Goal: Task Accomplishment & Management: Manage account settings

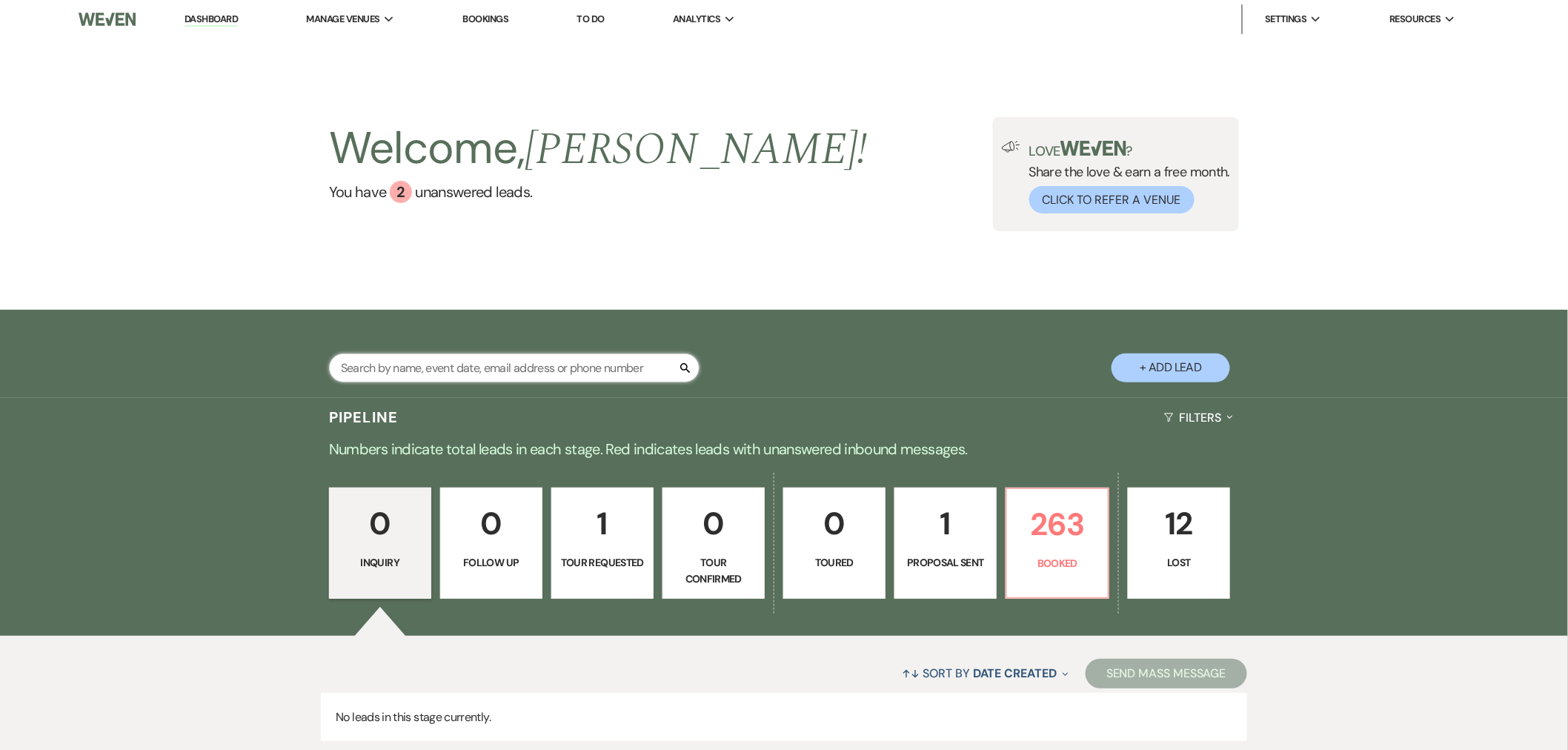
click at [568, 364] on input "text" at bounding box center [513, 368] width 370 height 29
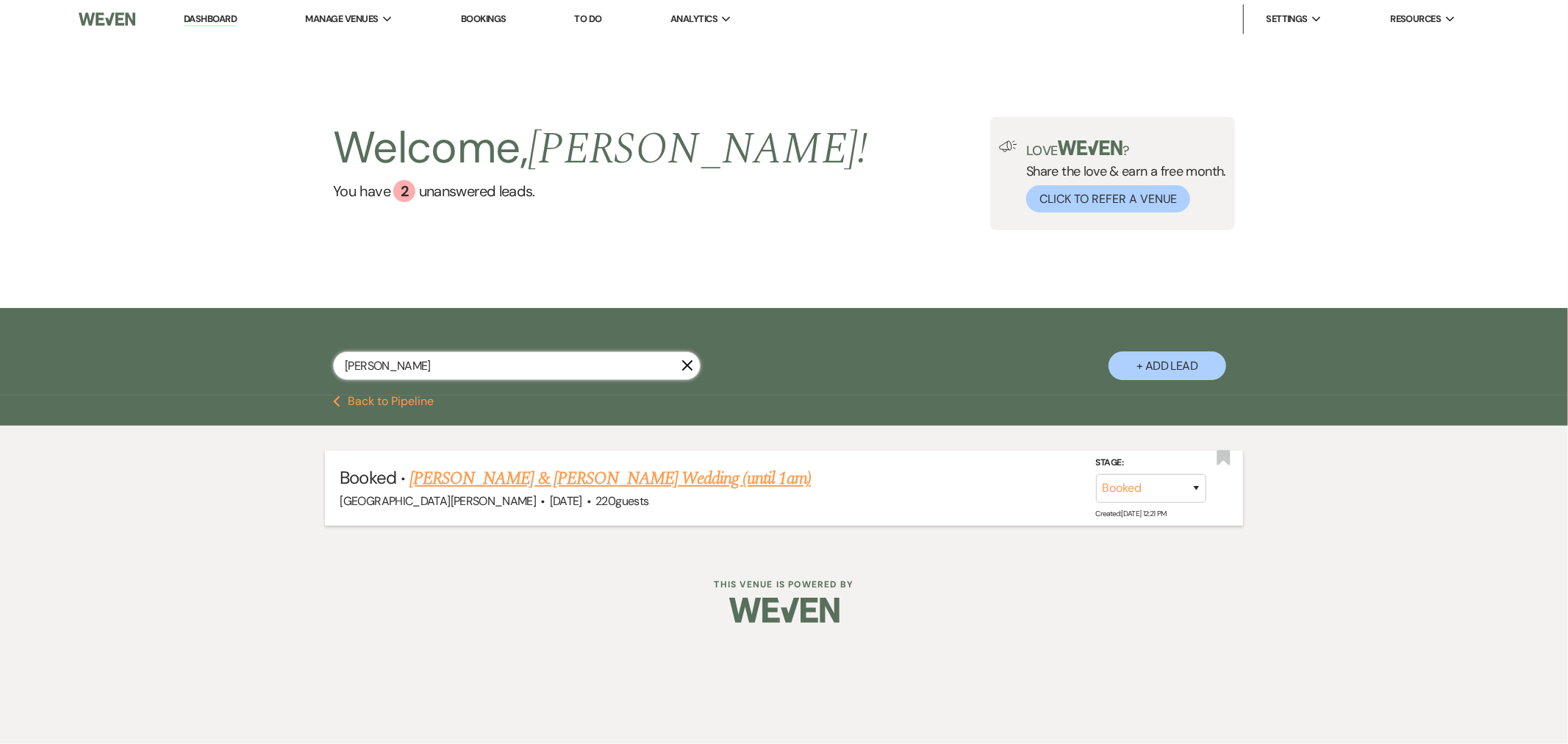
type input "[PERSON_NAME]"
click at [496, 474] on link "[PERSON_NAME] & [PERSON_NAME] Wedding (until 1am)" at bounding box center [610, 478] width 401 height 26
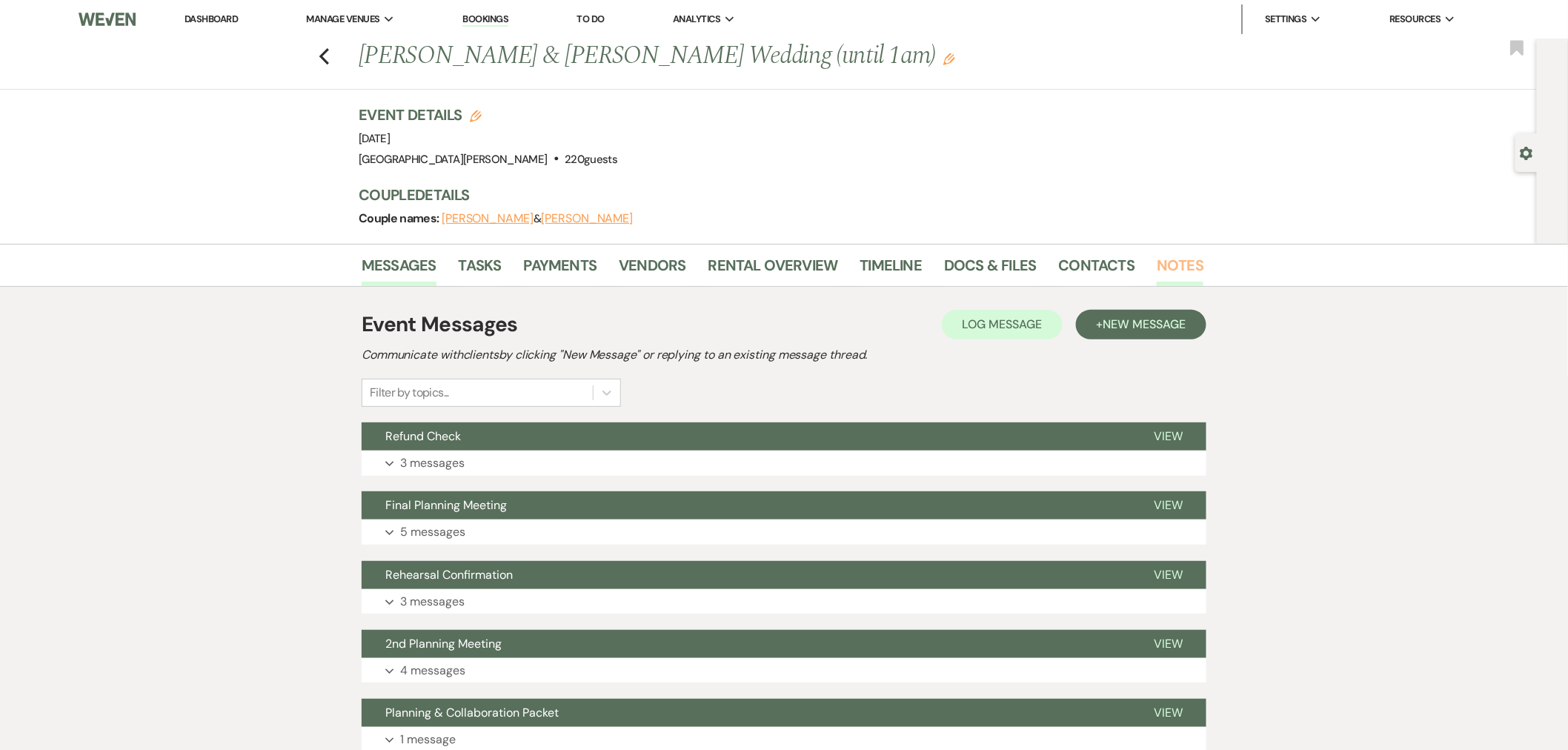
click at [1183, 272] on link "Notes" at bounding box center [1180, 270] width 47 height 32
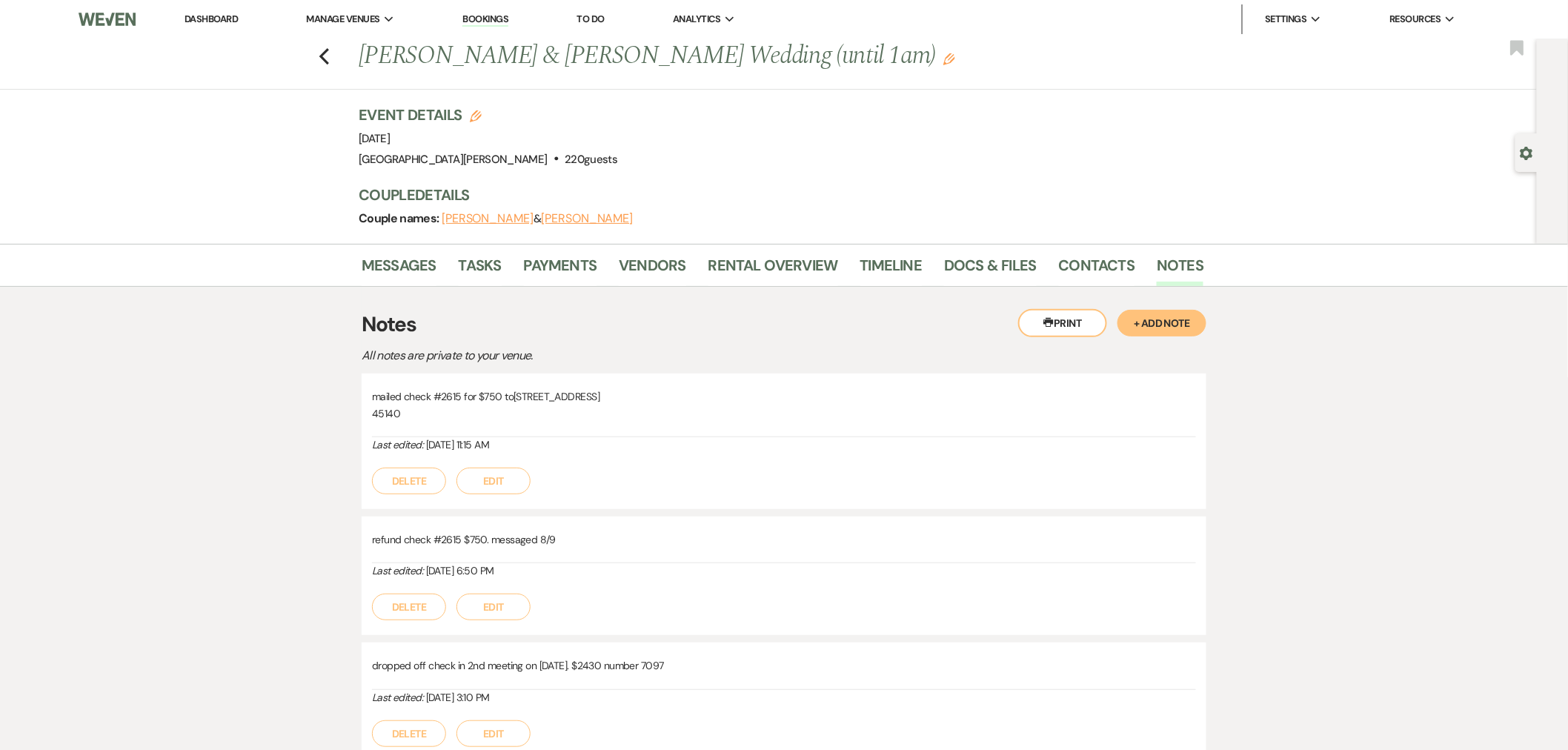
click at [1174, 322] on button "+ Add Note" at bounding box center [1161, 323] width 89 height 26
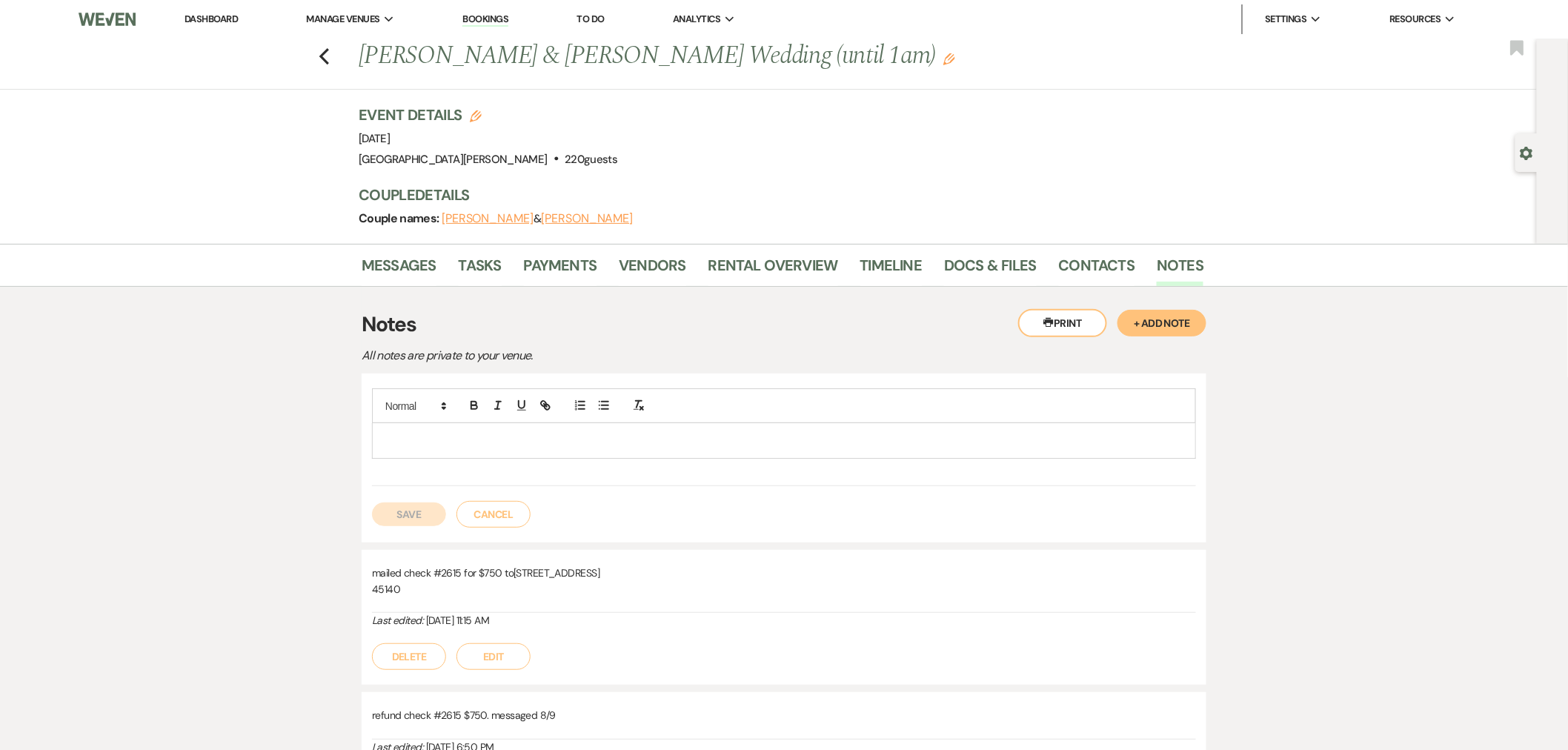
click at [1119, 445] on p at bounding box center [784, 439] width 800 height 16
click at [381, 443] on div "dropping off refund check in person" at bounding box center [784, 440] width 822 height 34
click at [471, 446] on p "[PERSON_NAME] dropping off refund check in person" at bounding box center [784, 439] width 800 height 16
click at [772, 454] on div "[PERSON_NAME] dropping off new refund check in person" at bounding box center [784, 440] width 822 height 34
click at [392, 523] on button "Save" at bounding box center [409, 514] width 74 height 24
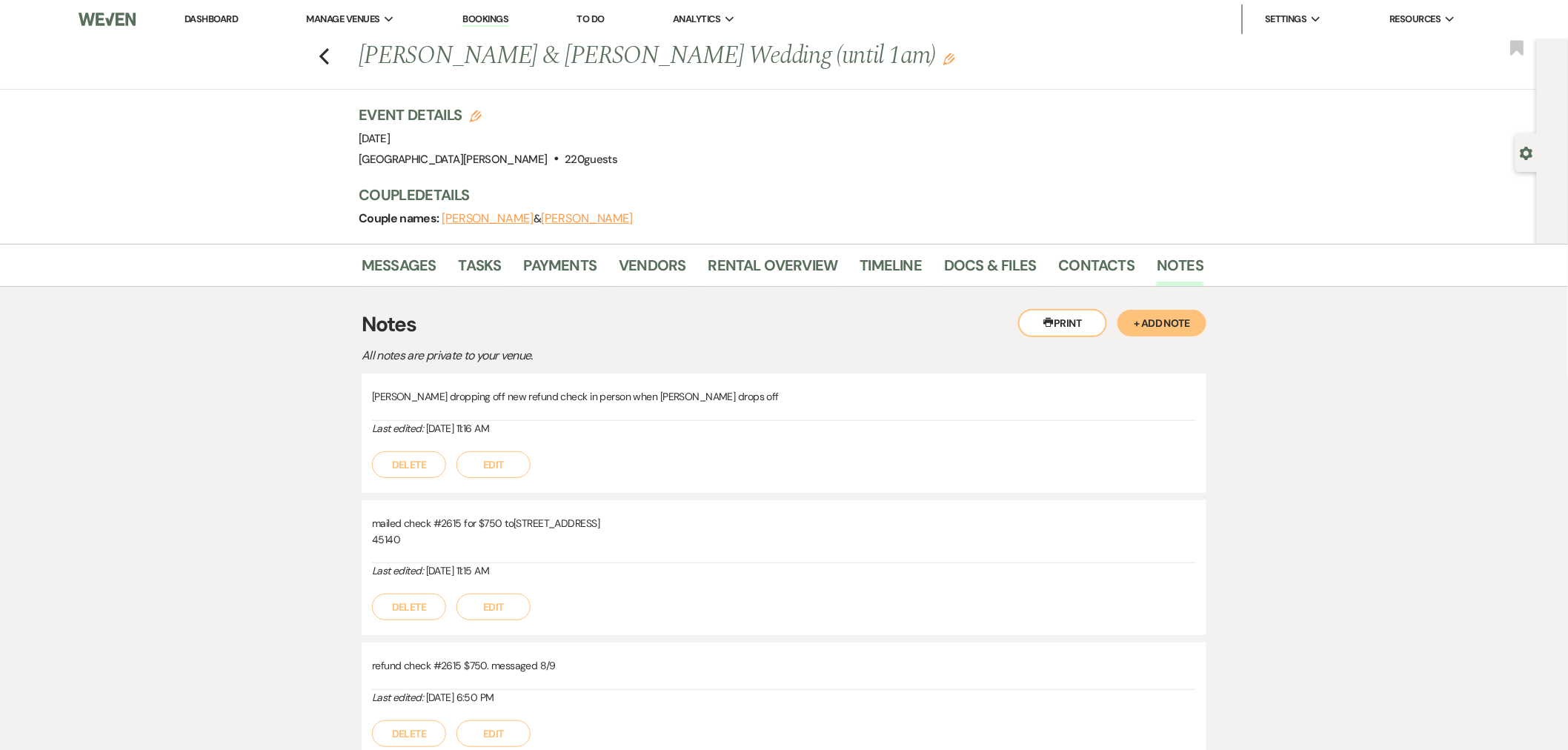
click at [215, 24] on link "Dashboard" at bounding box center [211, 19] width 54 height 13
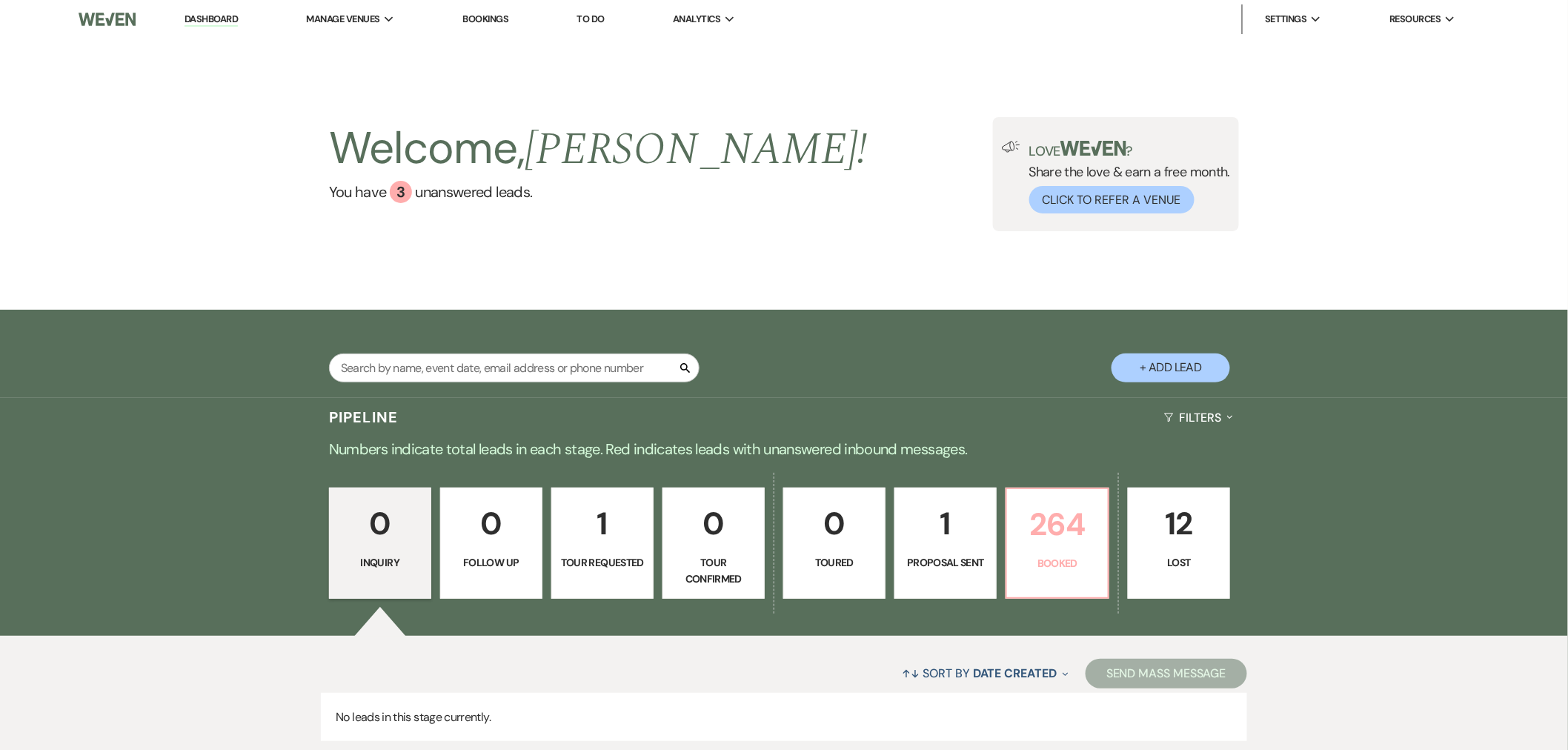
click at [1078, 568] on p "Booked" at bounding box center [1056, 563] width 83 height 16
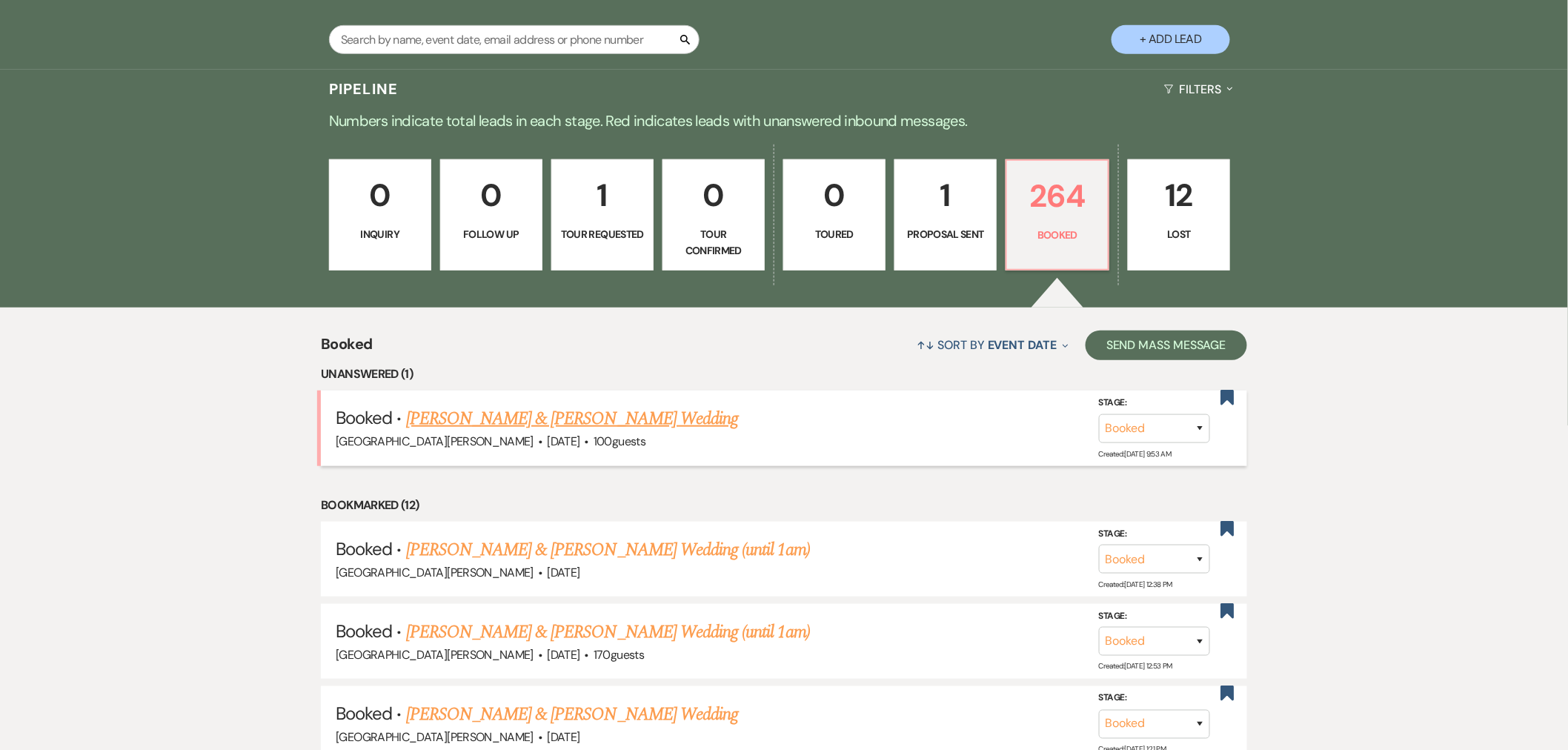
scroll to position [329, 0]
click at [671, 422] on link "[PERSON_NAME] & [PERSON_NAME] Wedding" at bounding box center [572, 417] width 332 height 26
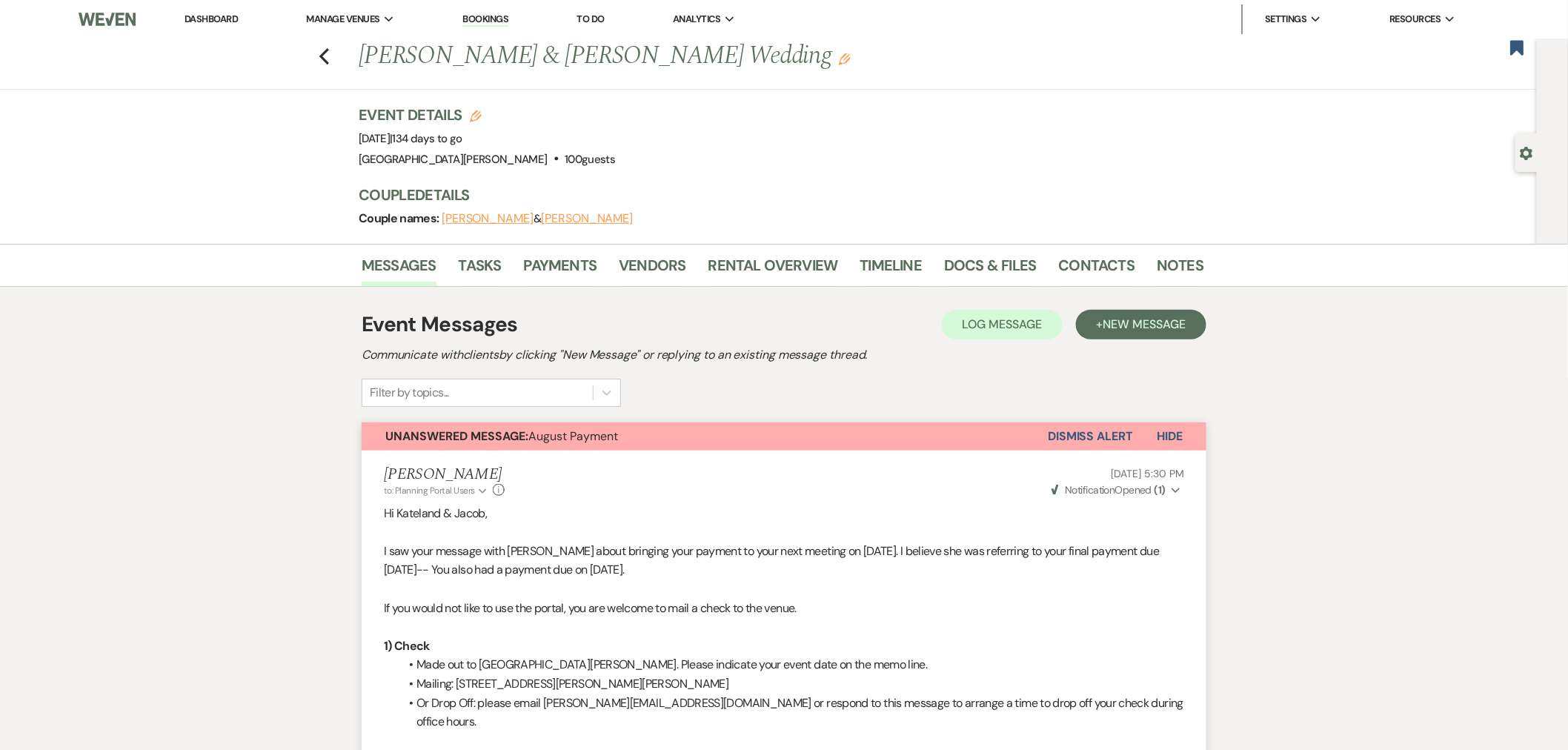
drag, startPoint x: 222, startPoint y: 18, endPoint x: 225, endPoint y: 27, distance: 9.5
click at [222, 18] on link "Dashboard" at bounding box center [211, 19] width 54 height 13
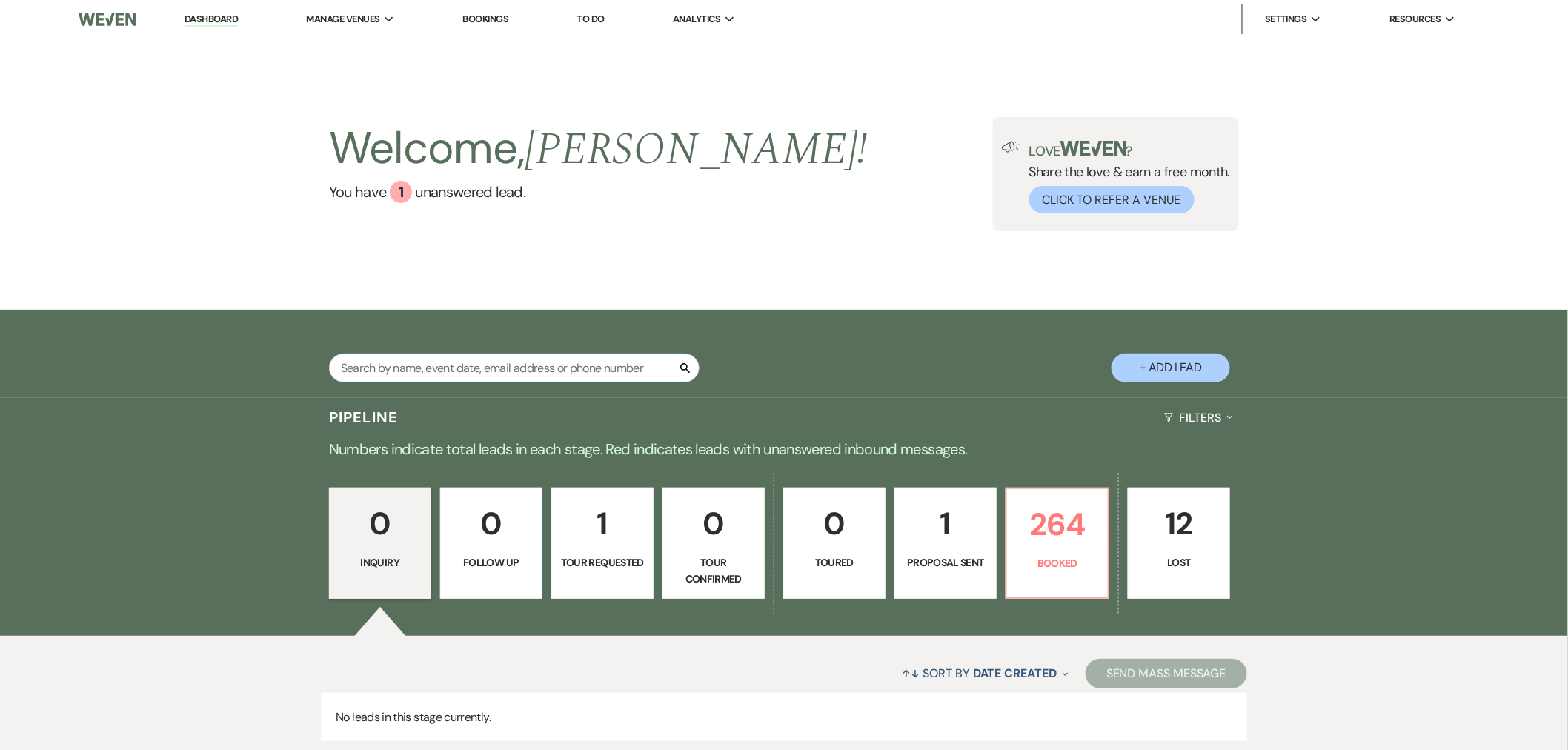
click at [958, 341] on div "Search + Add Lead" at bounding box center [783, 355] width 1067 height 77
click at [432, 357] on input "text" at bounding box center [513, 368] width 370 height 29
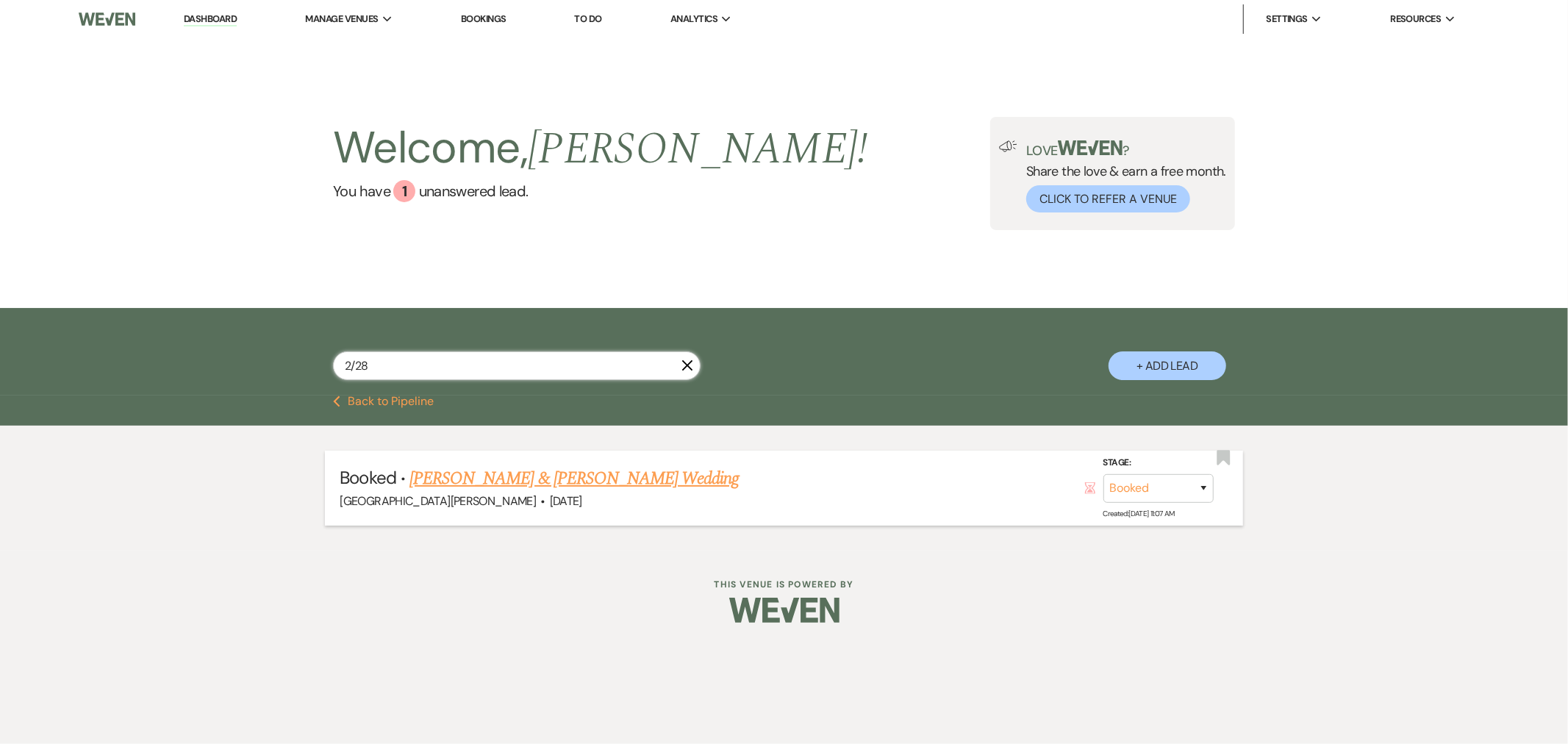
type input "2/28"
click at [525, 482] on link "[PERSON_NAME] & [PERSON_NAME] Wedding" at bounding box center [574, 478] width 329 height 26
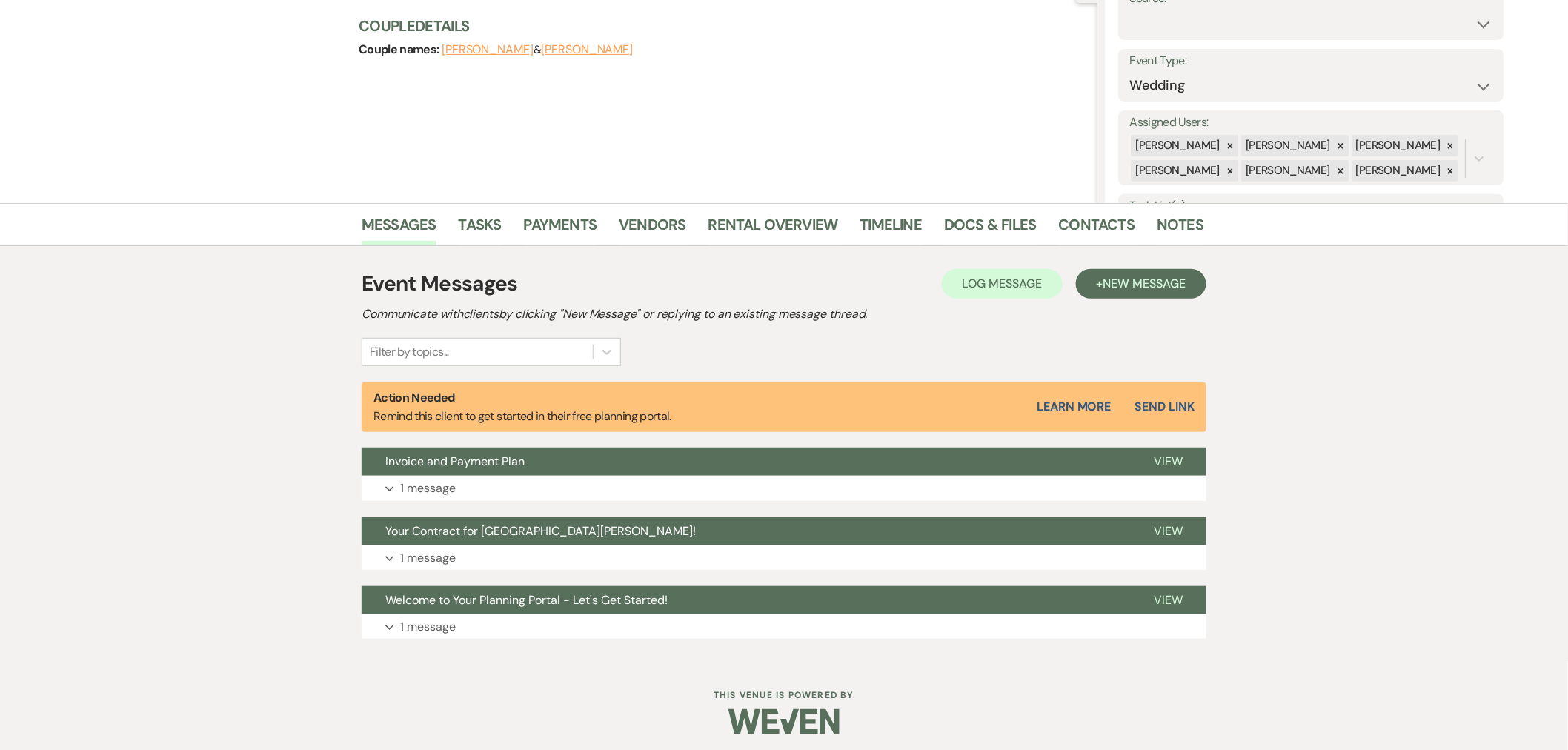
scroll to position [175, 0]
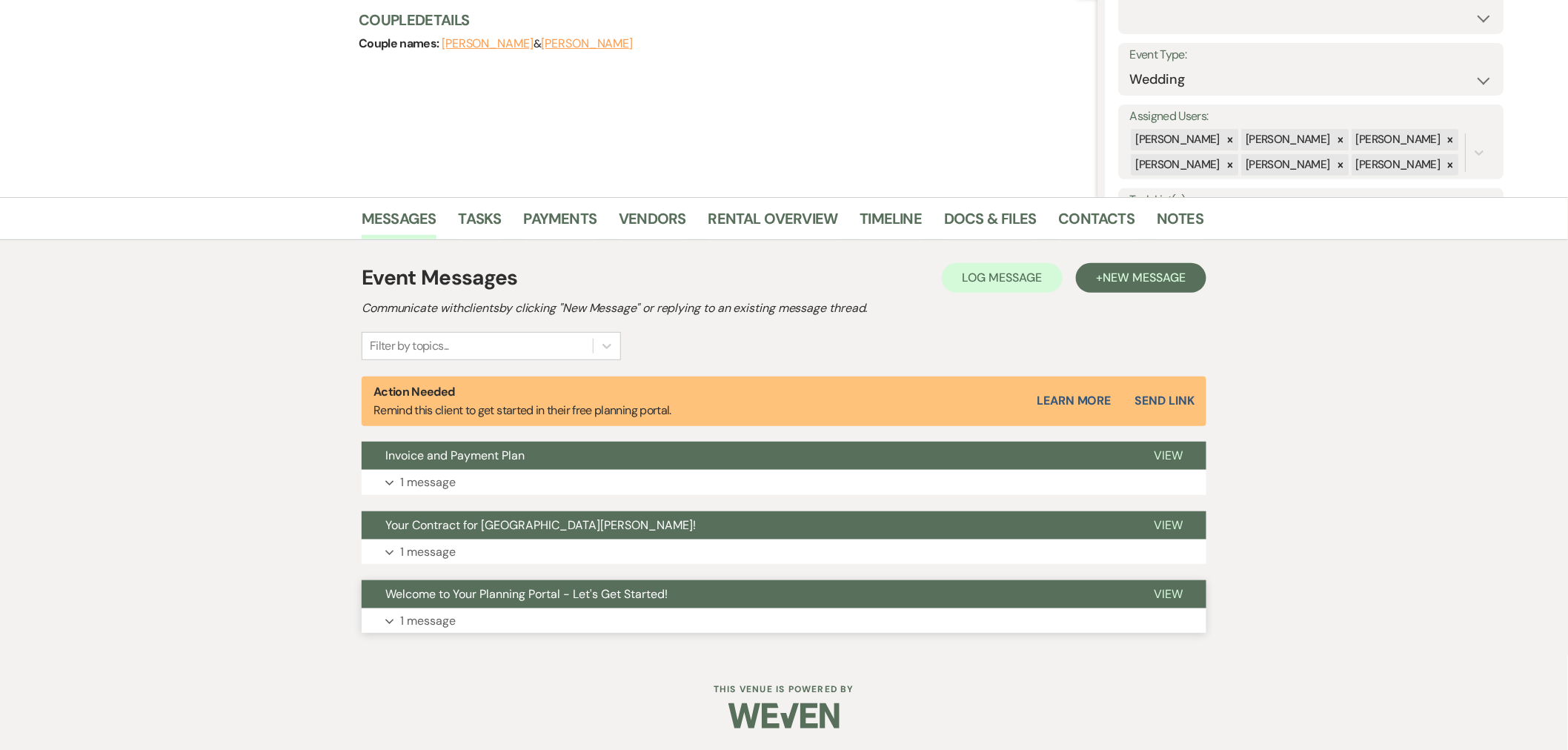
click at [616, 612] on button "Expand 1 message" at bounding box center [784, 621] width 844 height 26
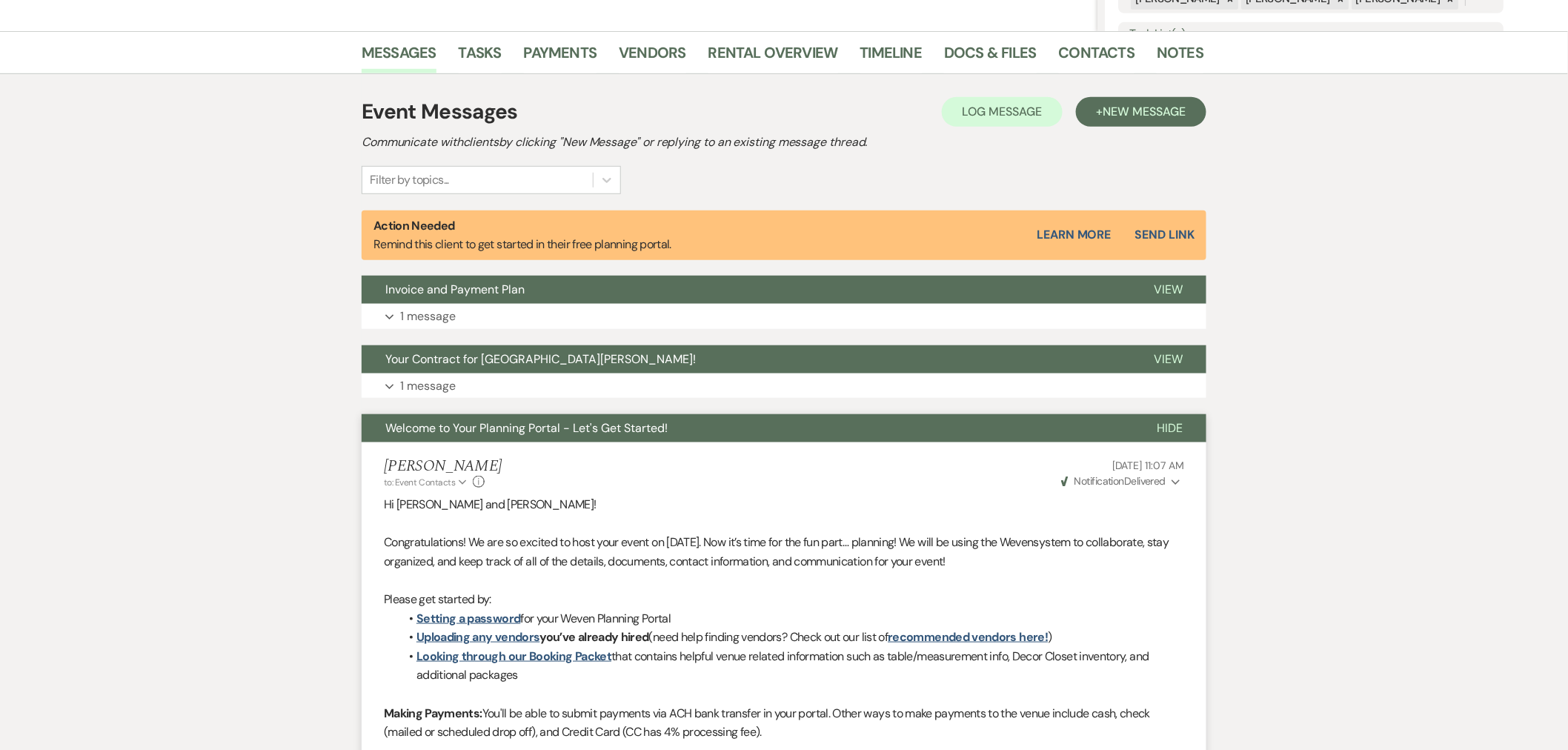
scroll to position [340, 0]
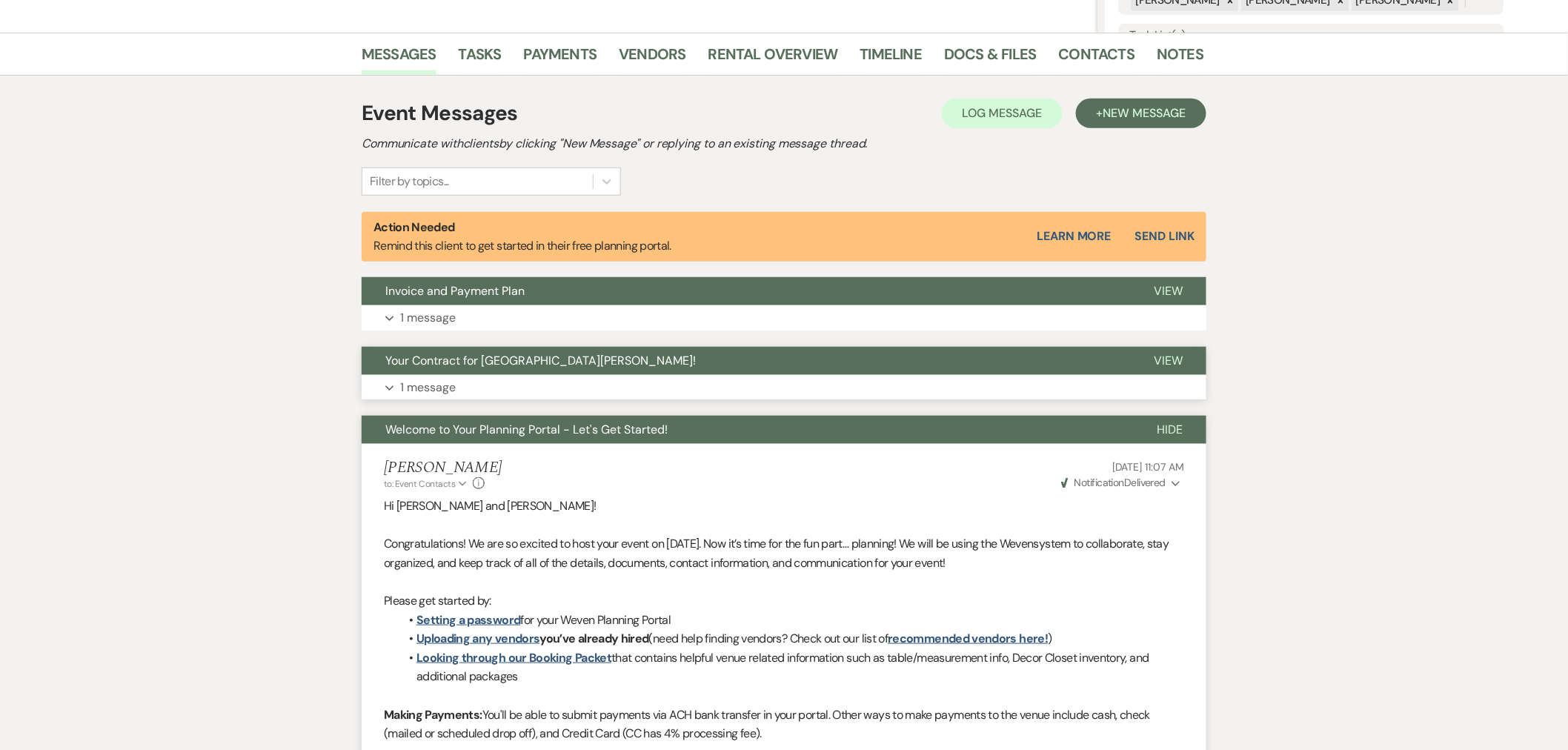
click at [593, 391] on button "Expand 1 message" at bounding box center [784, 387] width 844 height 26
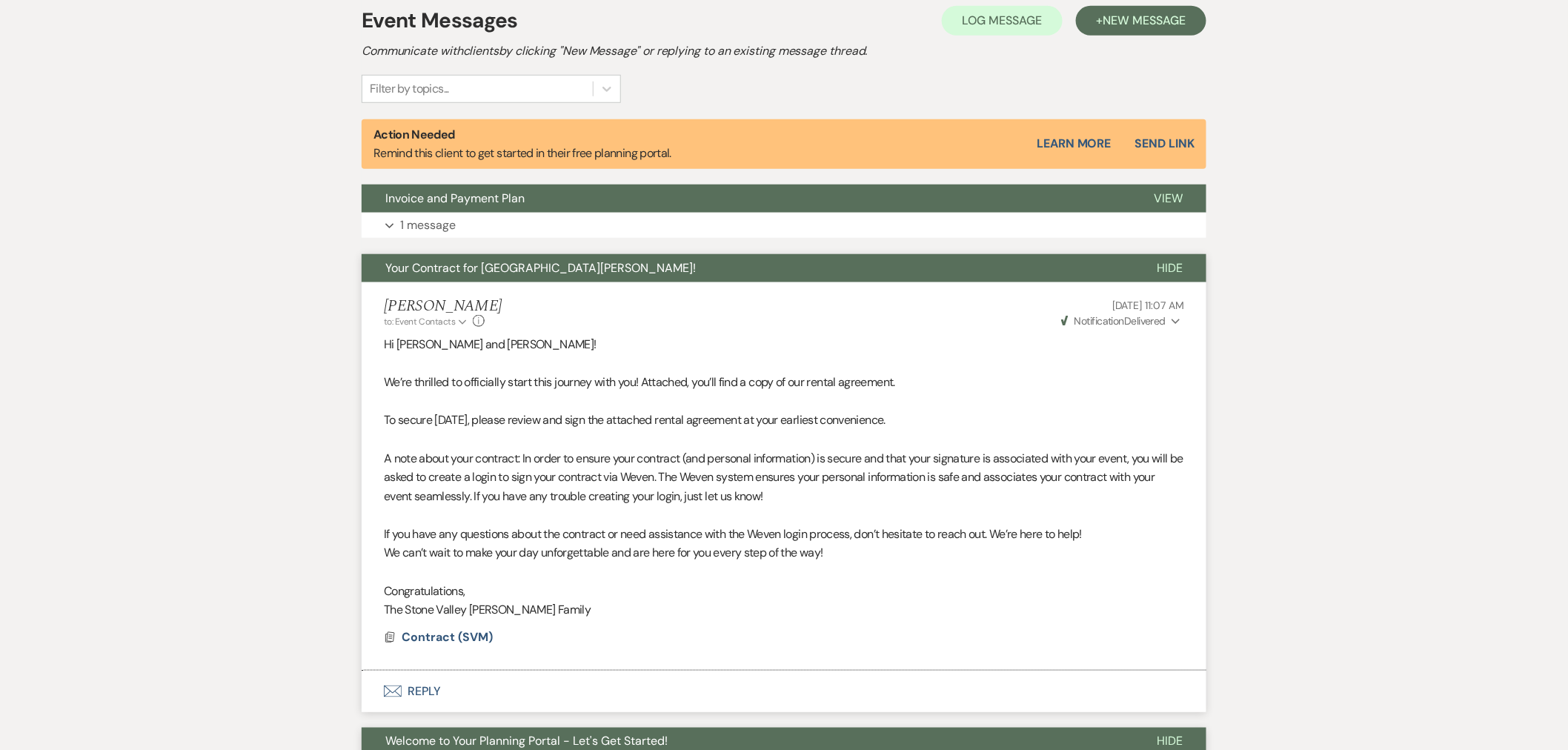
scroll to position [422, 0]
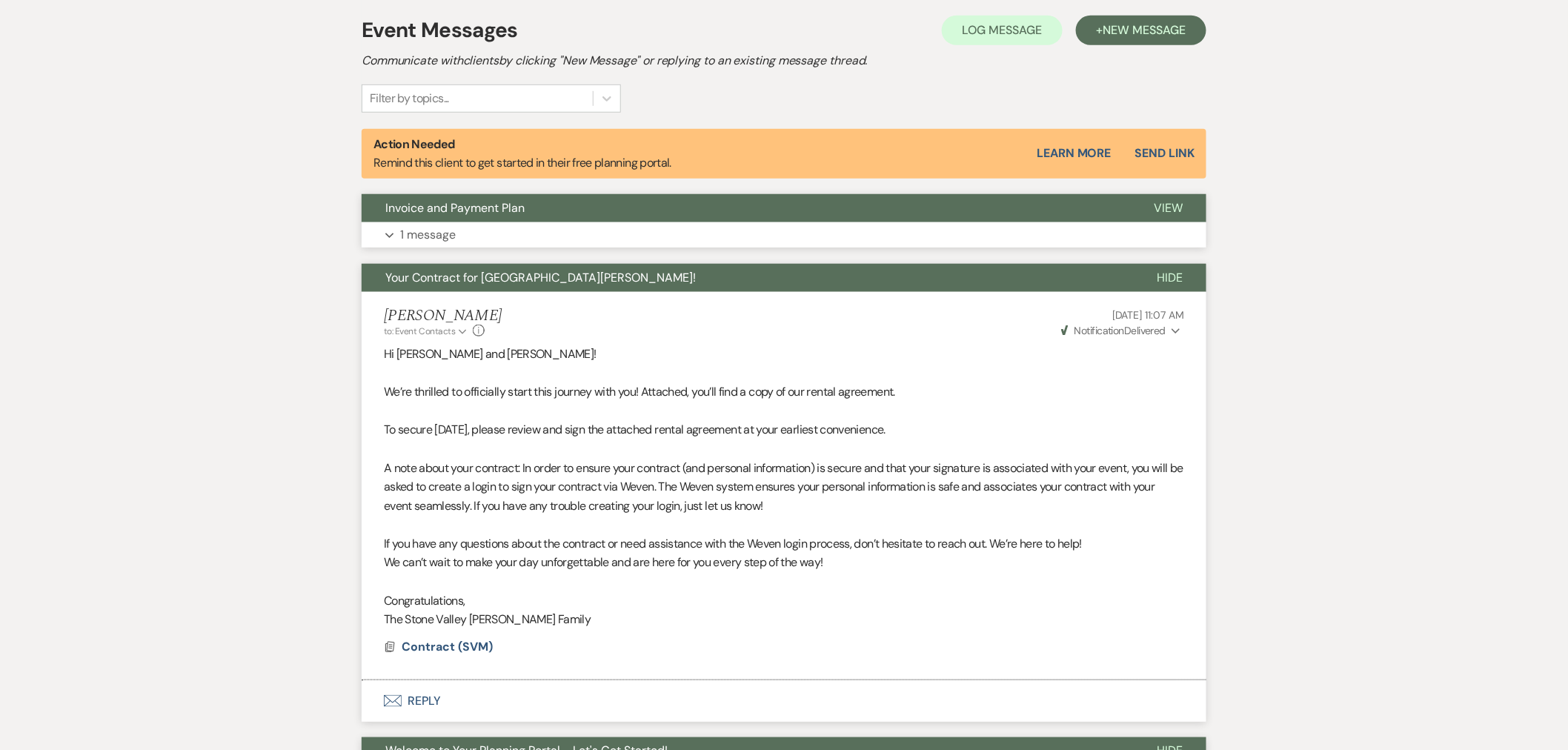
click at [516, 222] on button "Invoice and Payment Plan" at bounding box center [746, 208] width 769 height 28
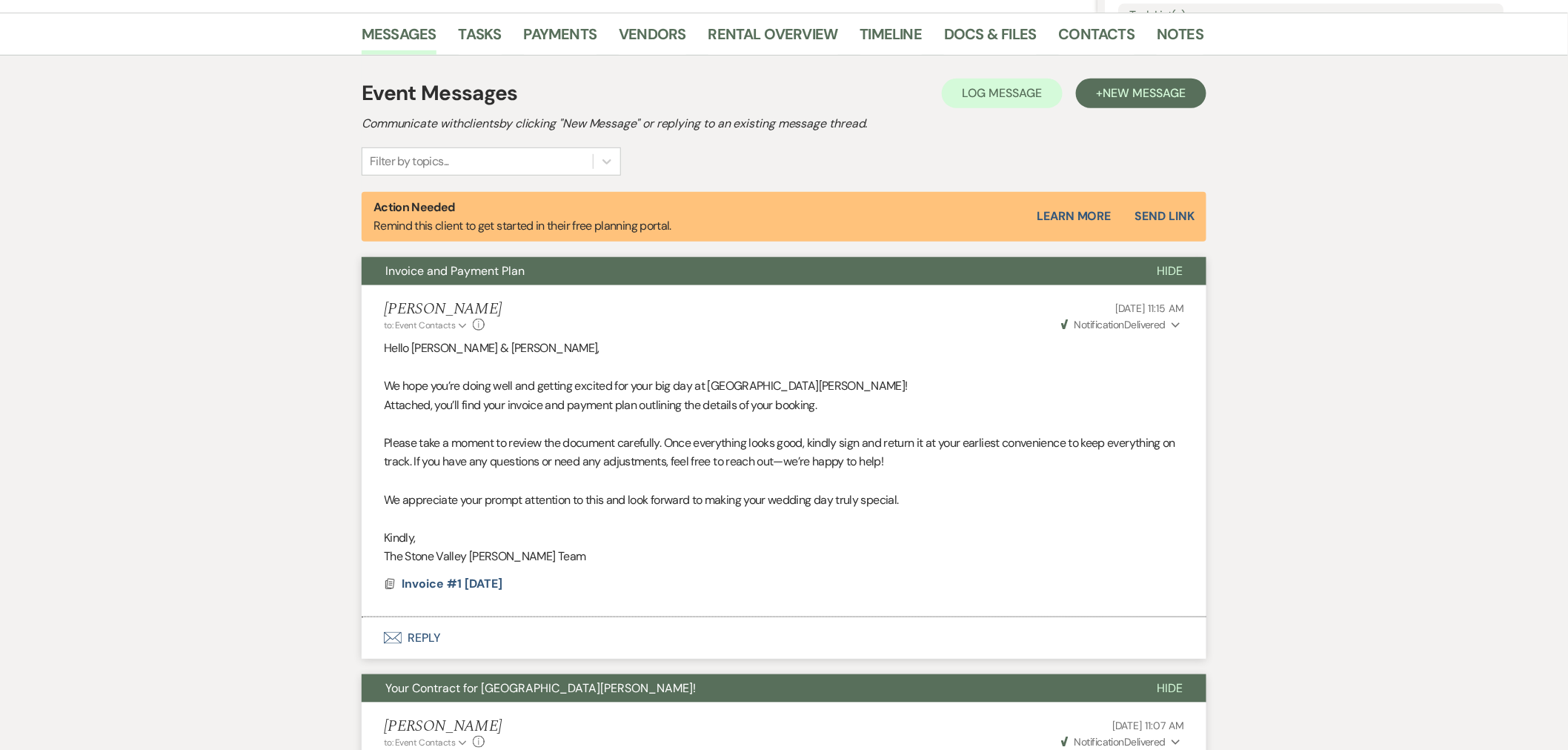
scroll to position [257, 0]
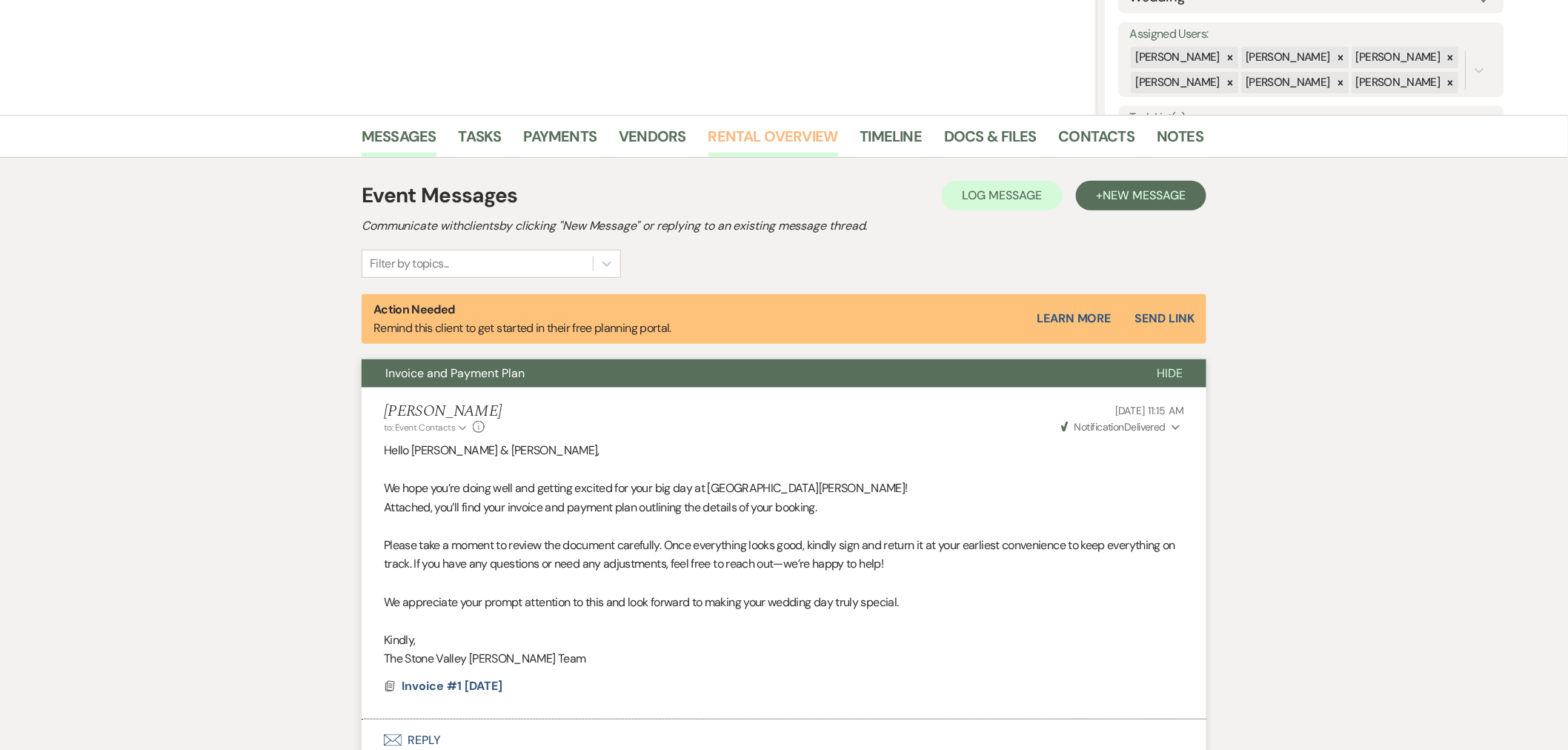
click at [716, 140] on link "Rental Overview" at bounding box center [773, 140] width 129 height 32
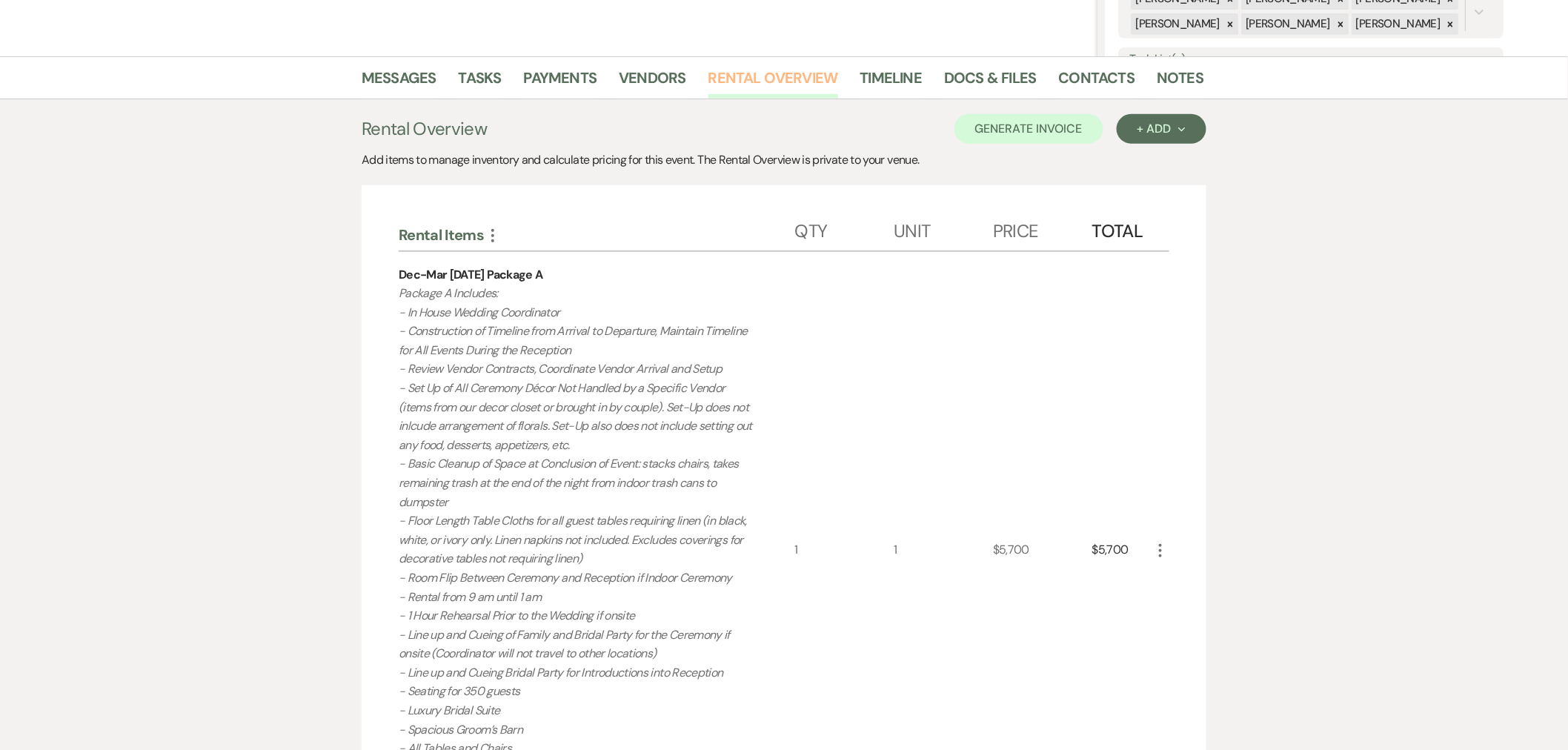
scroll to position [164, 0]
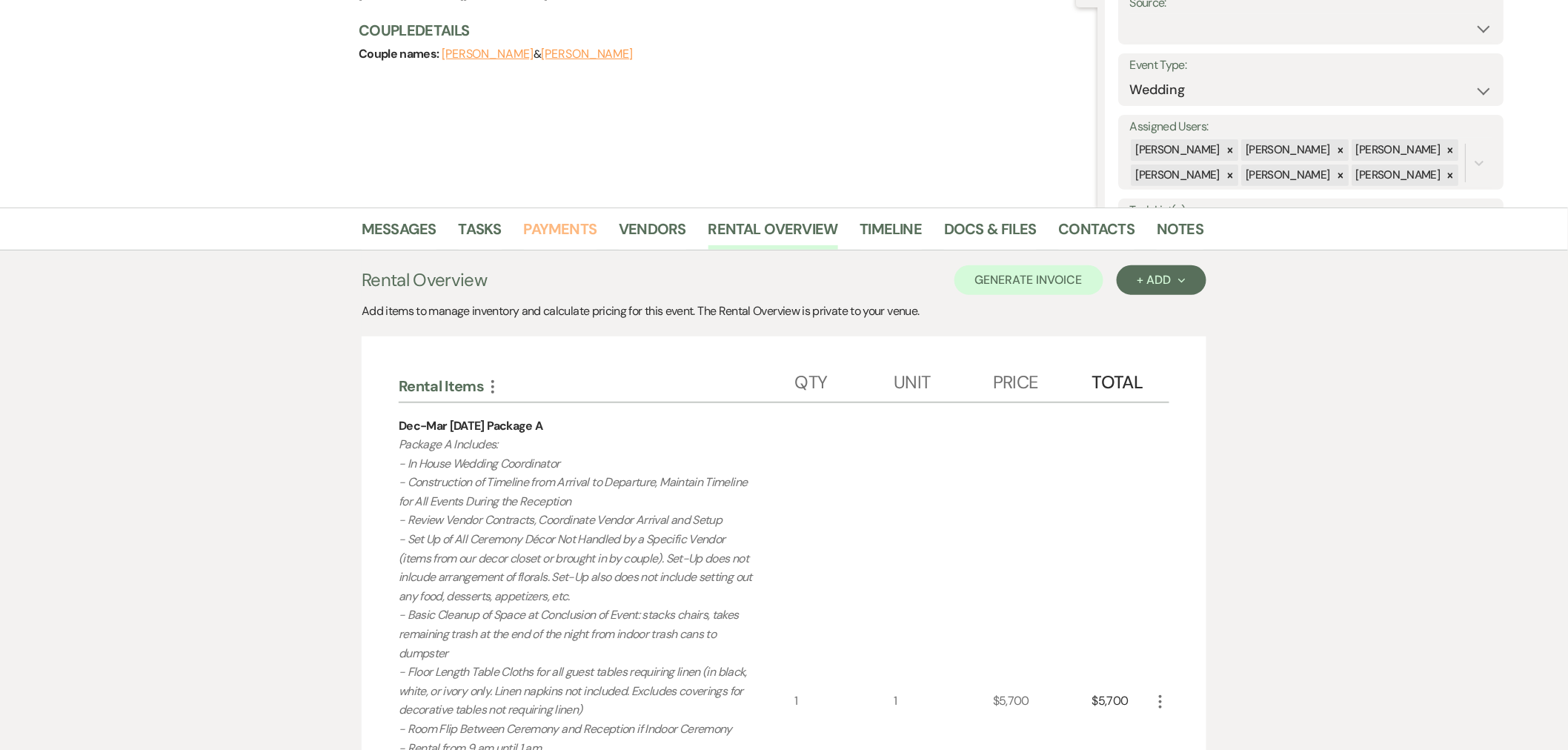
click at [561, 241] on link "Payments" at bounding box center [560, 233] width 73 height 32
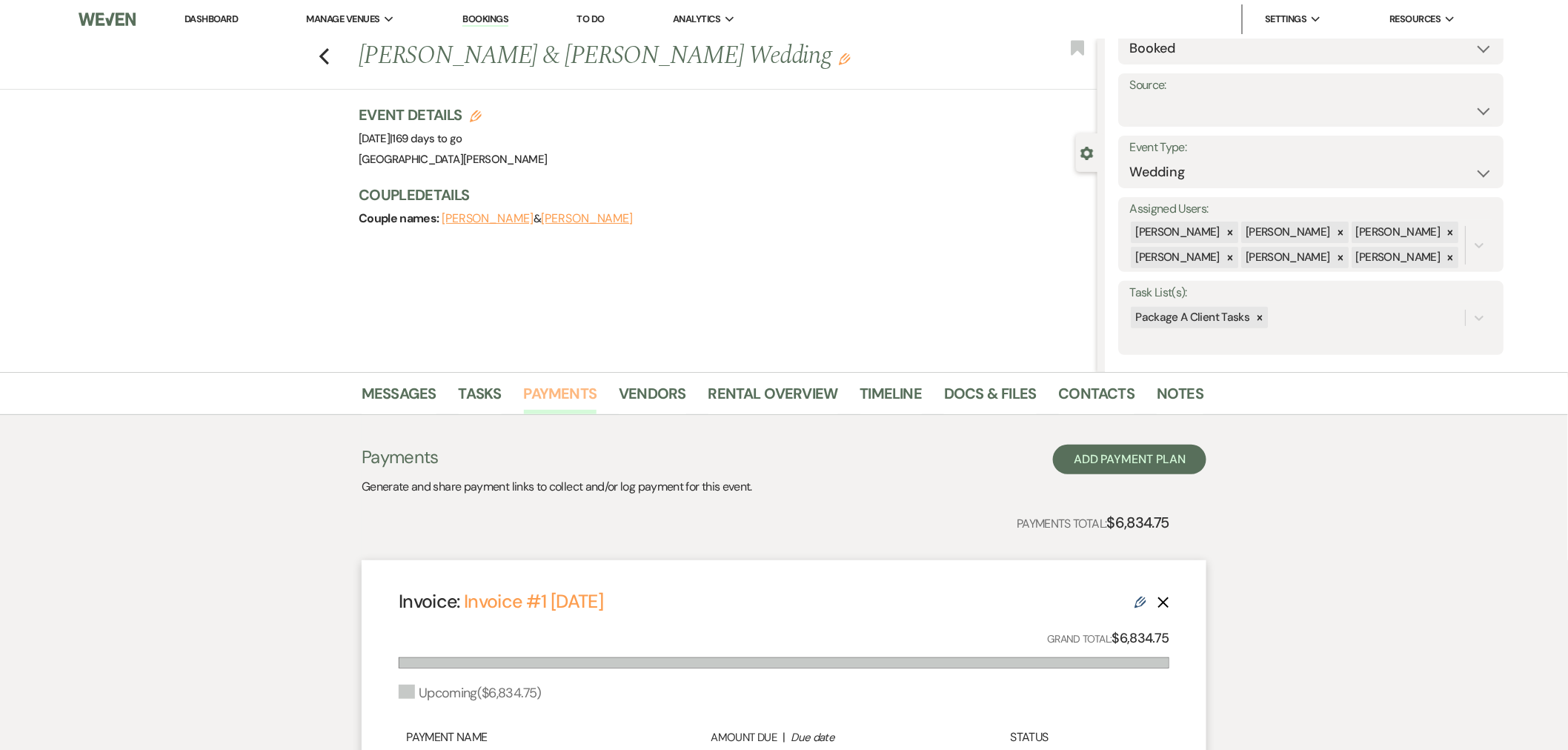
scroll to position [164, 0]
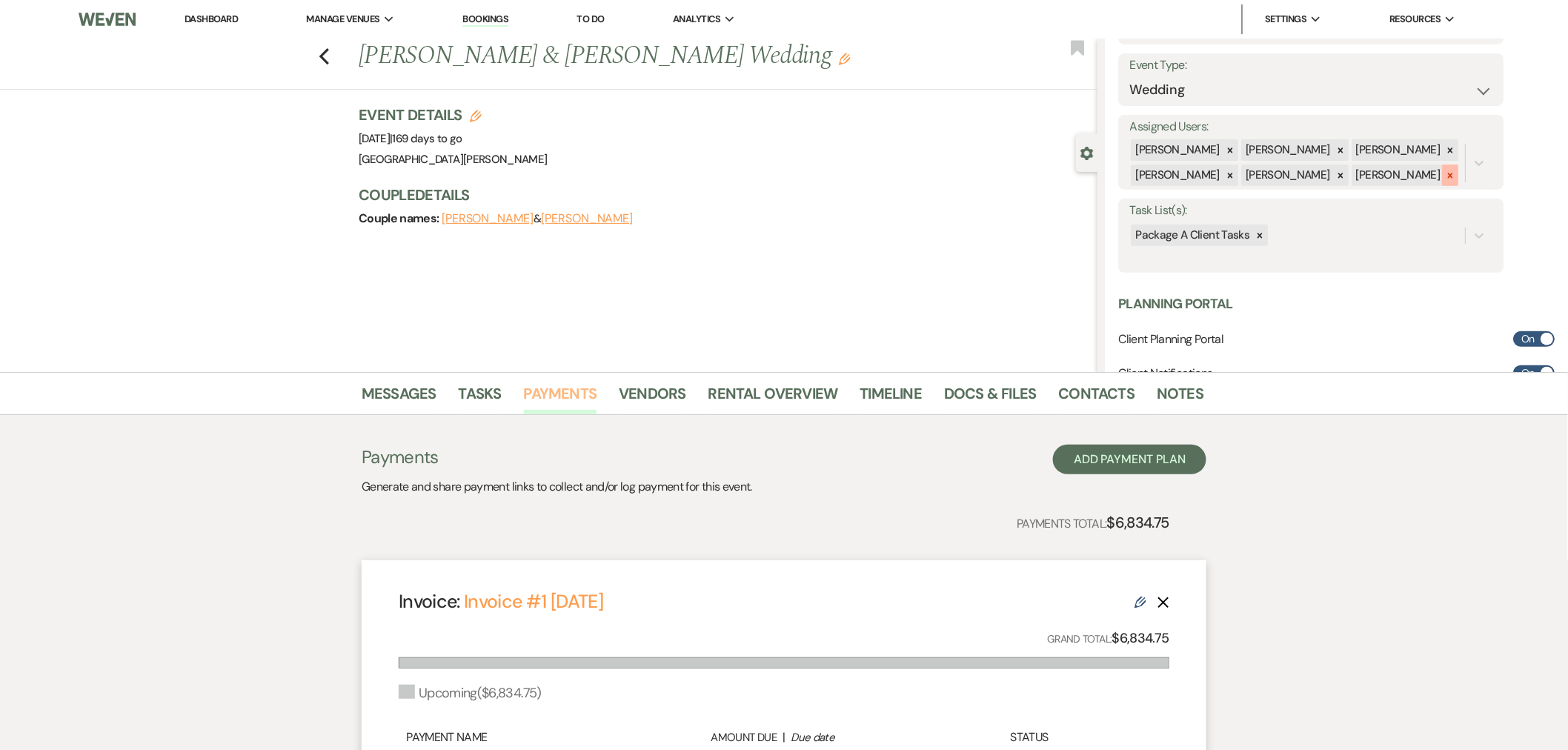
click at [1448, 175] on icon at bounding box center [1451, 175] width 5 height 5
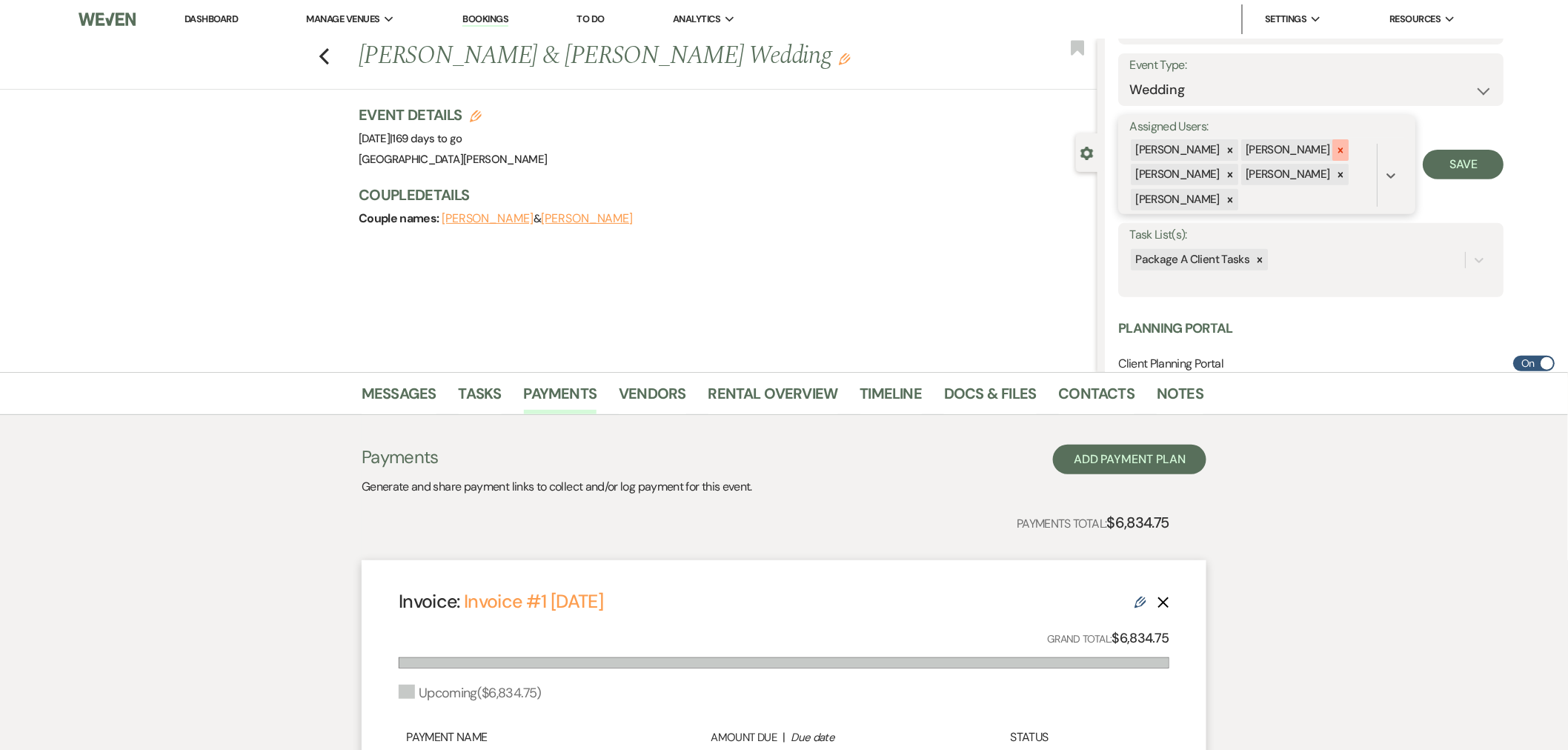
click at [1335, 150] on icon at bounding box center [1340, 151] width 10 height 10
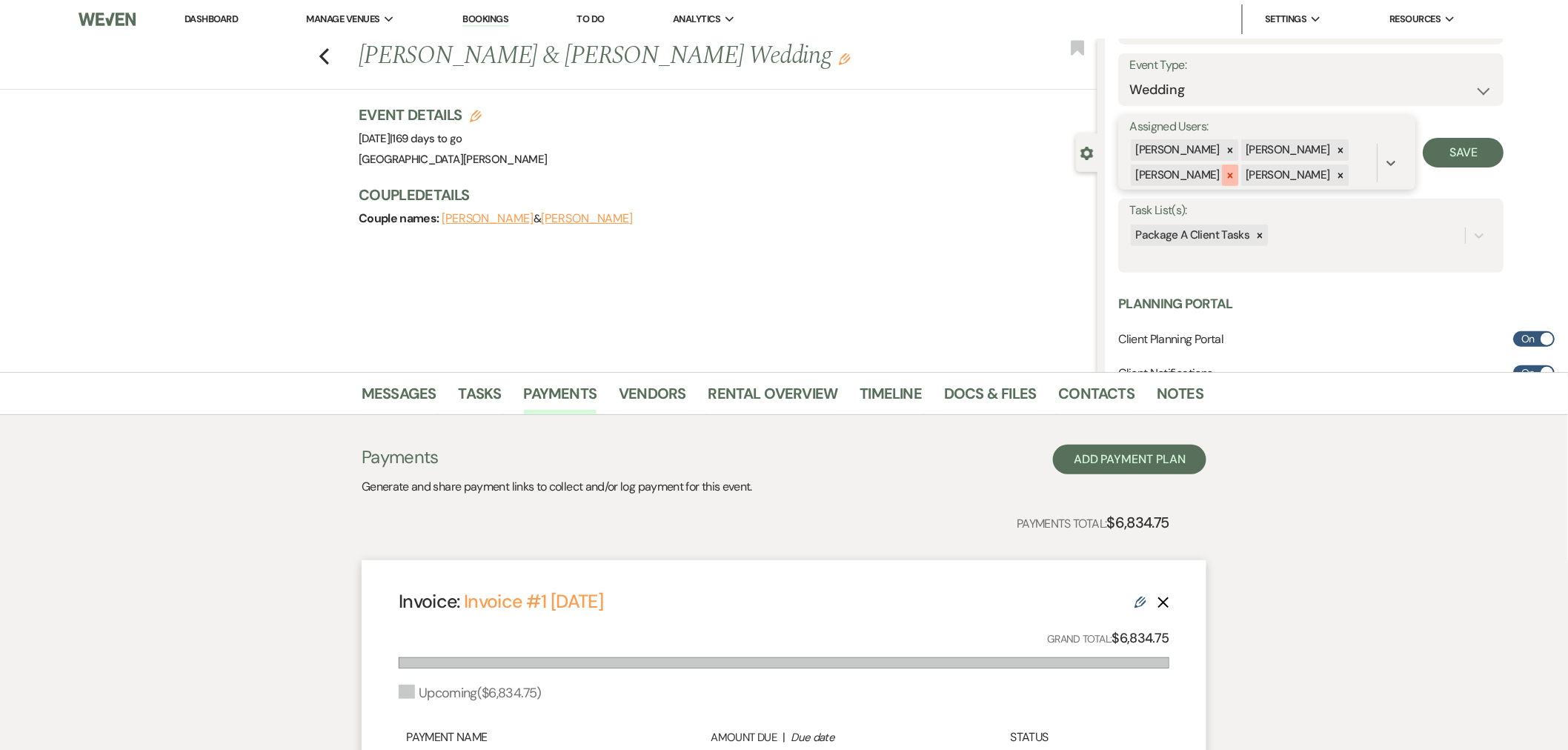
click at [1226, 179] on div at bounding box center [1229, 175] width 16 height 21
click at [1438, 154] on button "Save" at bounding box center [1462, 152] width 81 height 30
click at [1157, 388] on link "Notes" at bounding box center [1180, 398] width 47 height 32
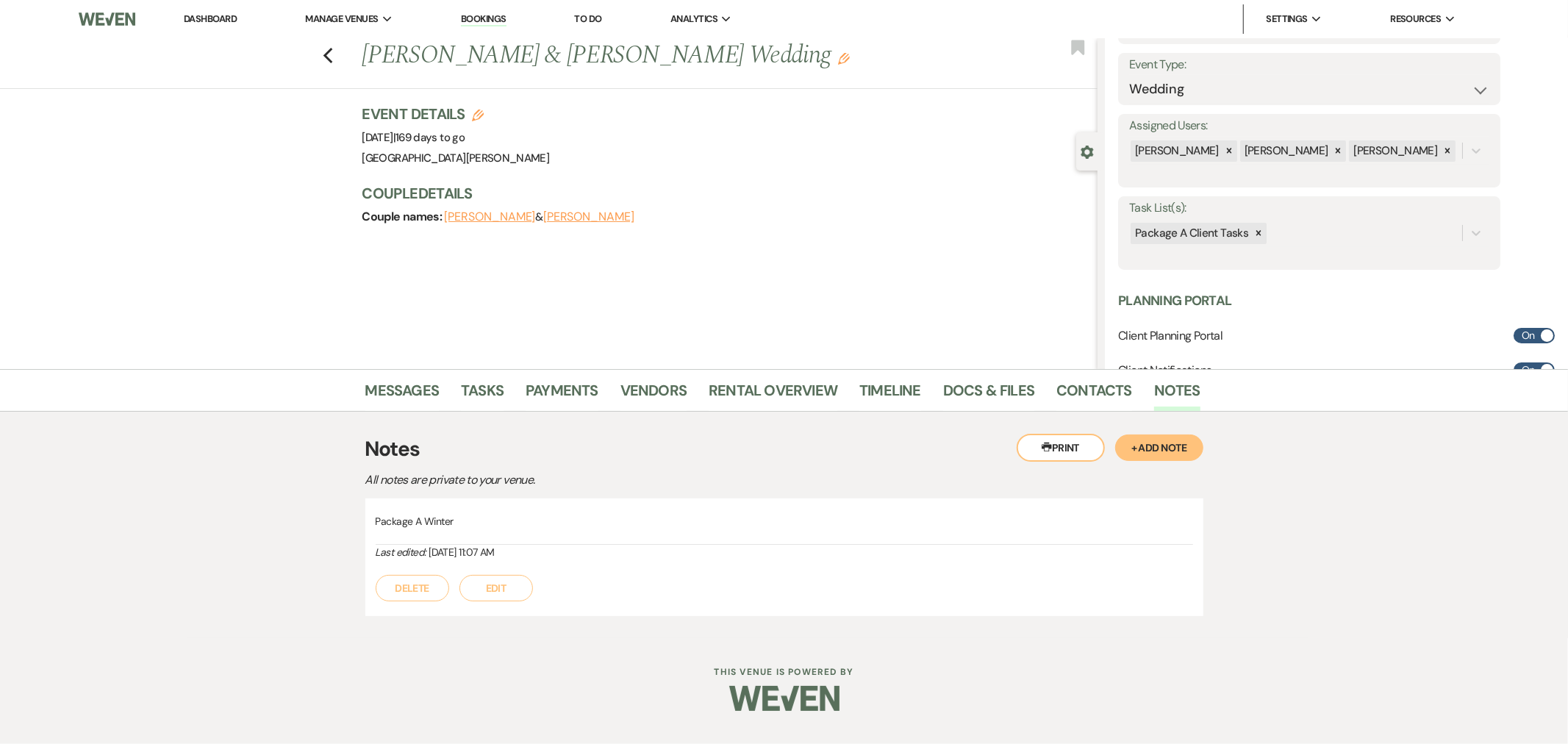
click at [202, 13] on link "Dashboard" at bounding box center [210, 19] width 53 height 13
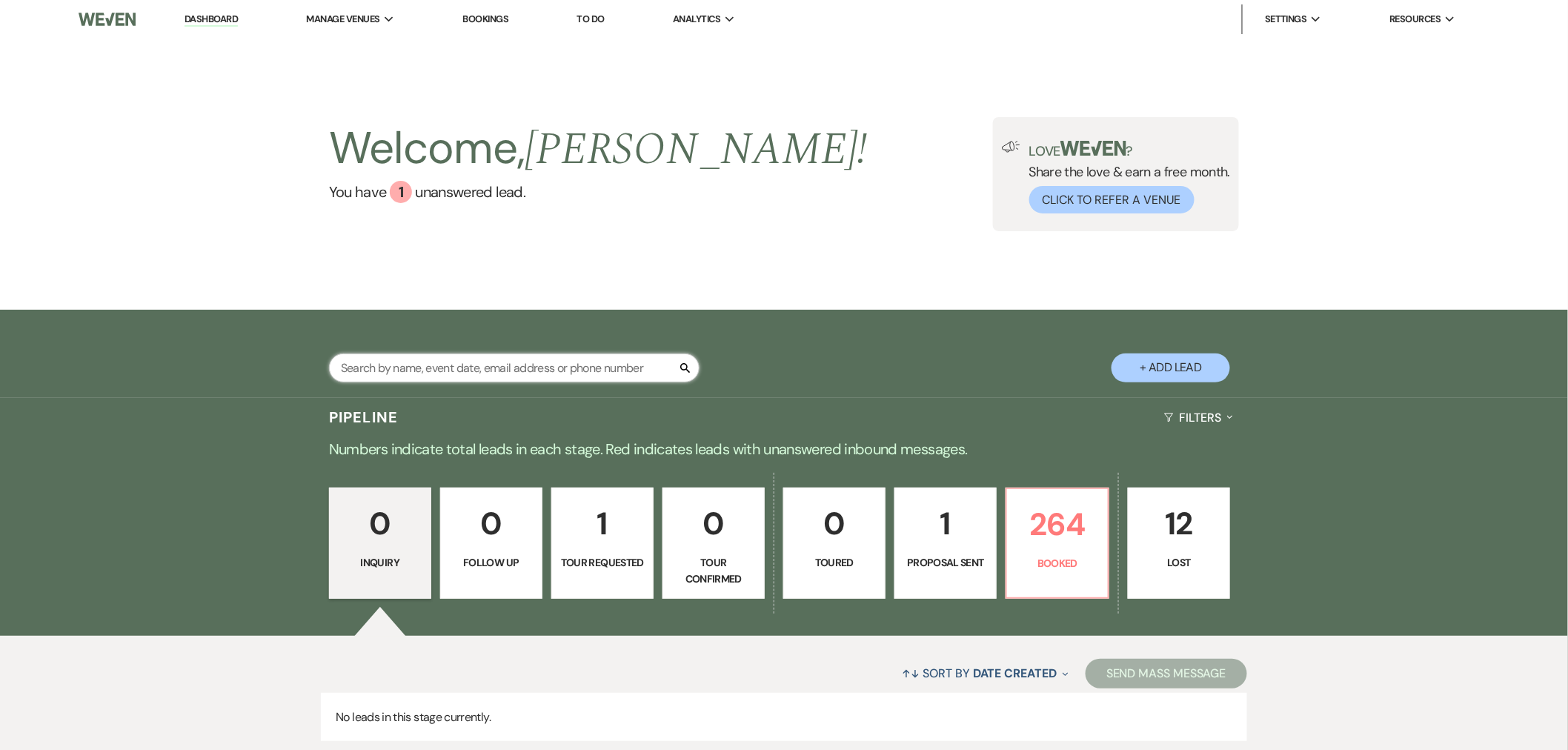
click at [572, 369] on input "text" at bounding box center [513, 368] width 370 height 29
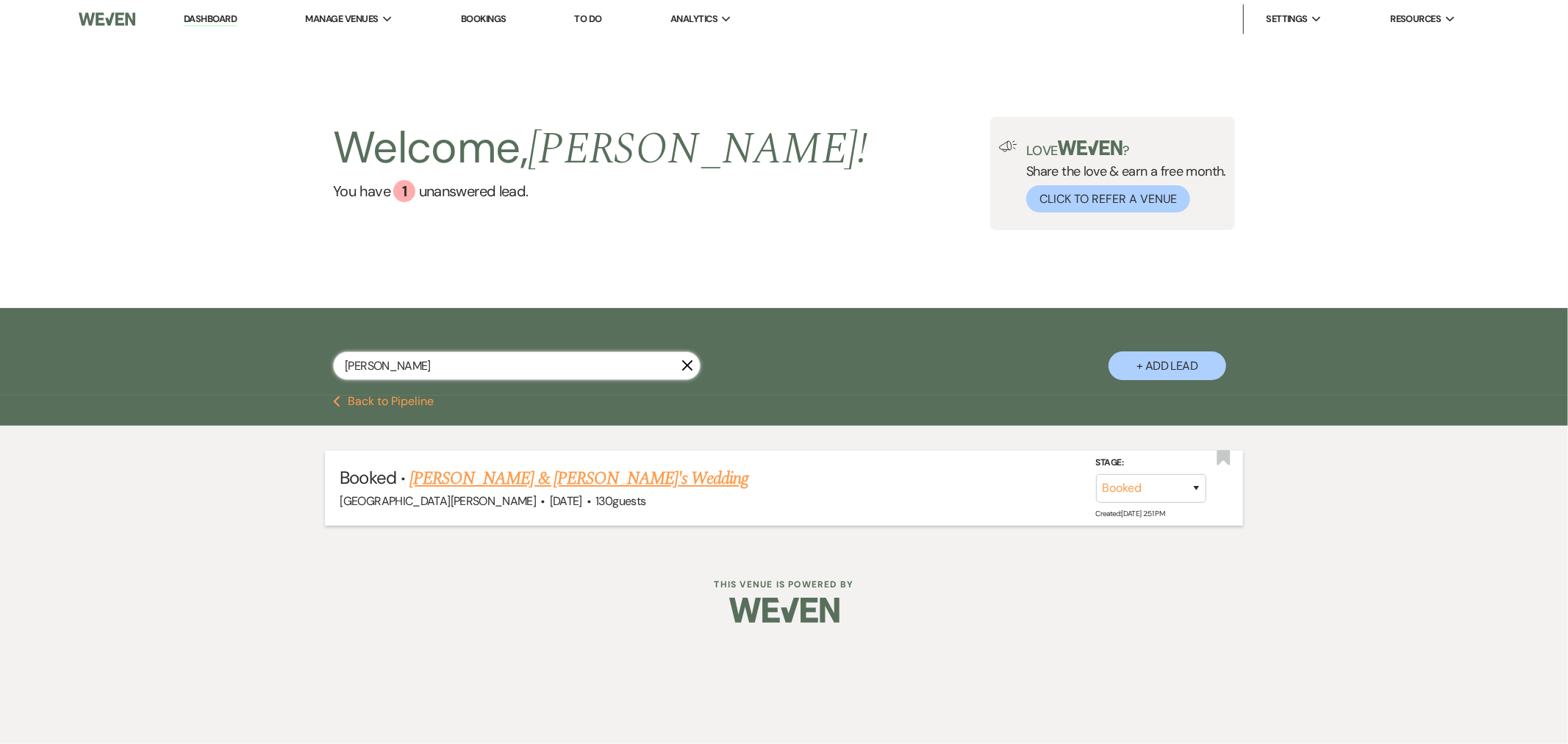
type input "[PERSON_NAME]"
click at [618, 487] on link "[PERSON_NAME] & [PERSON_NAME]'s Wedding" at bounding box center [580, 478] width 340 height 26
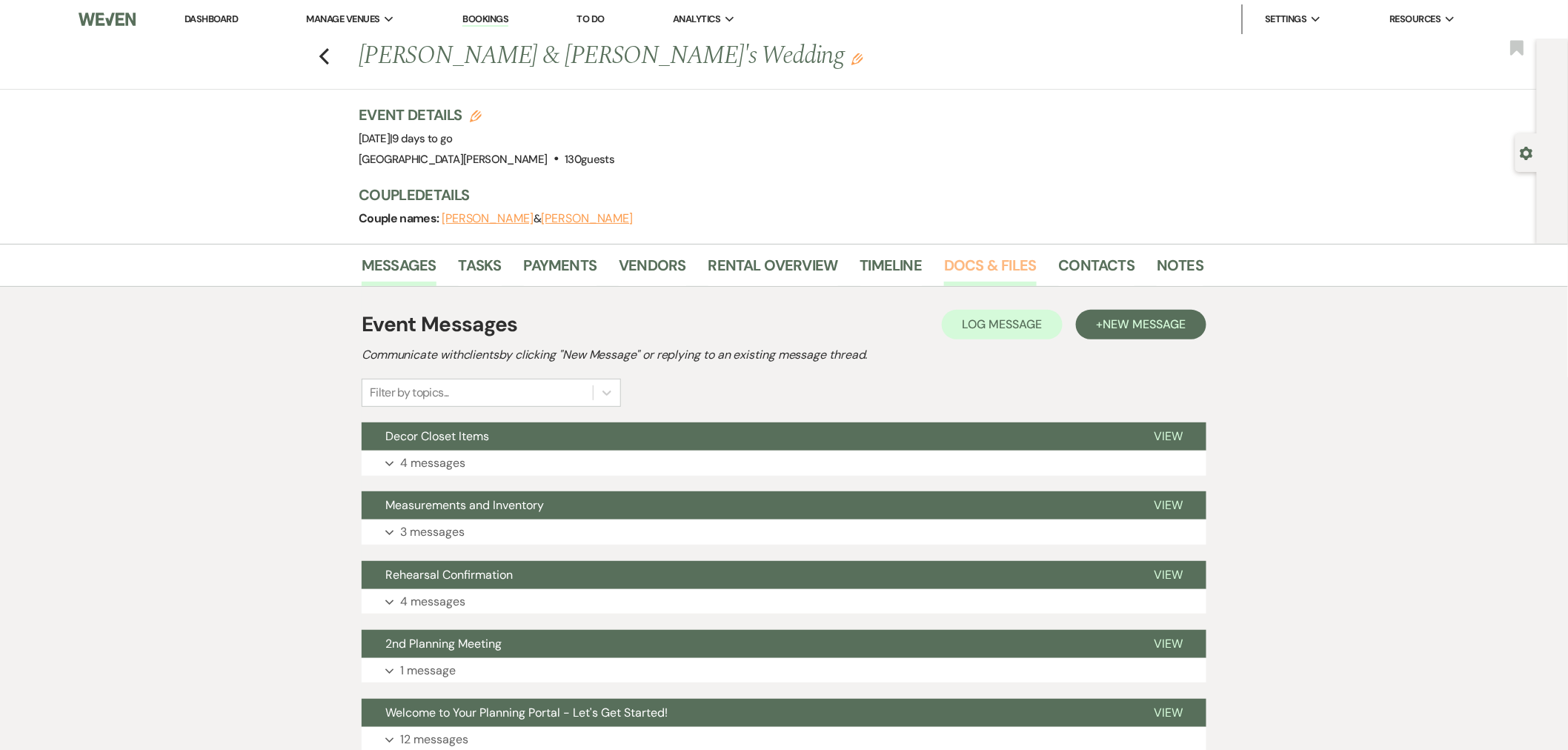
click at [989, 272] on link "Docs & Files" at bounding box center [990, 270] width 92 height 32
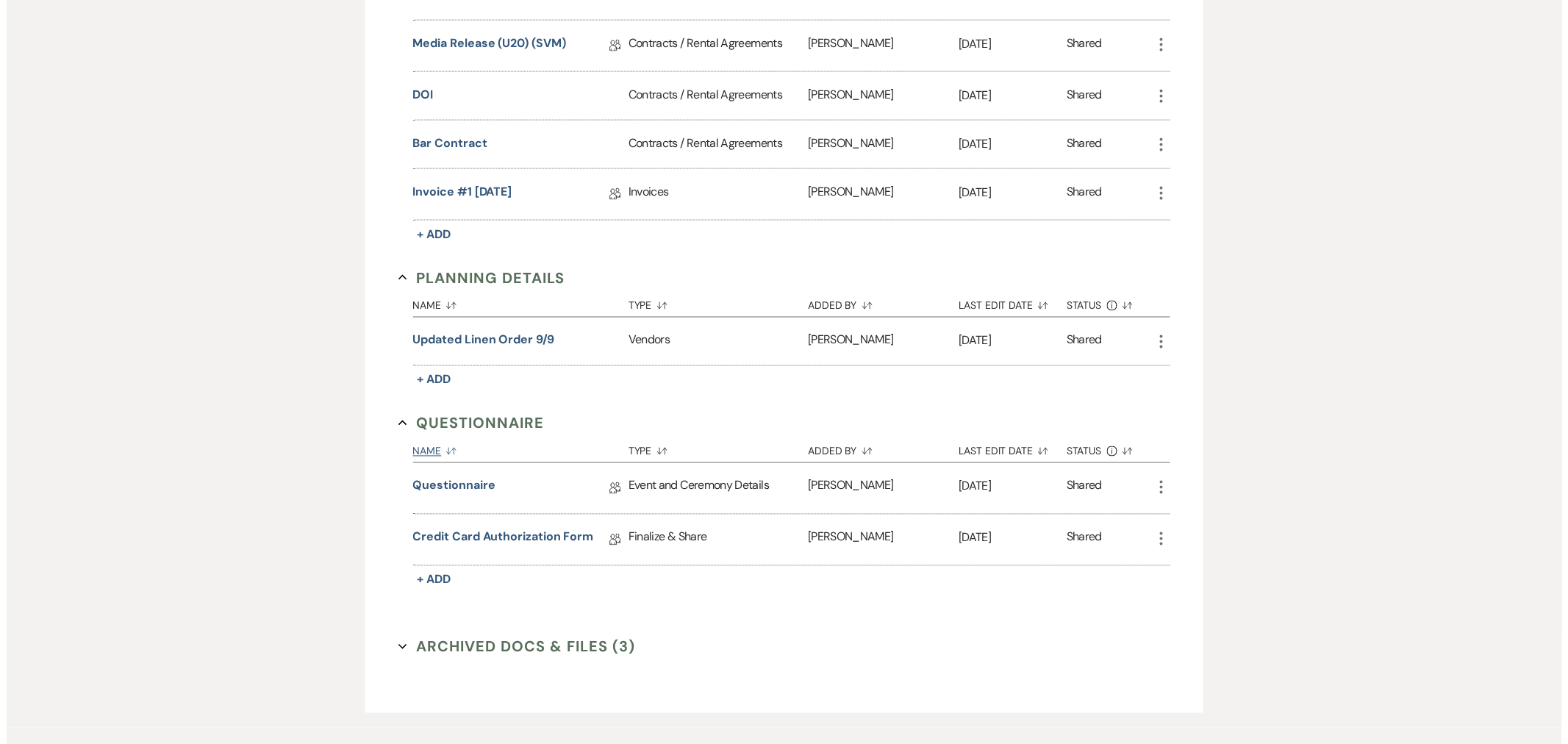
scroll to position [899, 0]
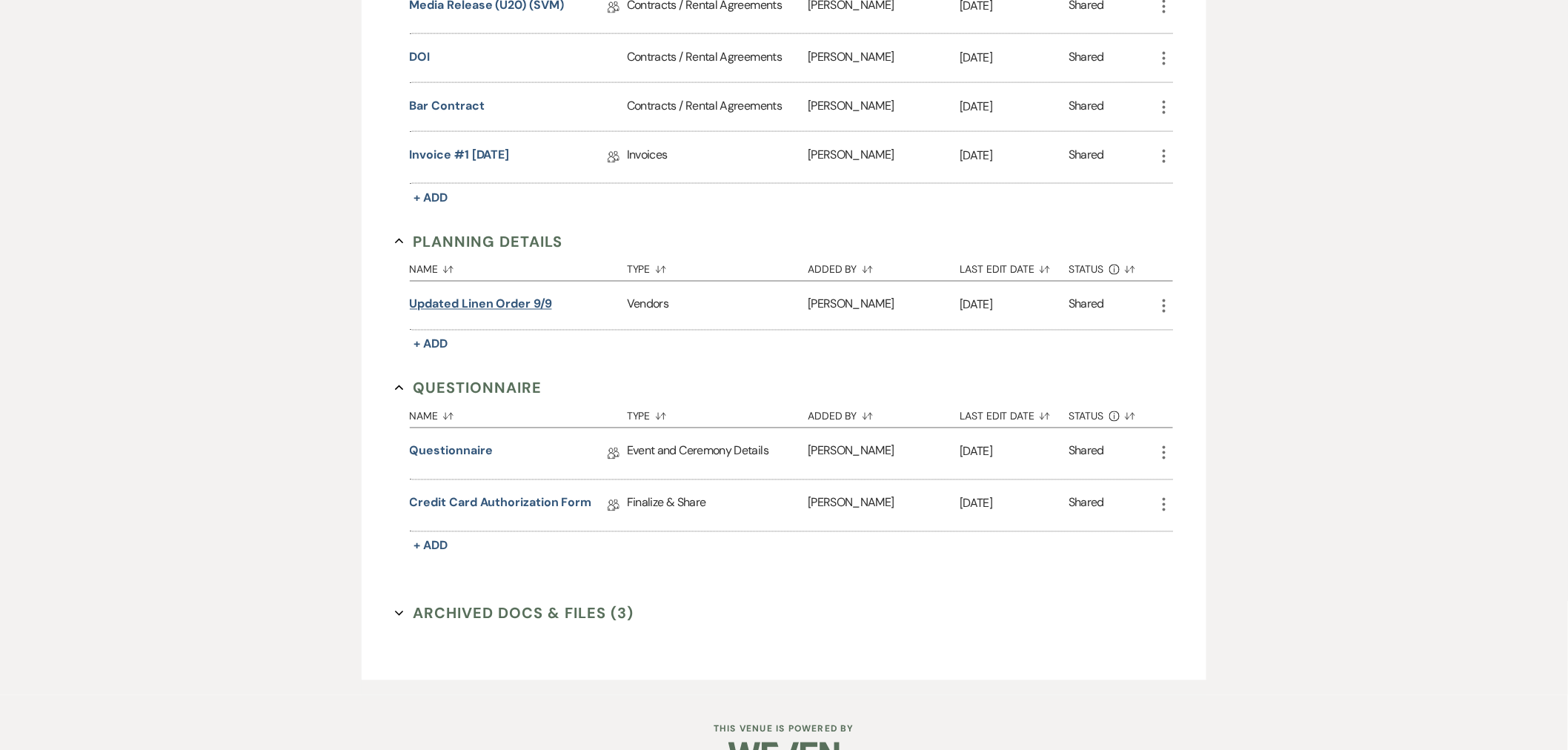
click at [504, 306] on button "updated linen order 9/9" at bounding box center [480, 304] width 142 height 18
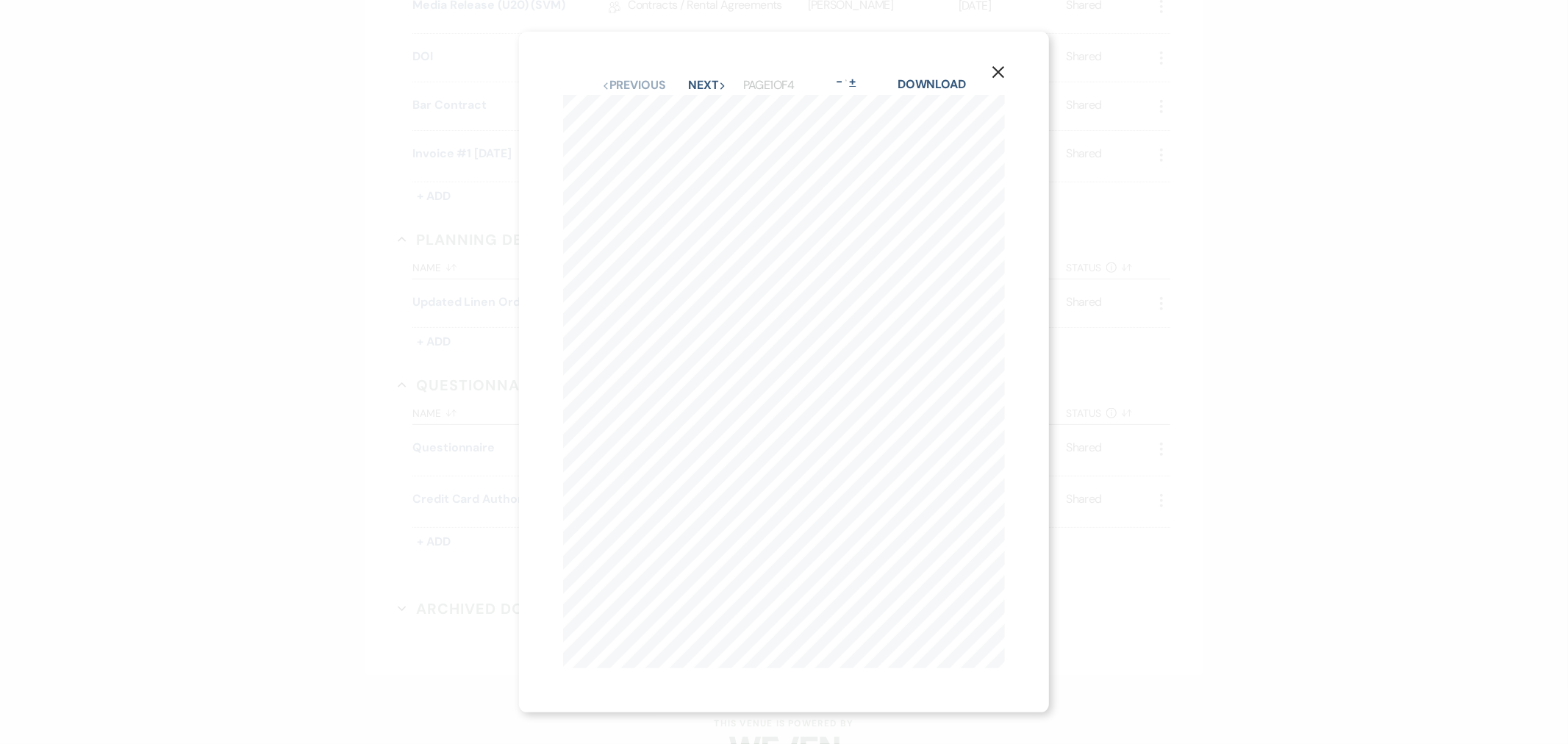
click at [859, 76] on button "+" at bounding box center [853, 82] width 12 height 12
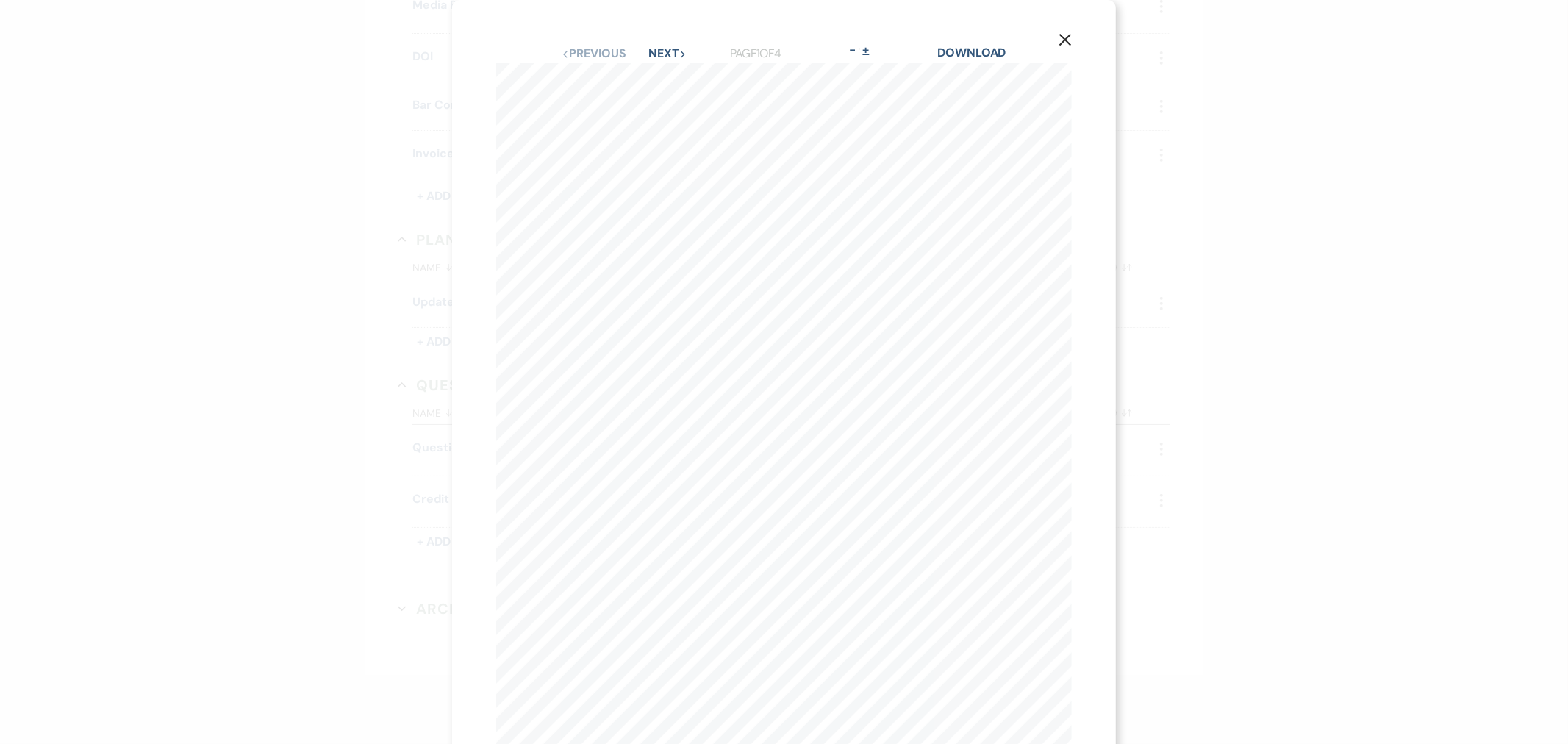
click at [869, 54] on button "+" at bounding box center [866, 50] width 12 height 12
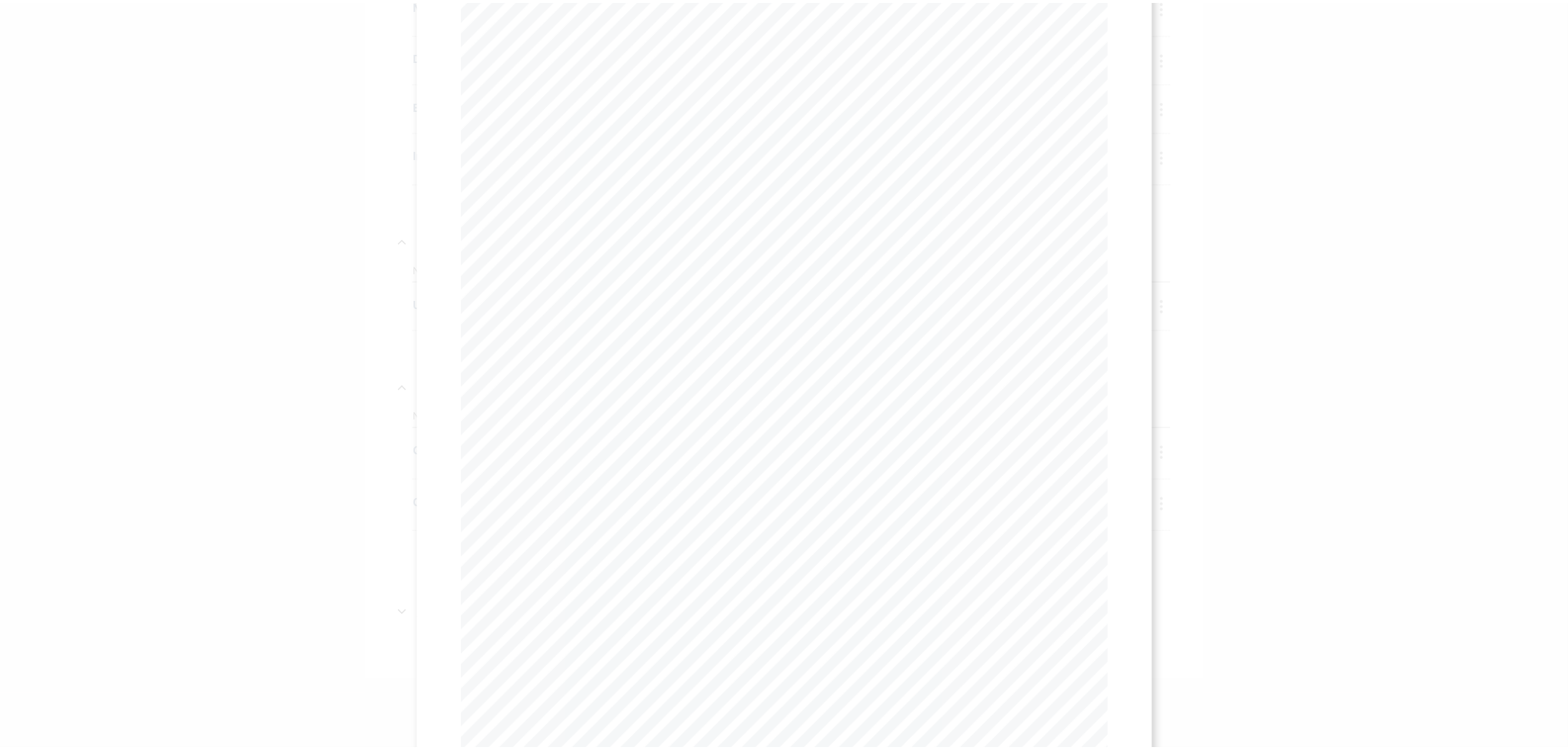
scroll to position [0, 0]
click at [1103, 33] on icon "X" at bounding box center [1110, 40] width 14 height 14
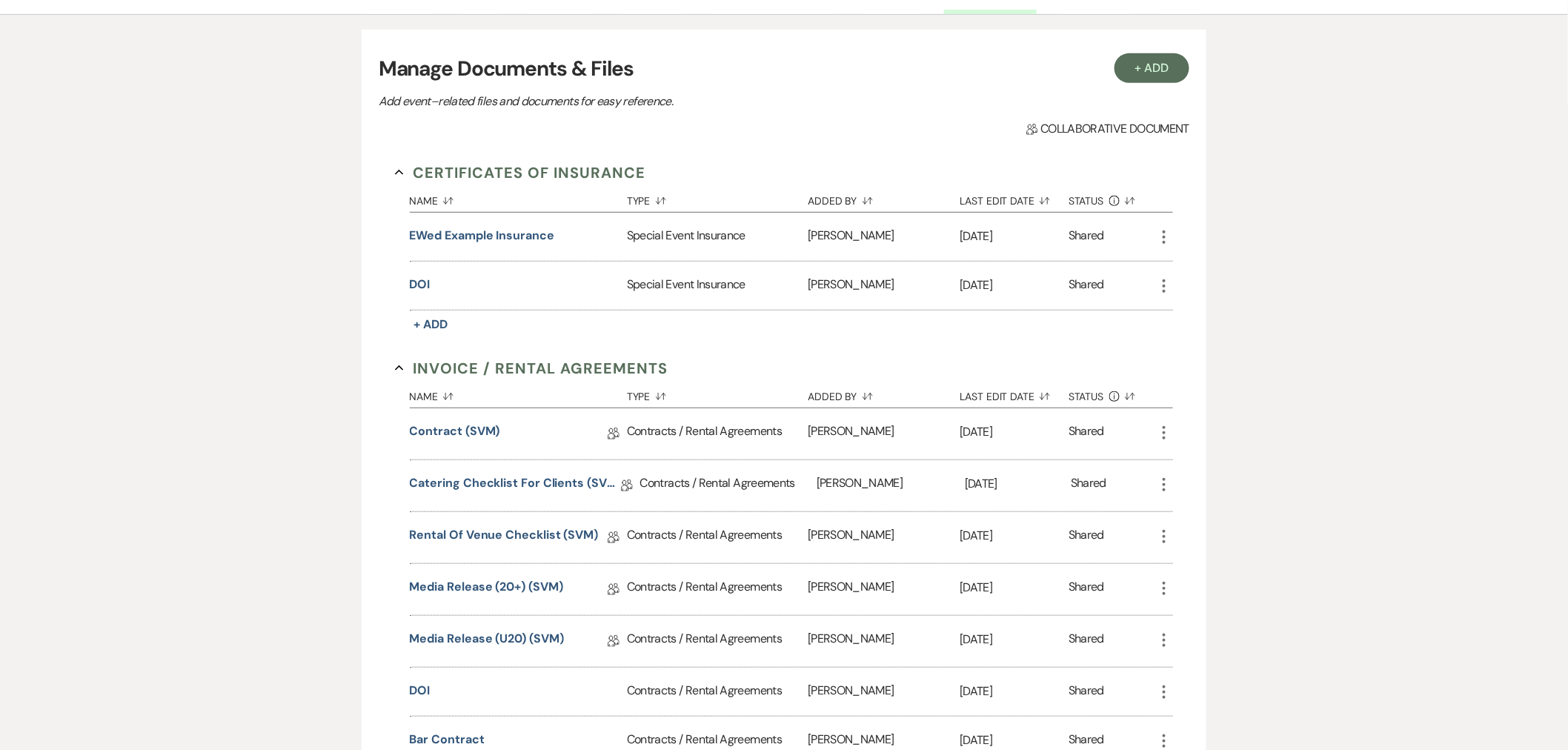
scroll to position [658, 0]
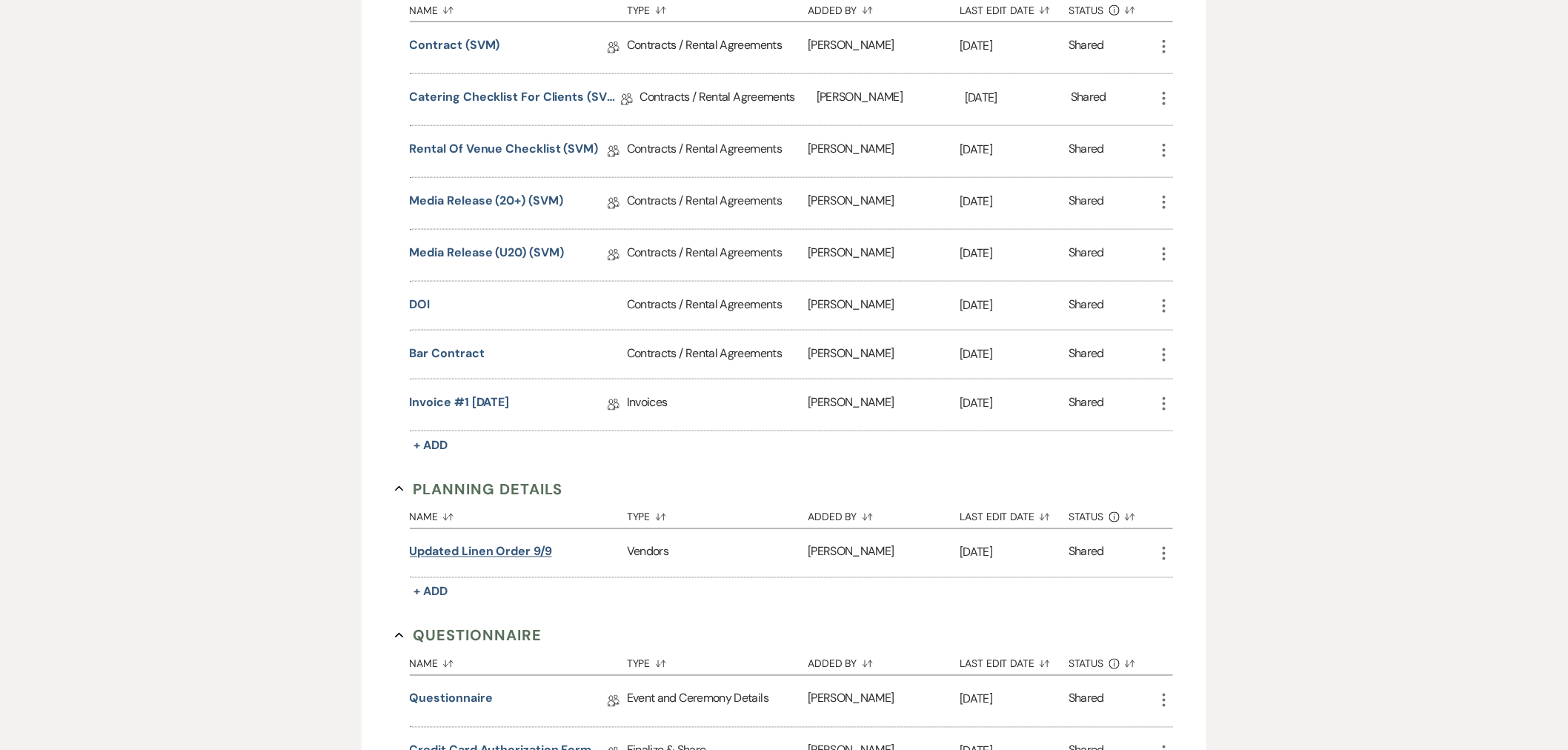
click at [535, 557] on button "updated linen order 9/9" at bounding box center [480, 552] width 142 height 18
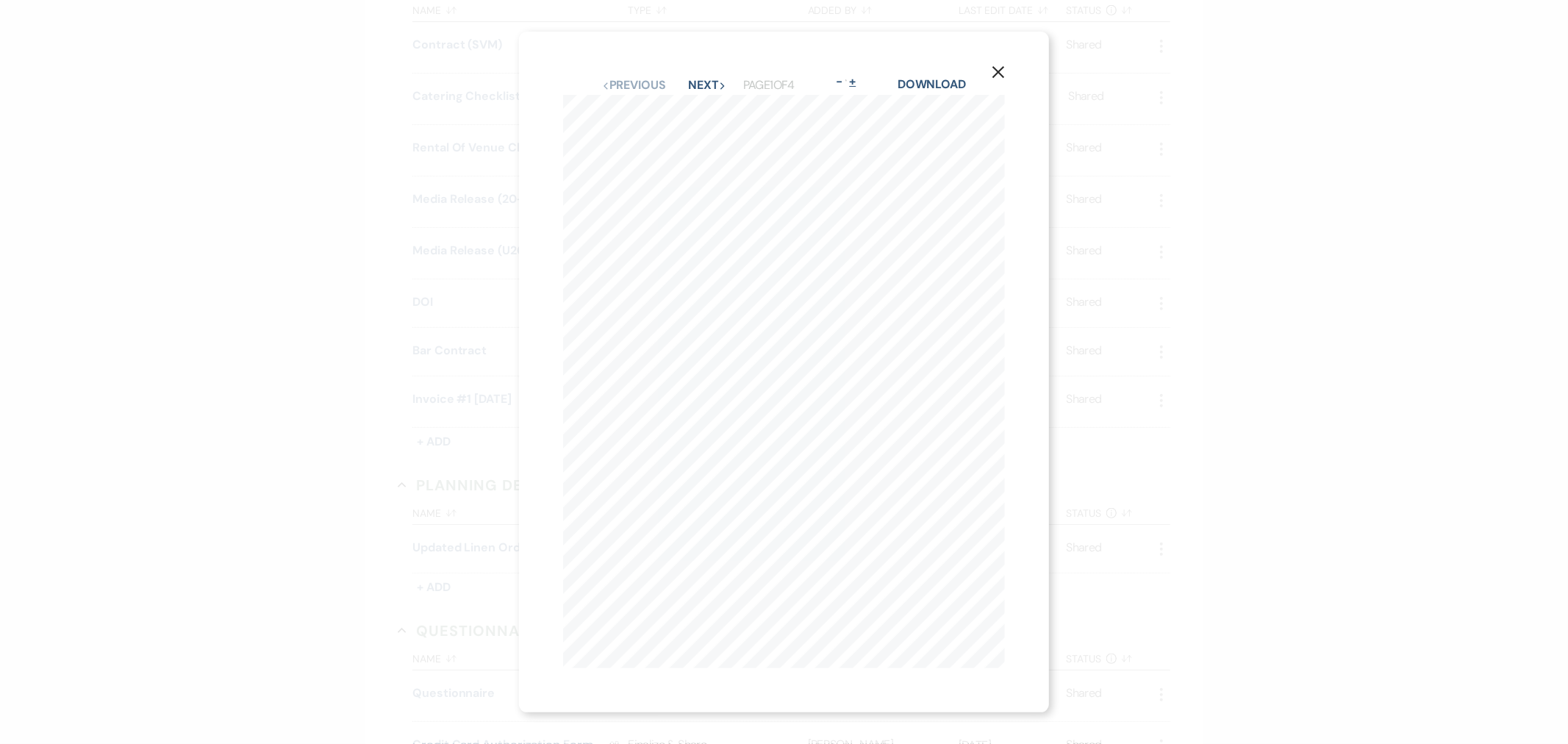
click at [859, 77] on button "+" at bounding box center [853, 82] width 12 height 12
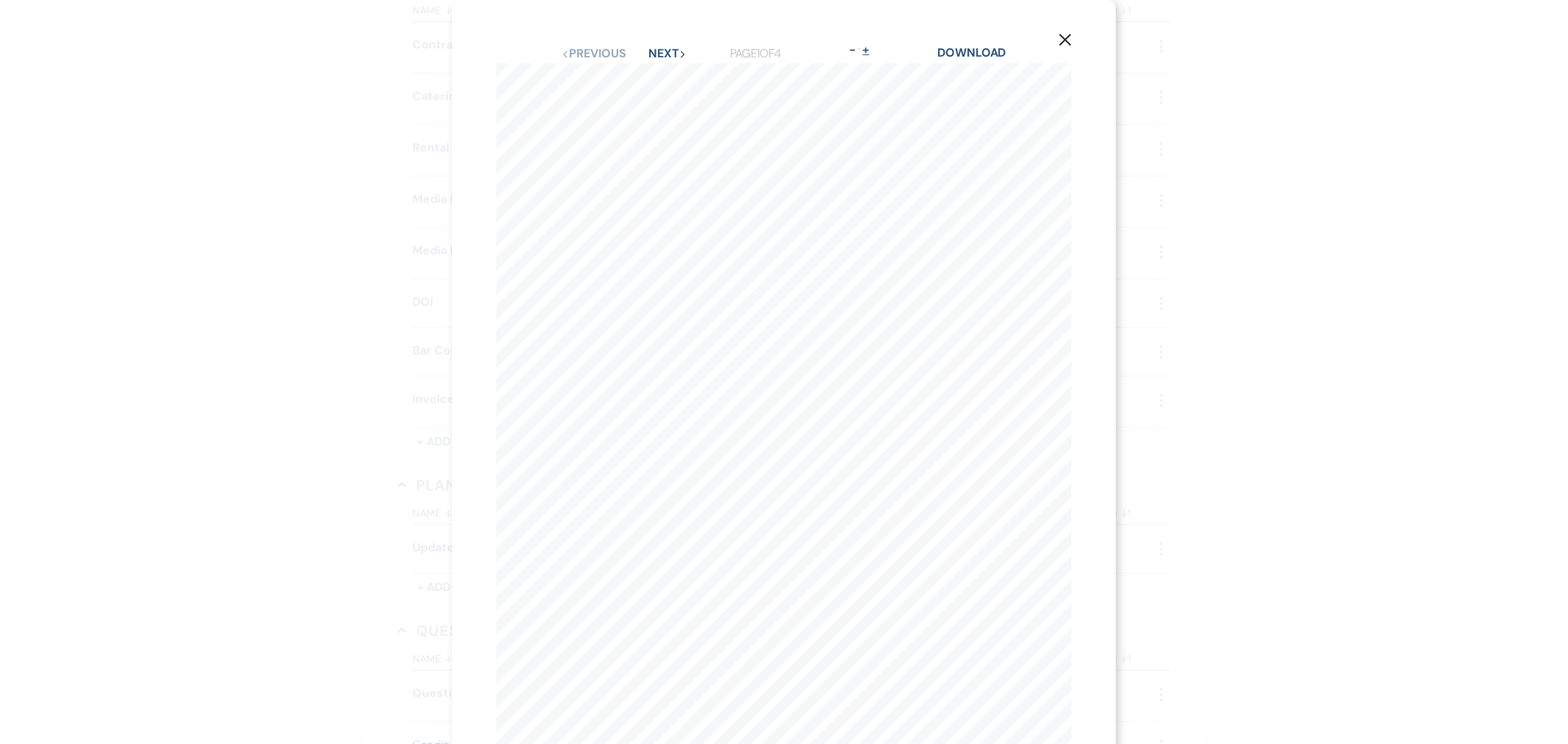
click at [865, 46] on button "+" at bounding box center [866, 50] width 12 height 12
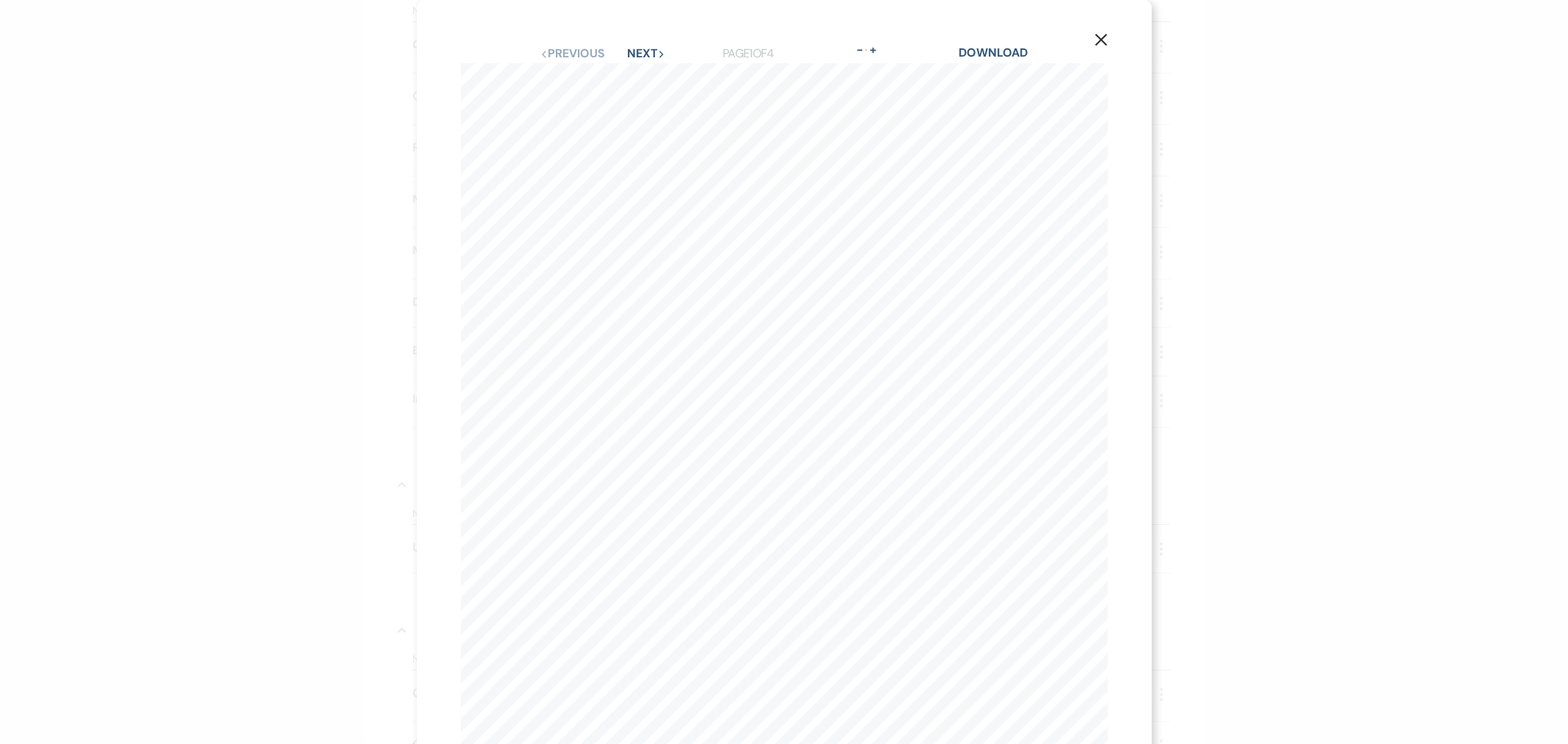
click at [1103, 31] on button "X" at bounding box center [1102, 39] width 22 height 25
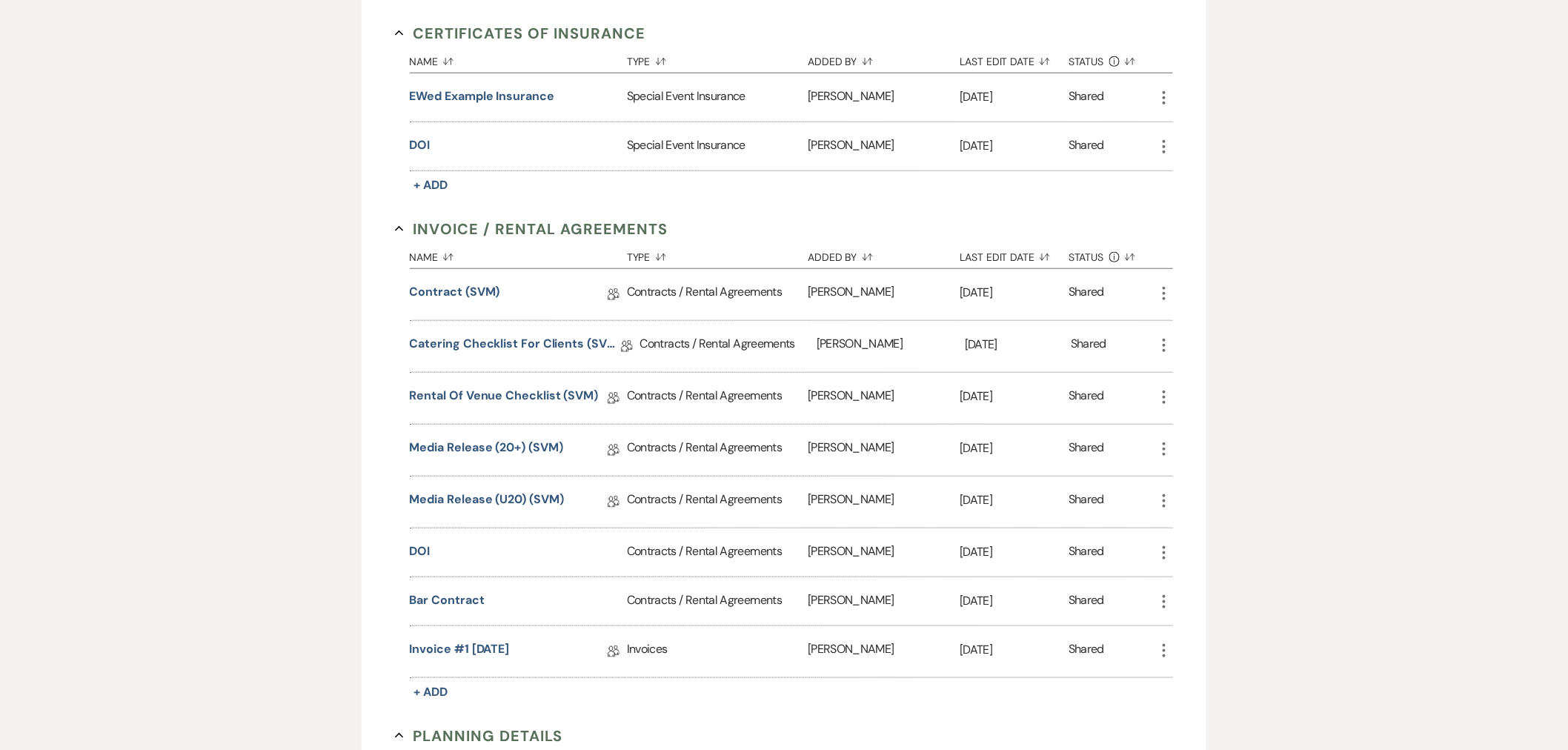
scroll to position [0, 0]
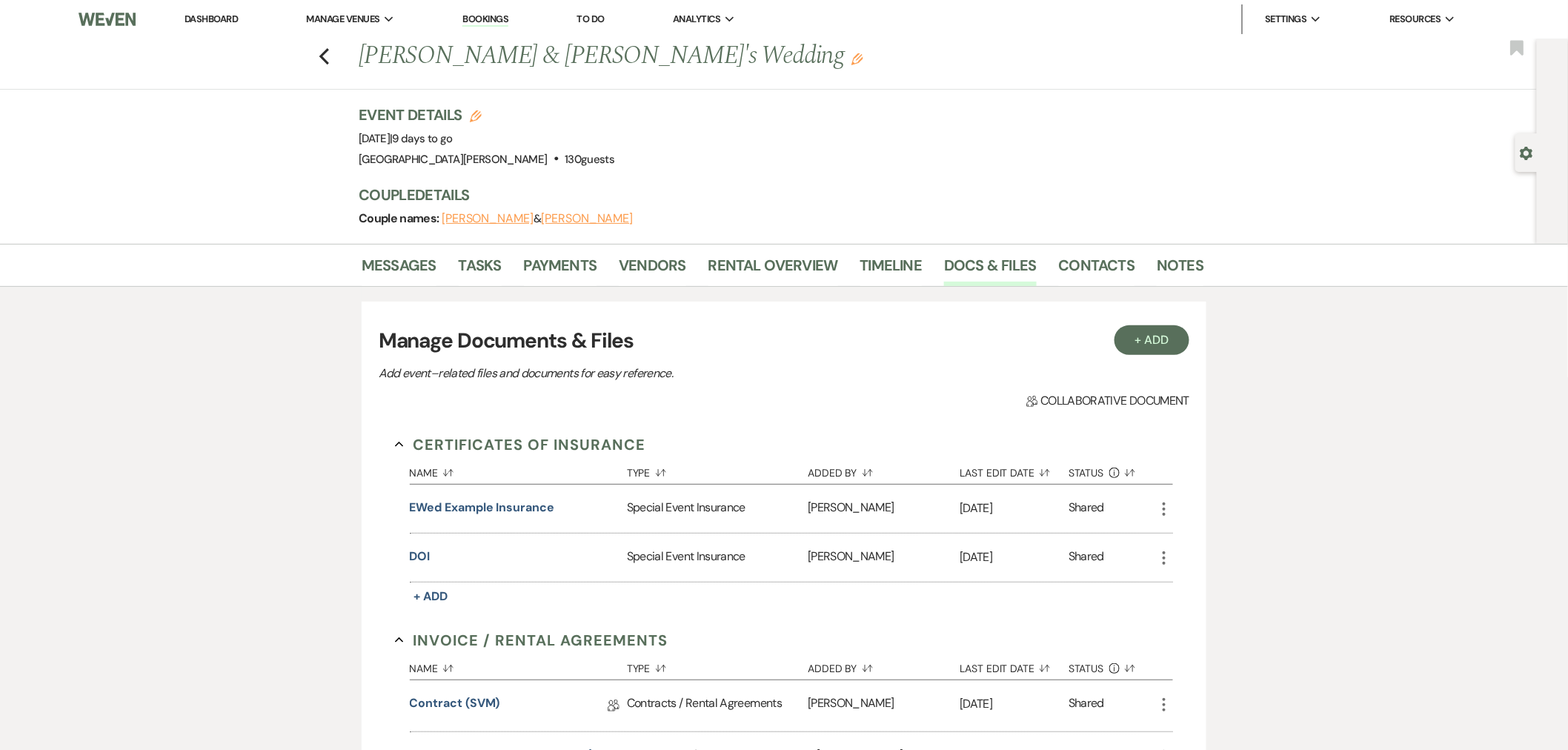
click at [224, 20] on link "Dashboard" at bounding box center [211, 19] width 54 height 13
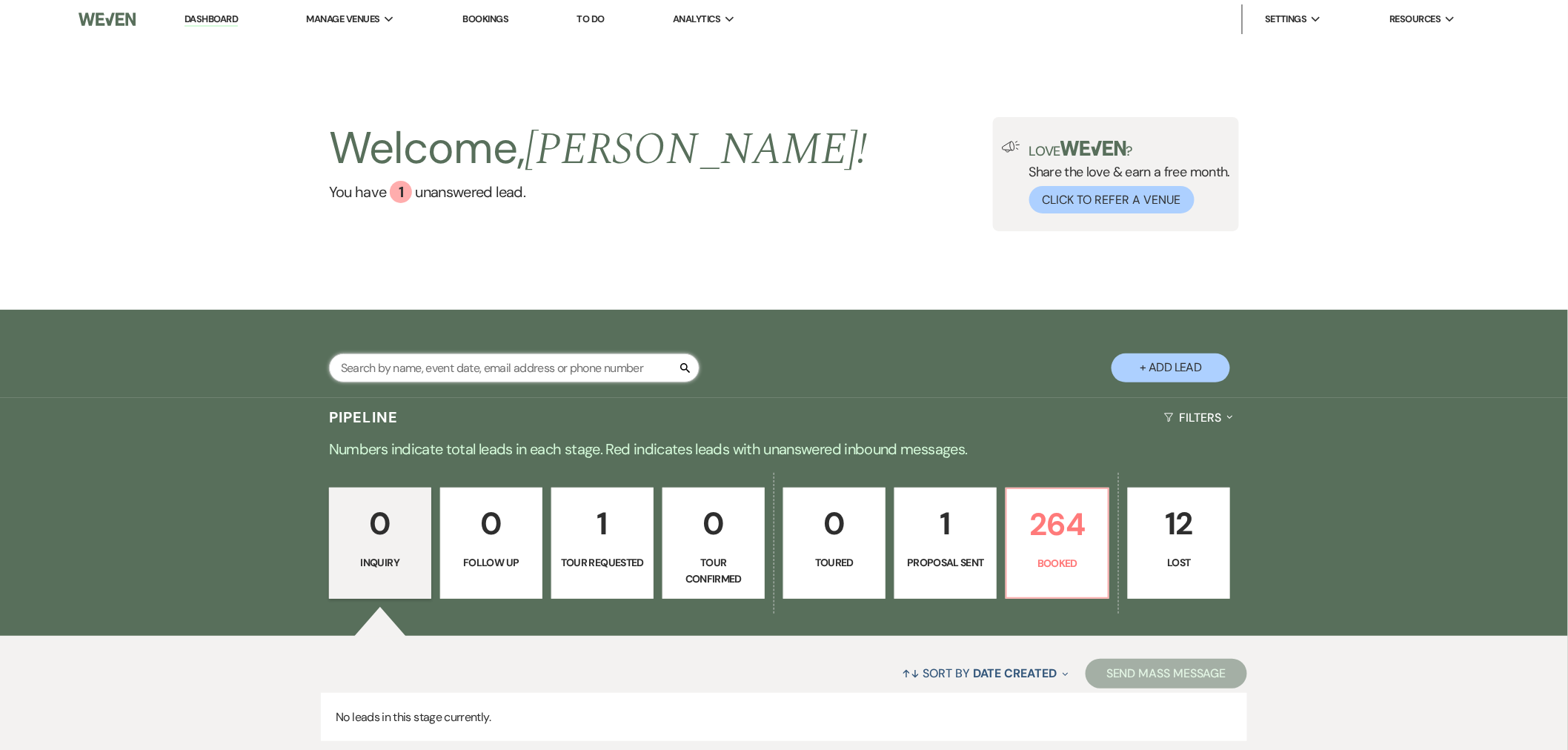
click at [446, 358] on input "text" at bounding box center [513, 368] width 370 height 29
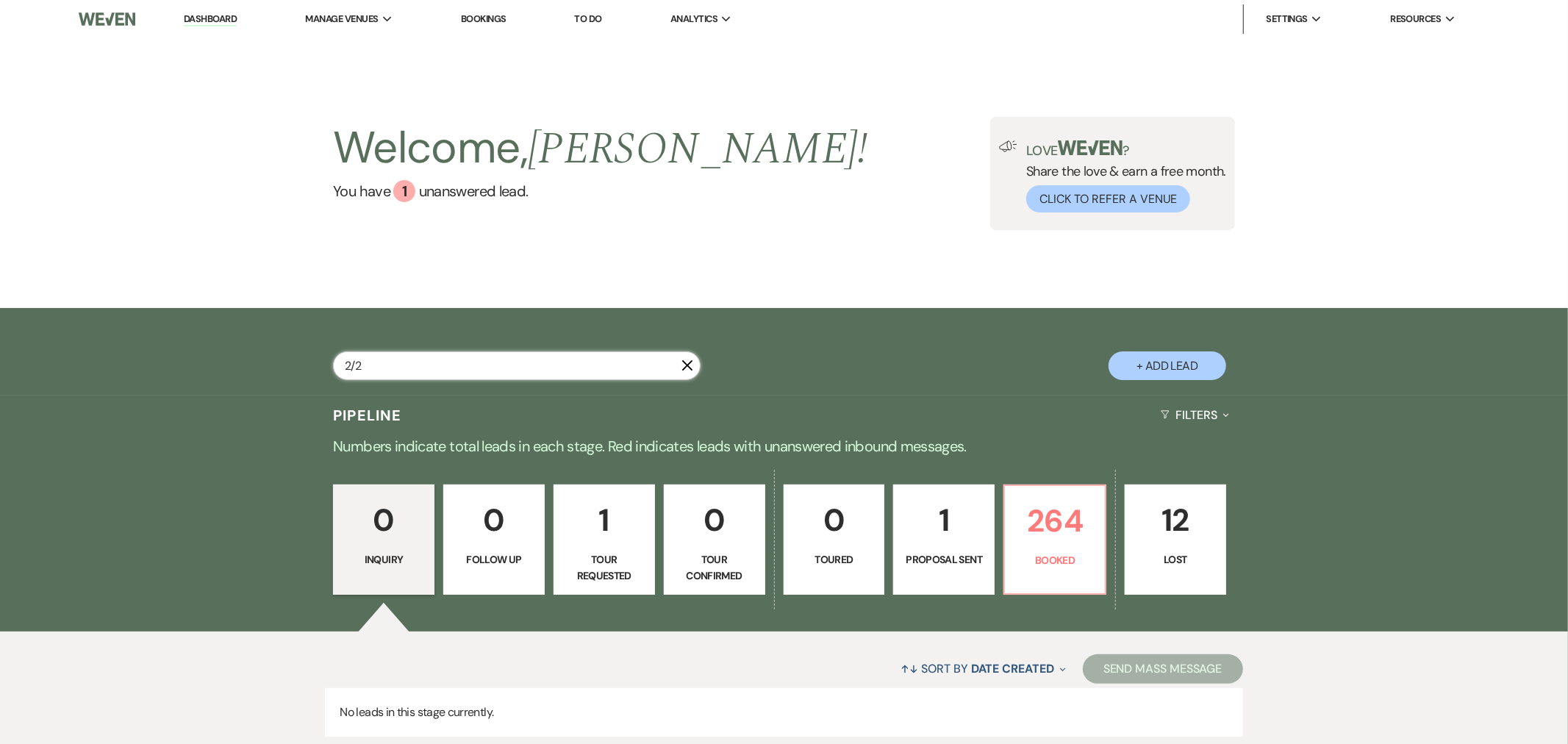
type input "2/28"
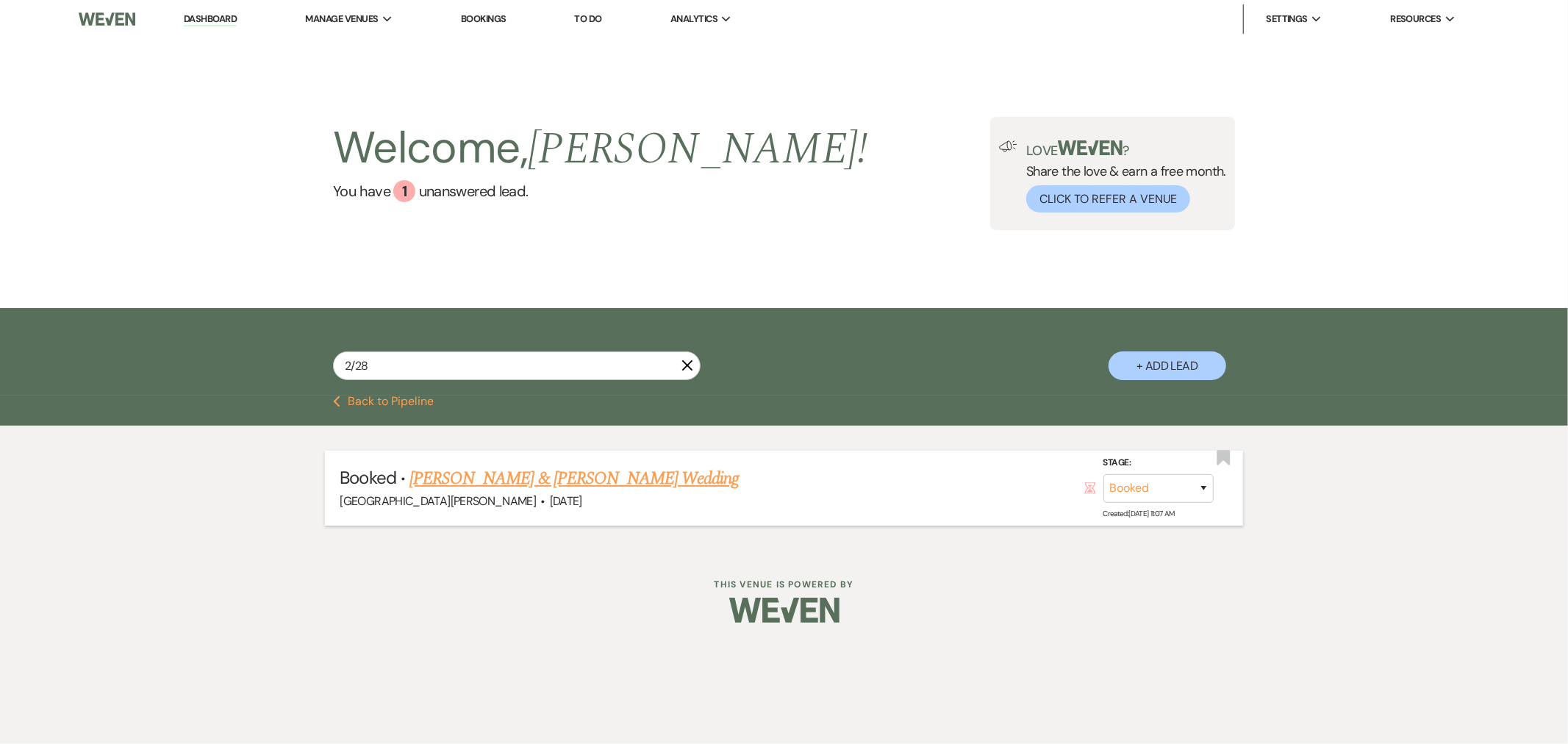
click at [509, 478] on link "[PERSON_NAME] & [PERSON_NAME] Wedding" at bounding box center [574, 478] width 329 height 26
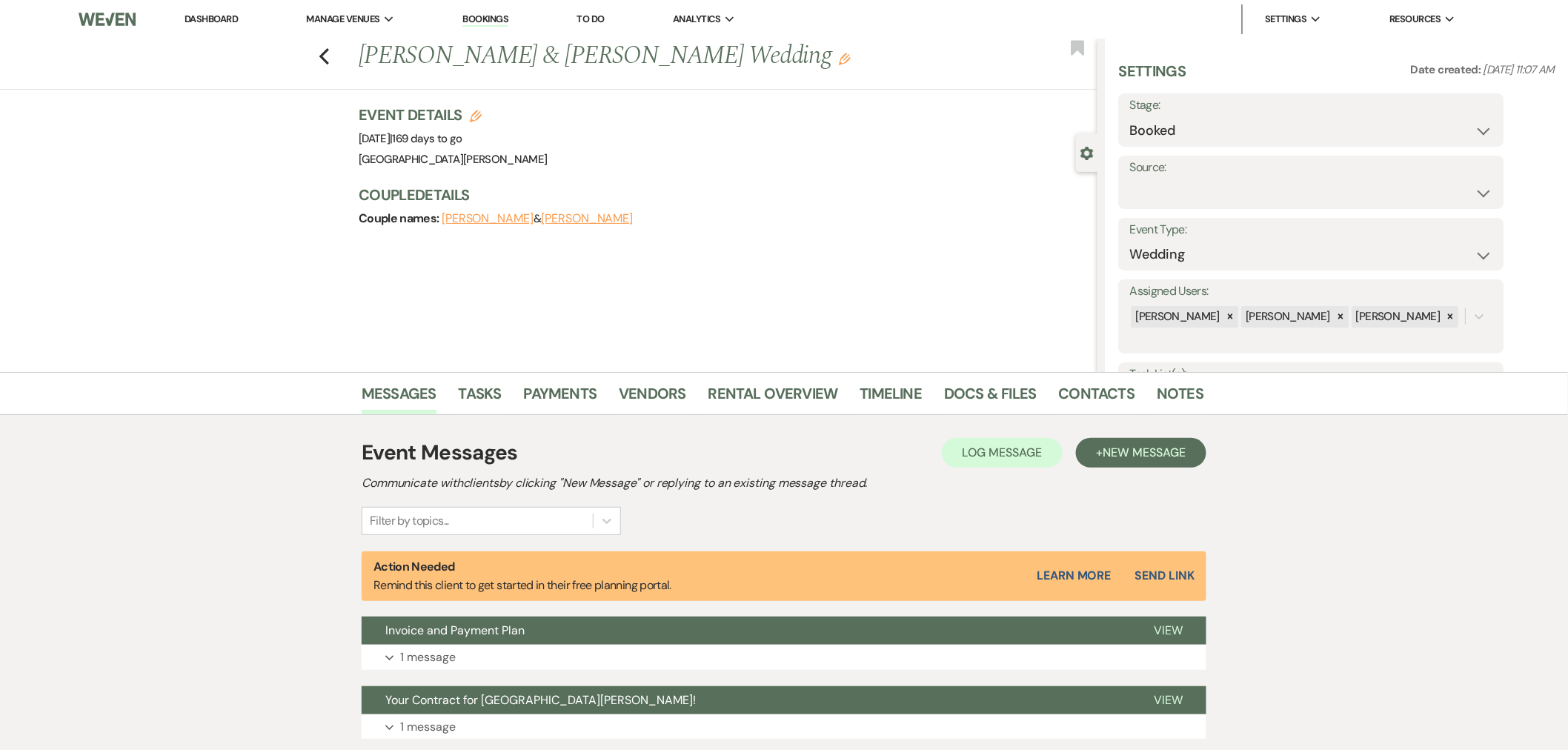
click at [482, 115] on icon "Edit" at bounding box center [476, 117] width 12 height 12
select select "822"
select select "false"
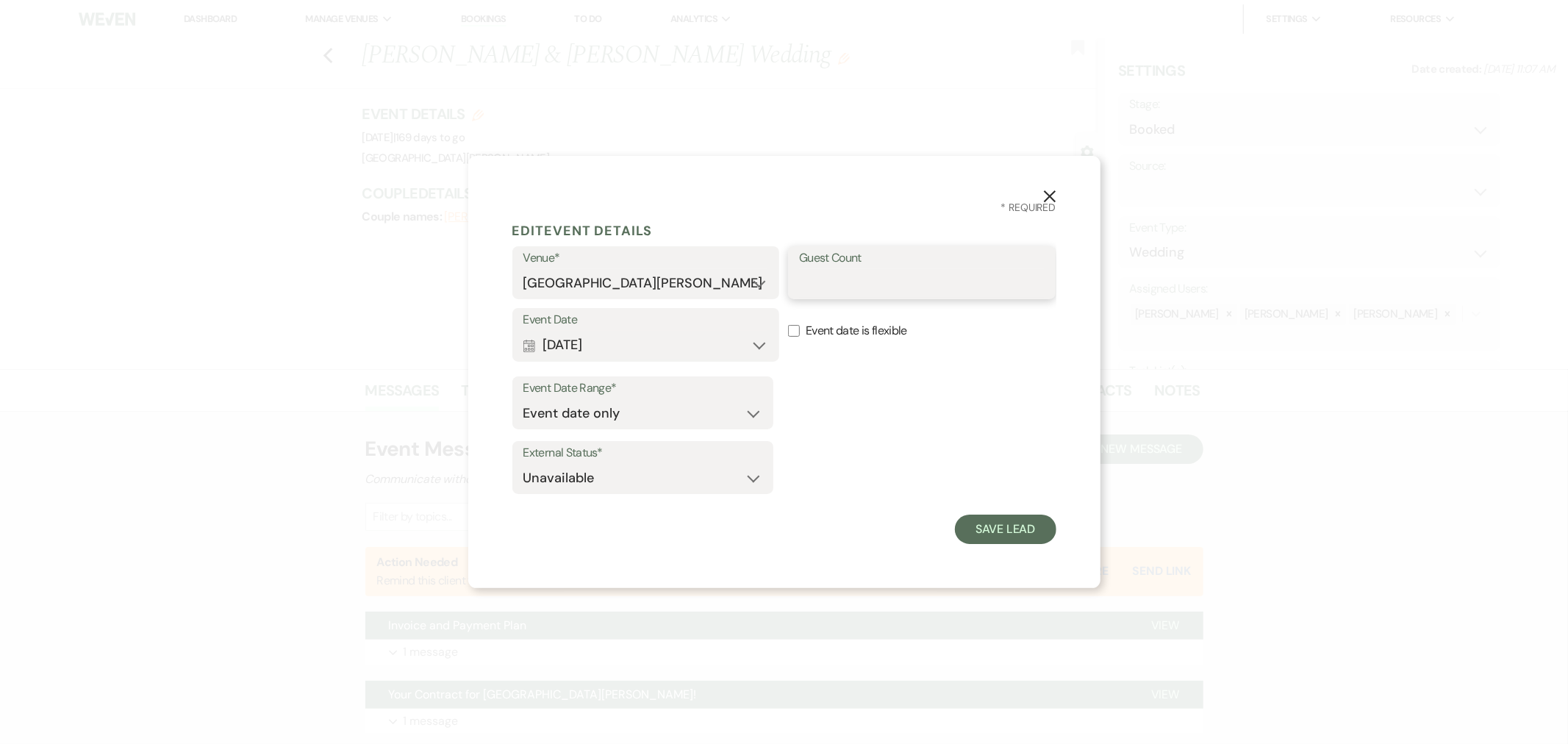
click at [849, 289] on input "Guest Count" at bounding box center [922, 284] width 246 height 29
type input "75"
click at [1012, 523] on button "Save Lead" at bounding box center [1005, 529] width 101 height 30
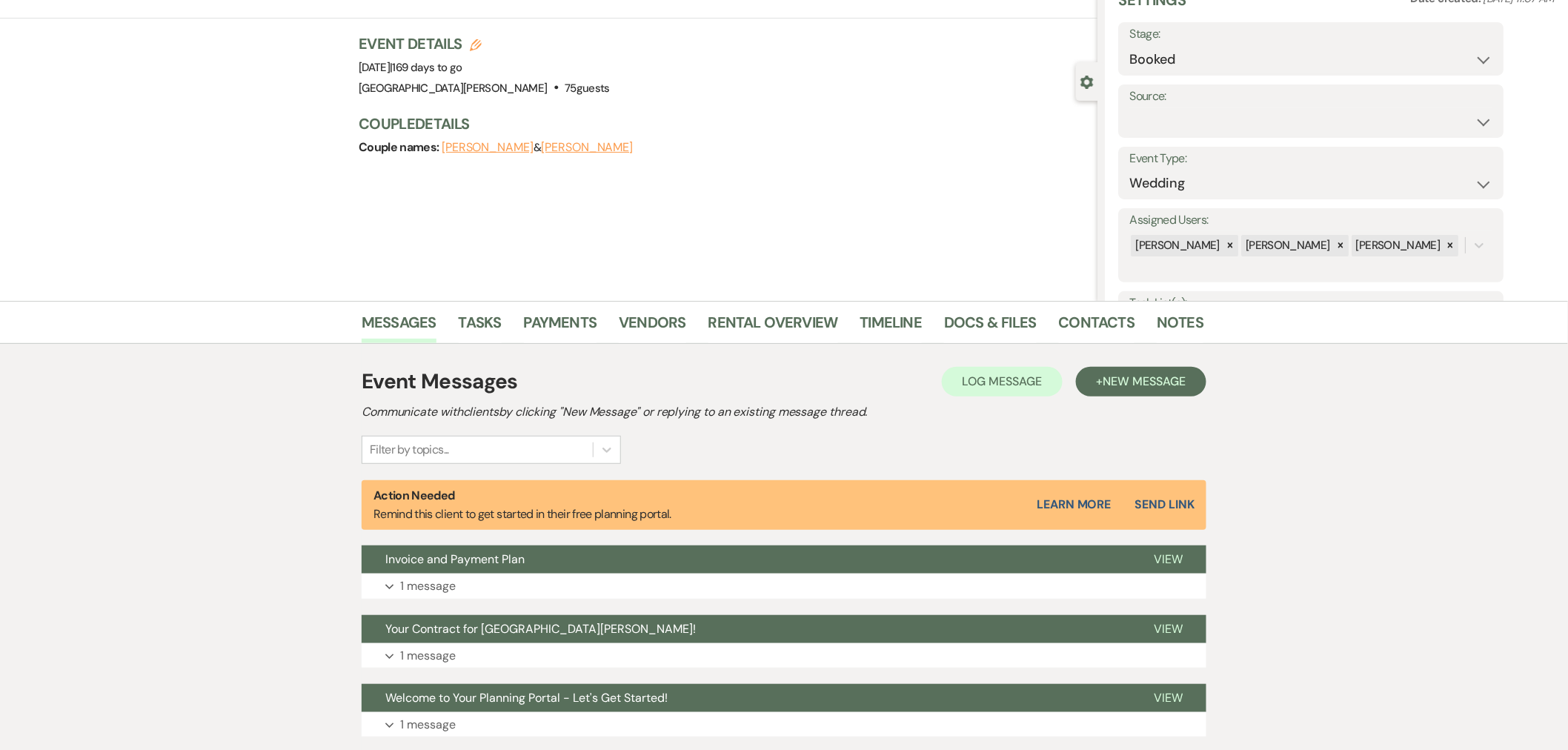
scroll to position [175, 0]
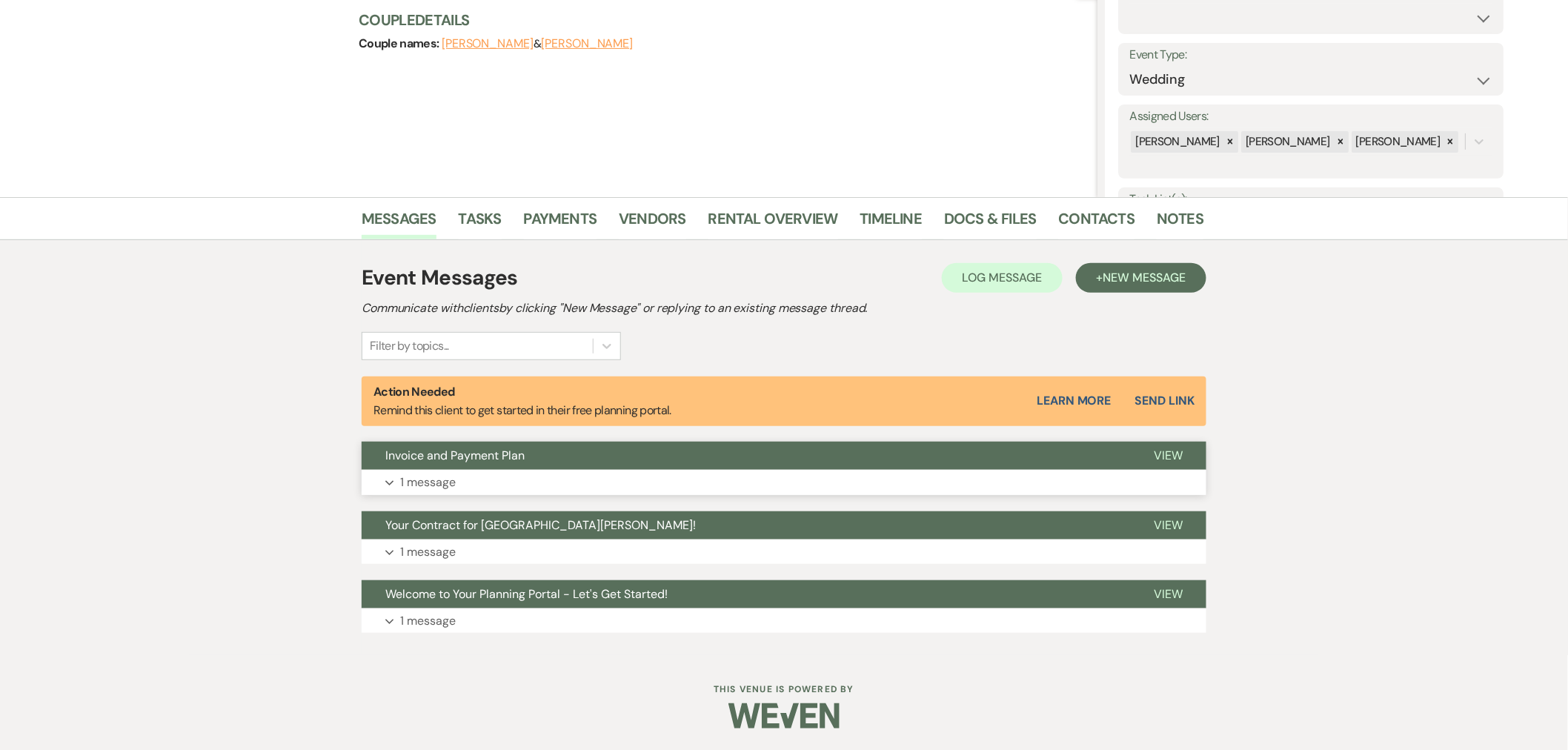
click at [805, 475] on button "Expand 1 message" at bounding box center [784, 483] width 844 height 26
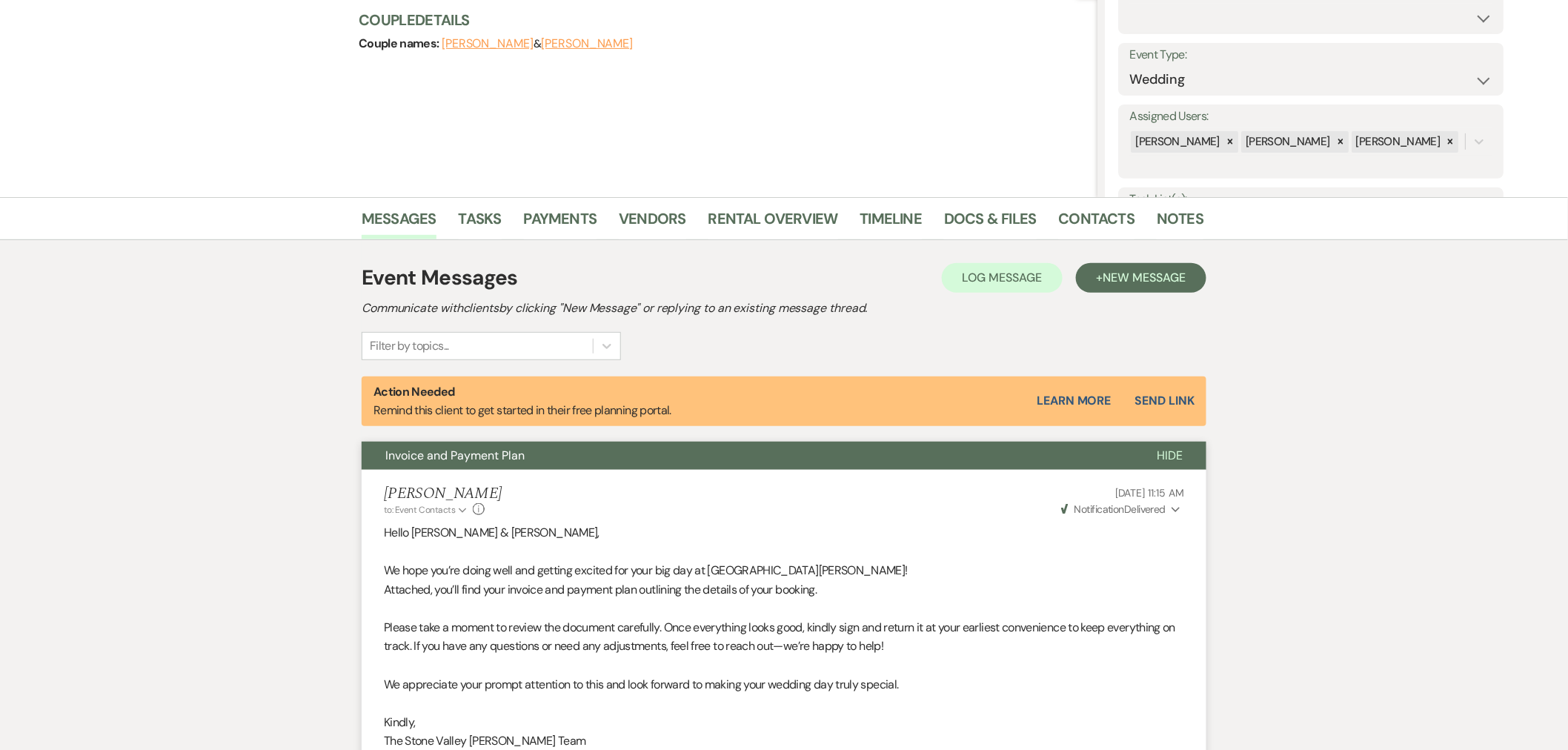
click at [1090, 504] on span "Notification" at bounding box center [1099, 509] width 49 height 14
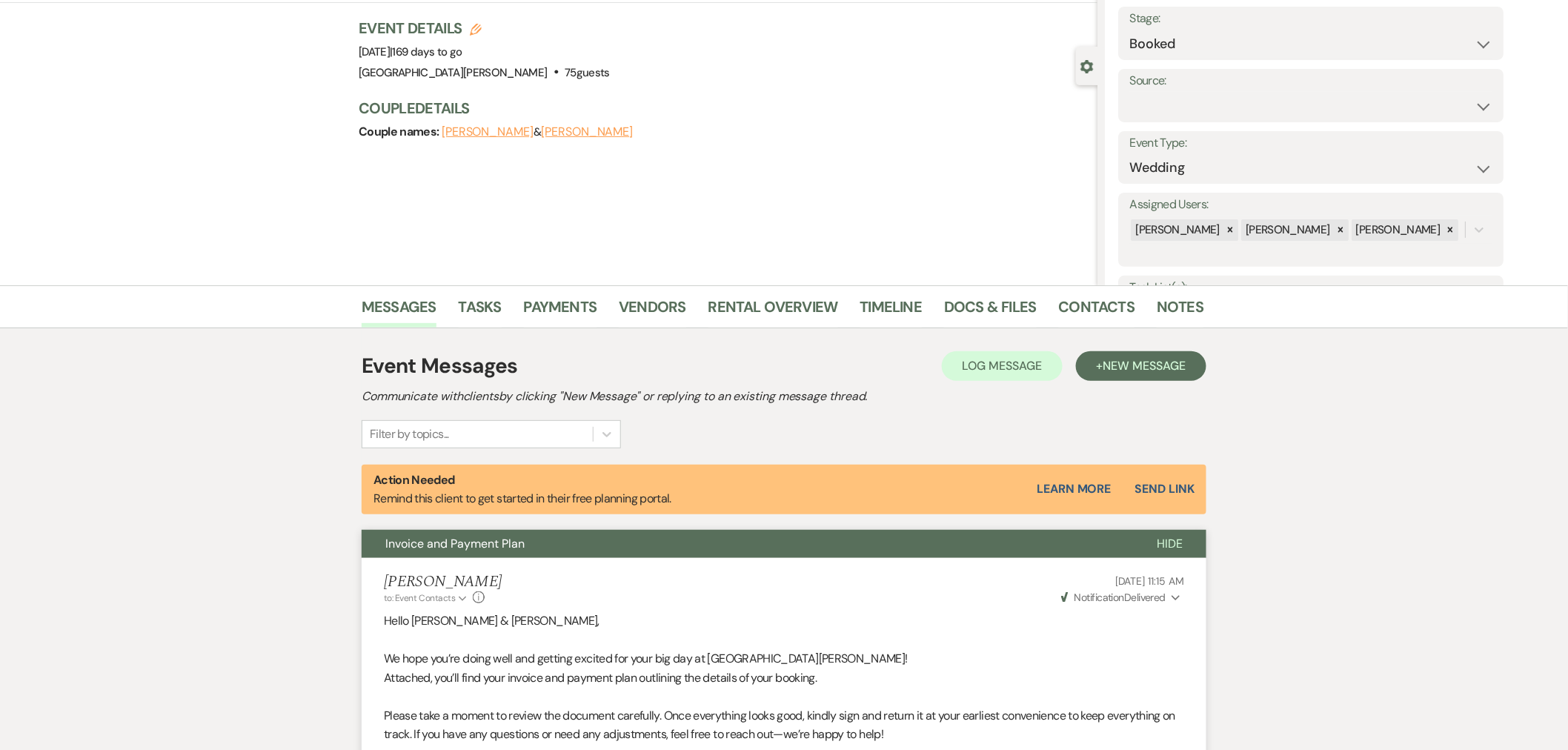
scroll to position [0, 0]
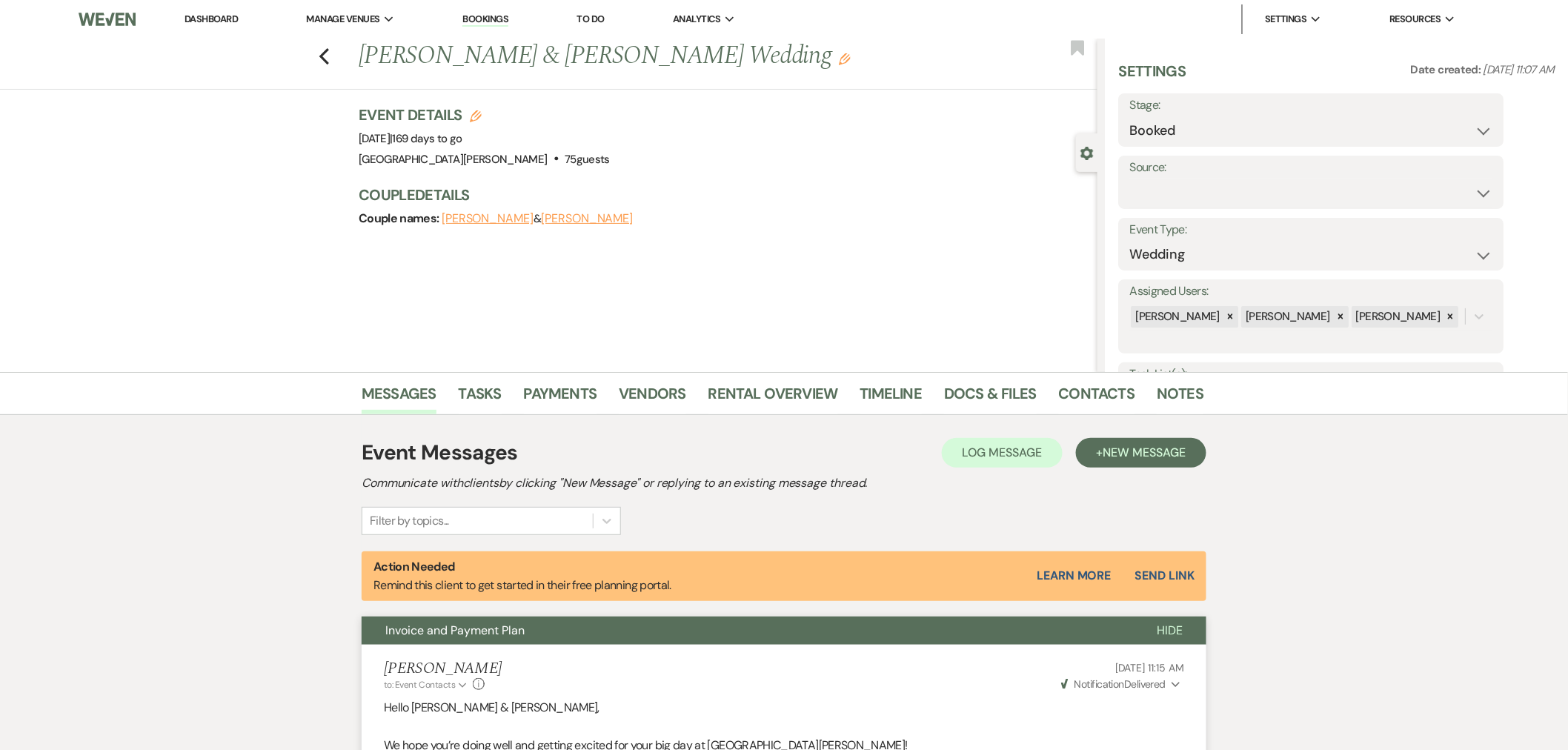
click at [202, 20] on link "Dashboard" at bounding box center [211, 19] width 54 height 13
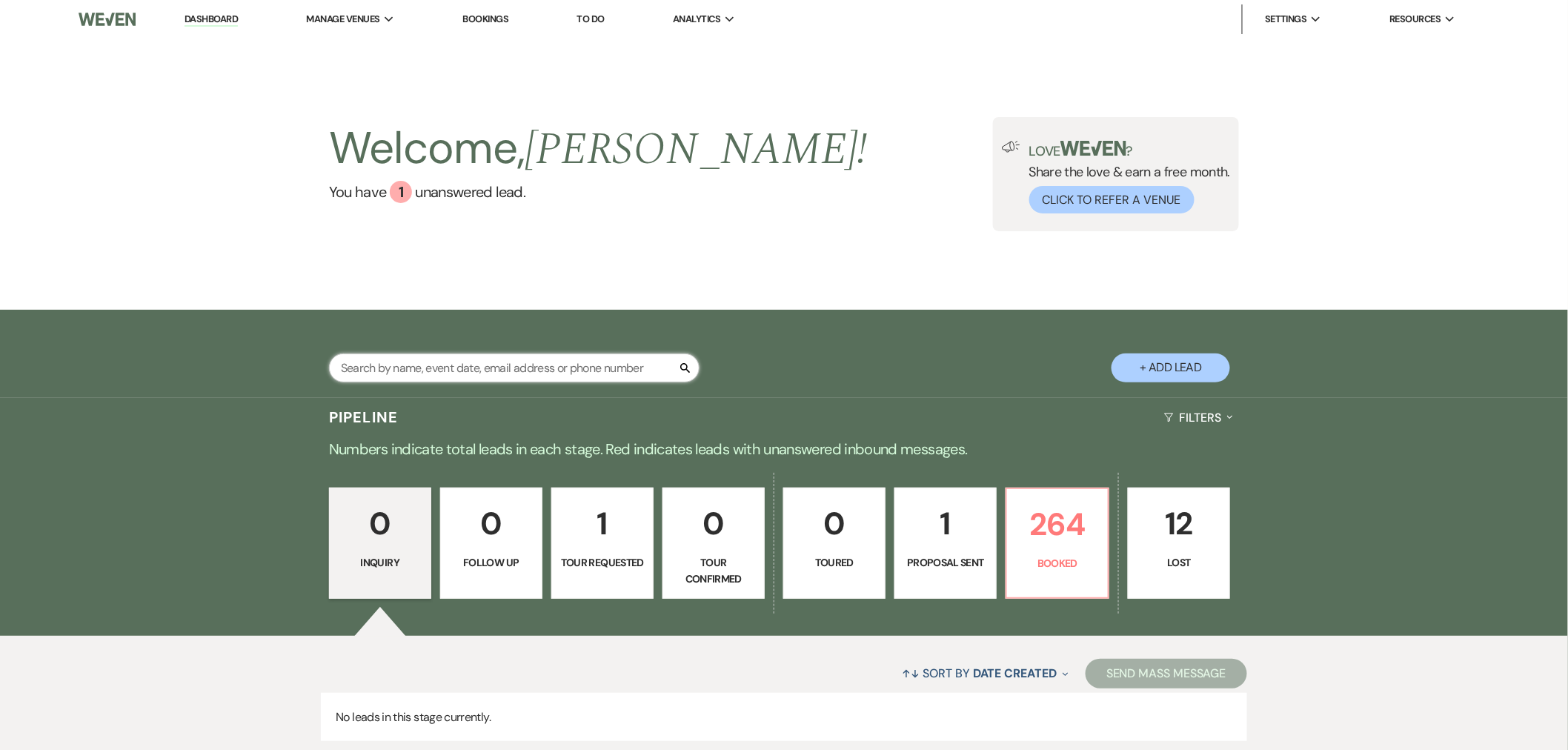
click at [424, 368] on input "text" at bounding box center [513, 368] width 370 height 29
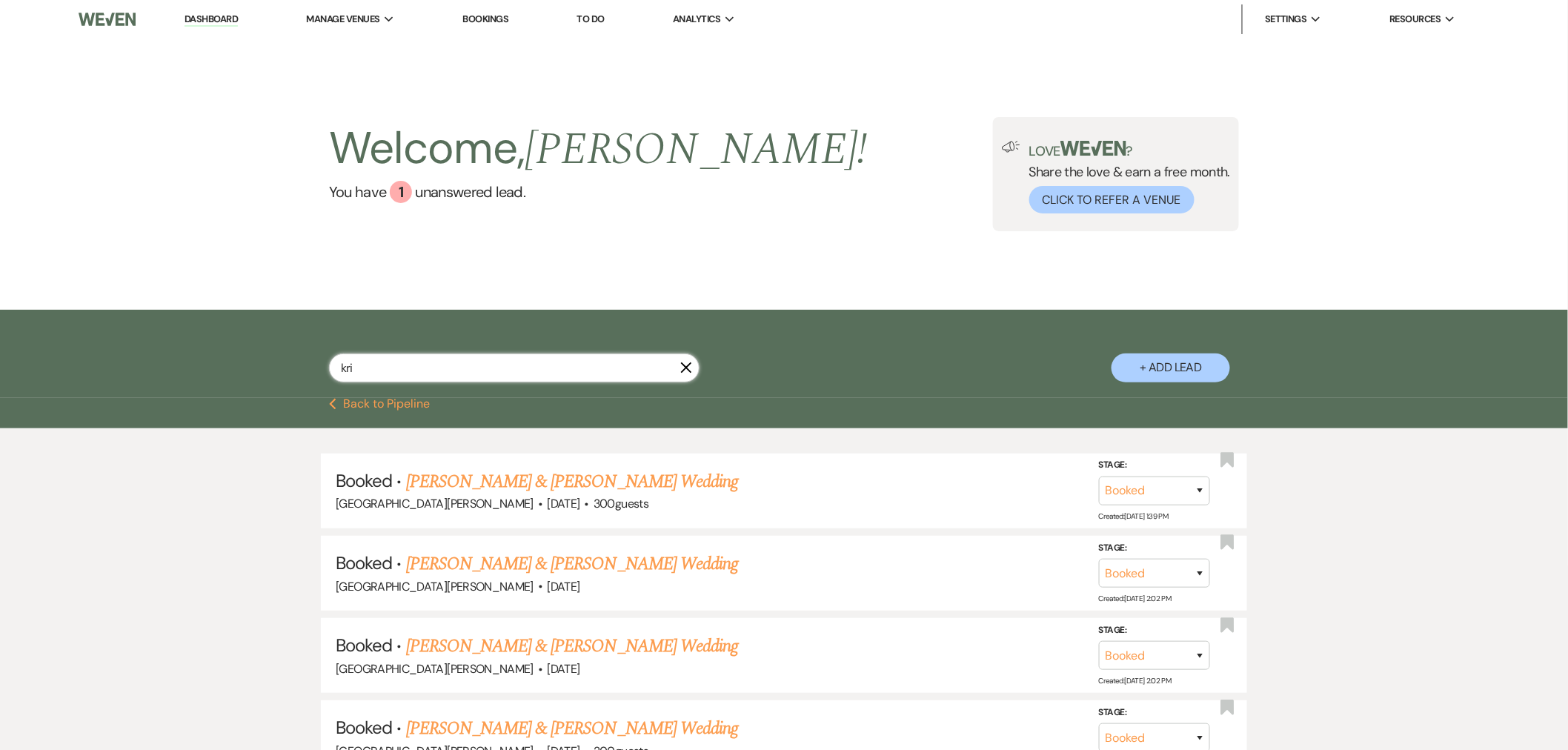
type input "[PERSON_NAME]"
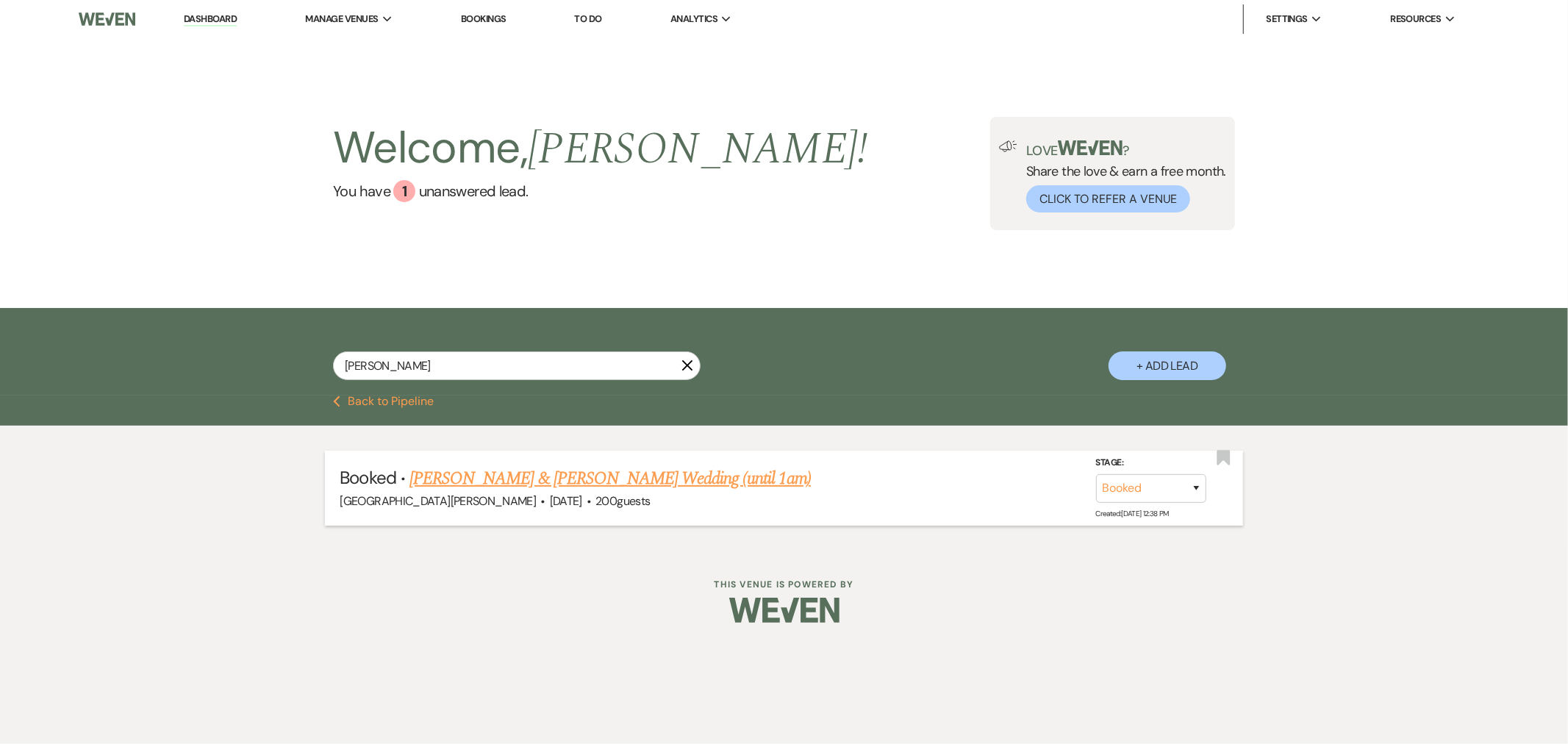
click at [523, 482] on link "[PERSON_NAME] & [PERSON_NAME] Wedding (until 1am)" at bounding box center [610, 478] width 401 height 26
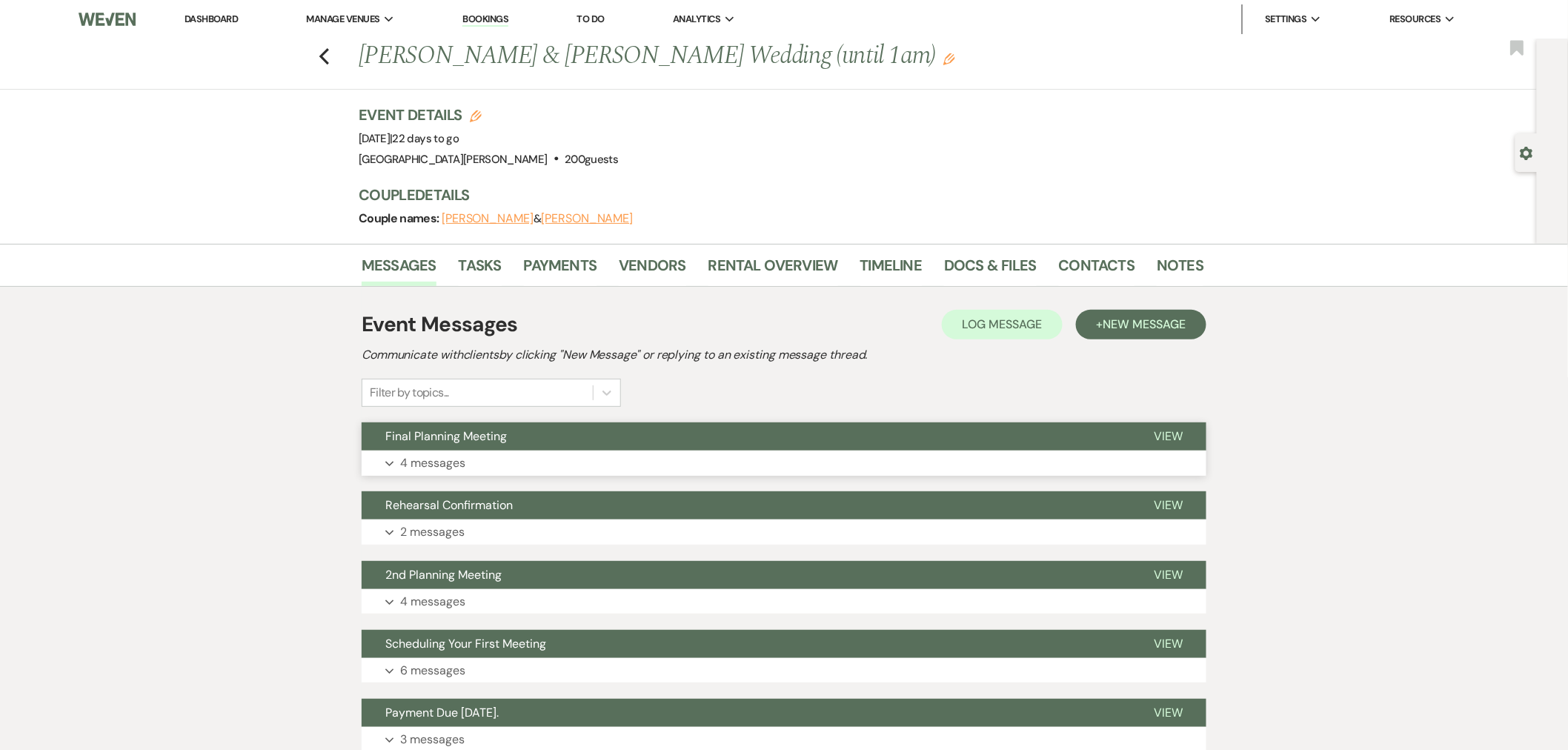
click at [563, 472] on button "Expand 4 messages" at bounding box center [784, 463] width 844 height 26
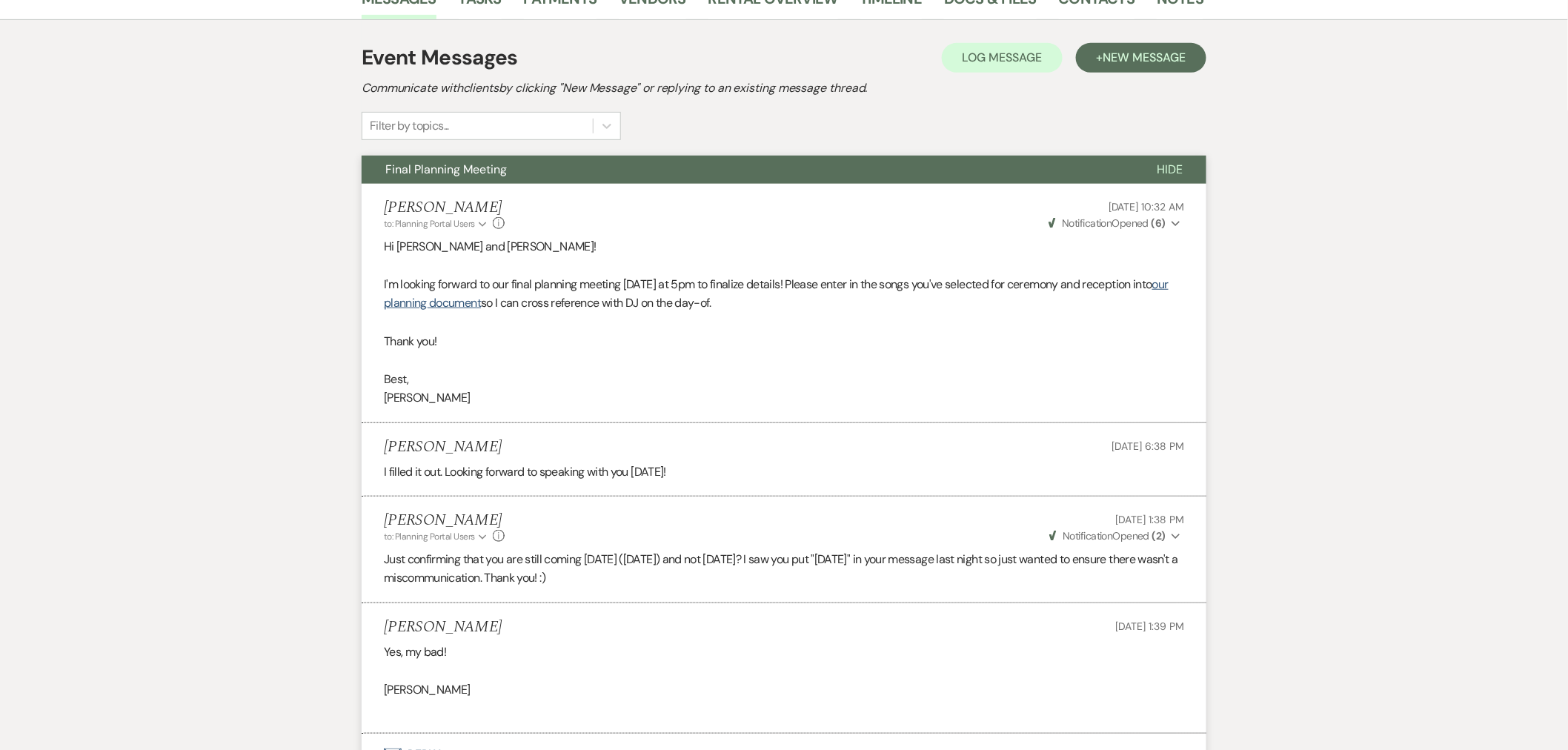
scroll to position [411, 0]
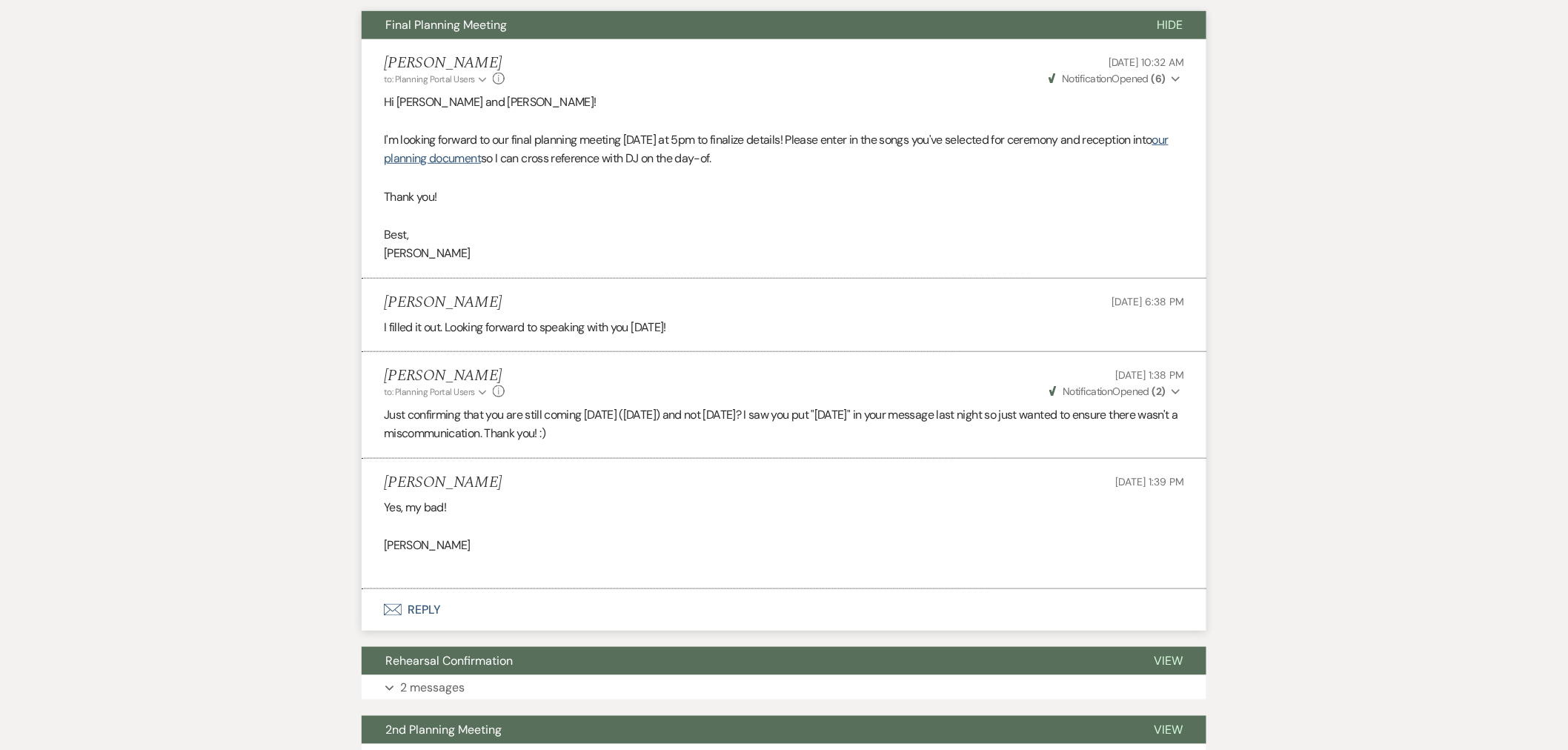
click at [529, 601] on button "Envelope Reply" at bounding box center [784, 610] width 844 height 42
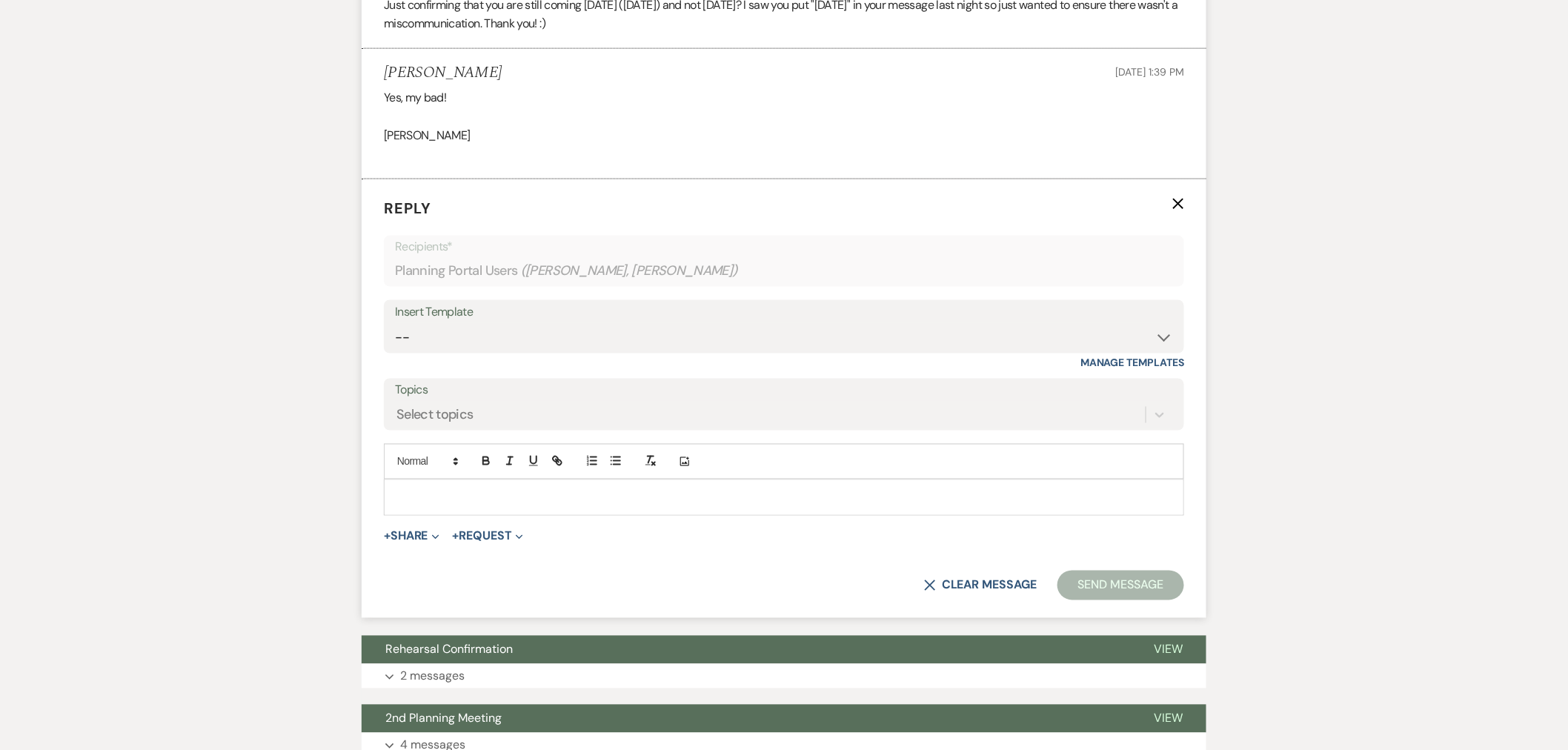
scroll to position [845, 0]
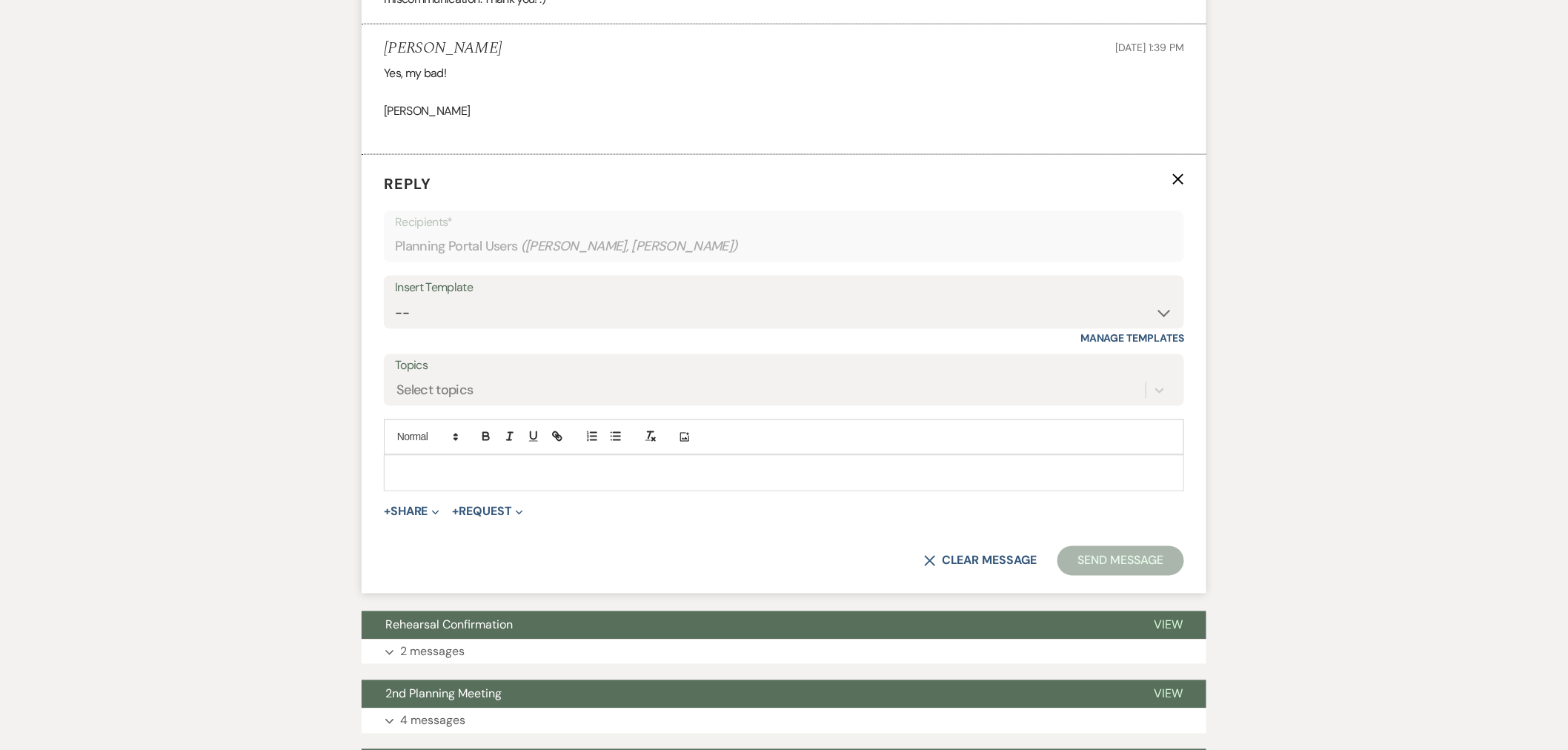
click at [566, 483] on div at bounding box center [784, 472] width 798 height 34
drag, startPoint x: 558, startPoint y: 479, endPoint x: 879, endPoint y: 493, distance: 321.3
click at [879, 493] on form "Reply X Recipients* Planning Portal Users ( [PERSON_NAME], [PERSON_NAME] ) Inse…" at bounding box center [784, 374] width 844 height 438
click at [648, 465] on p at bounding box center [784, 472] width 776 height 16
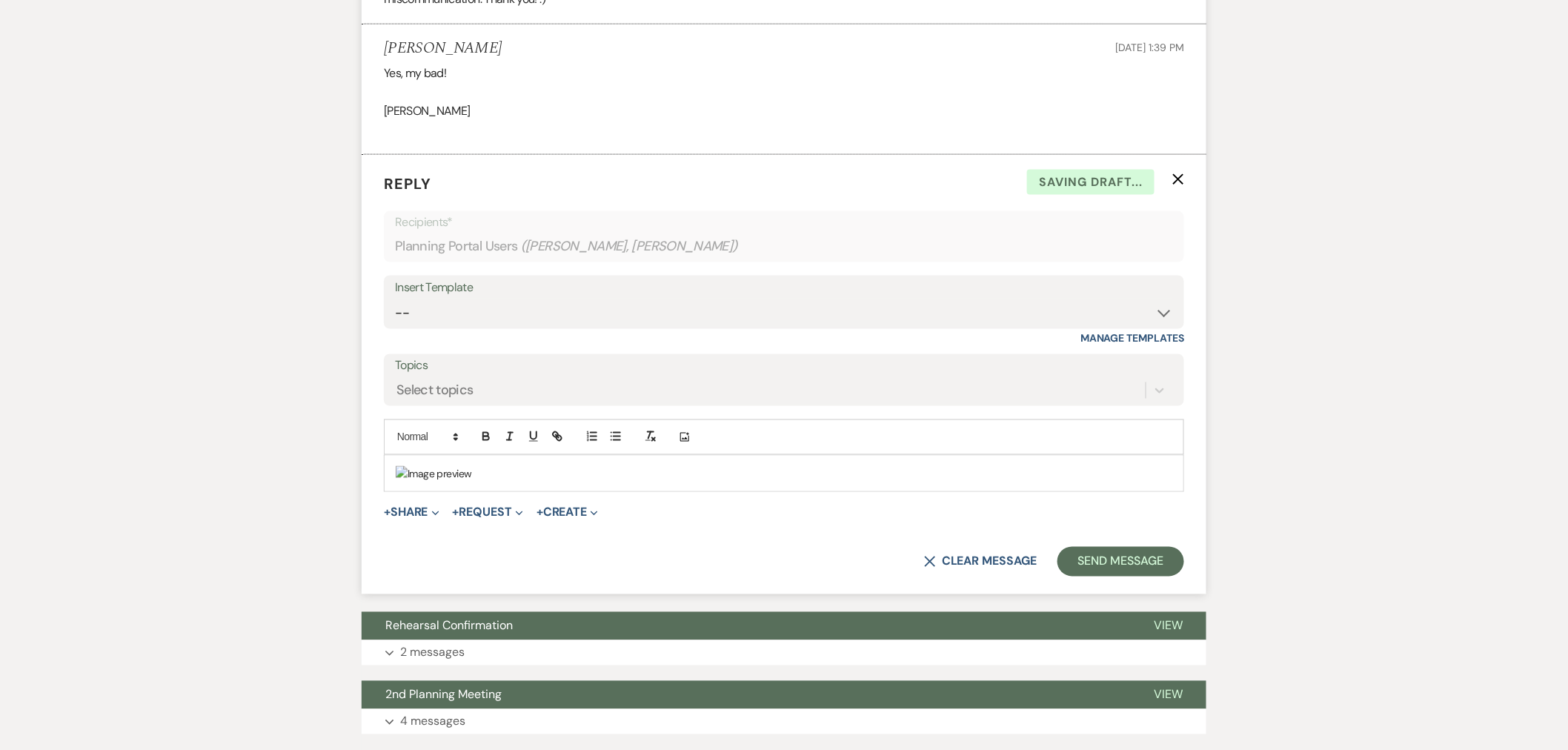
click at [472, 467] on img "﻿ ﻿" at bounding box center [434, 473] width 77 height 16
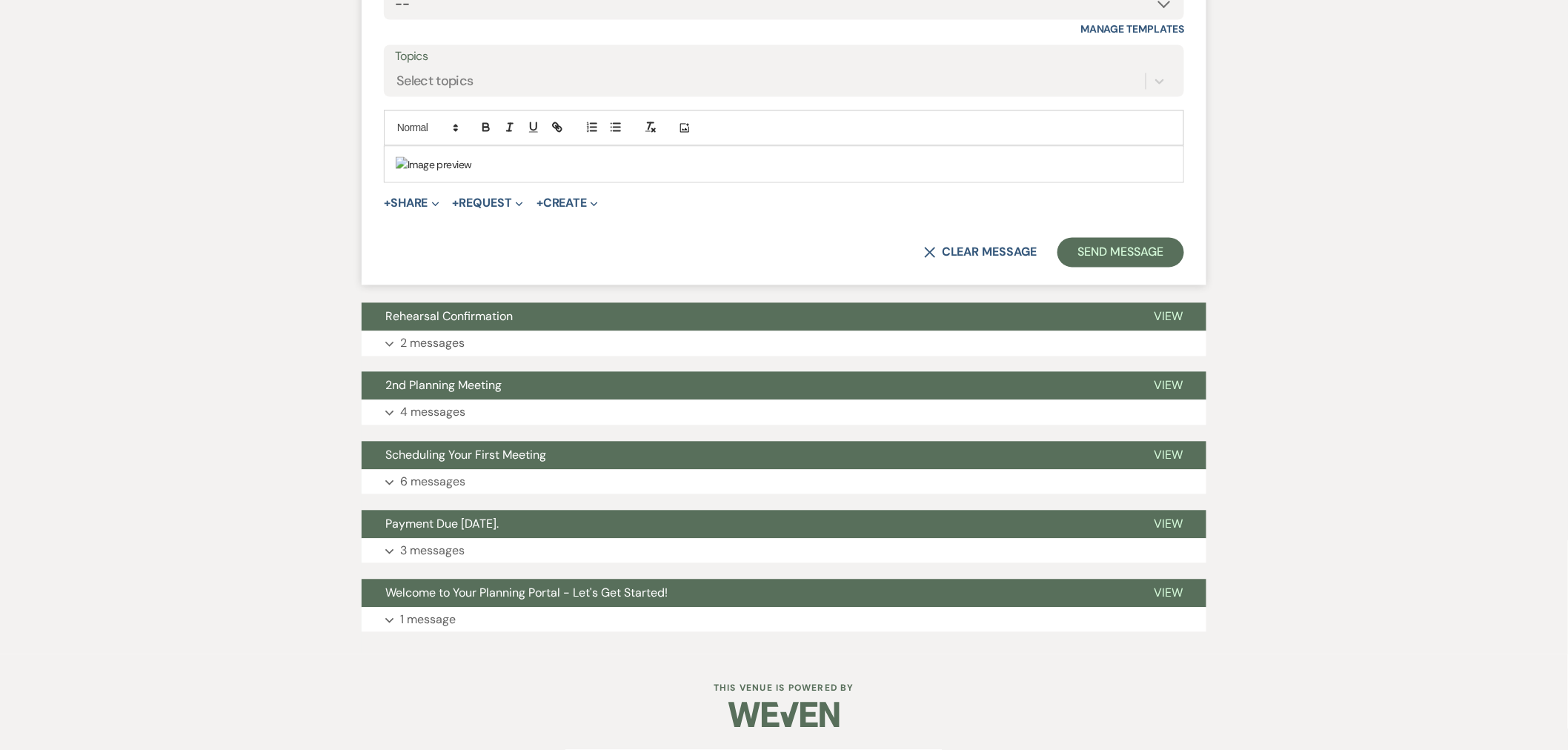
scroll to position [1586, 0]
click at [1180, 182] on div "﻿ ﻿" at bounding box center [784, 164] width 798 height 36
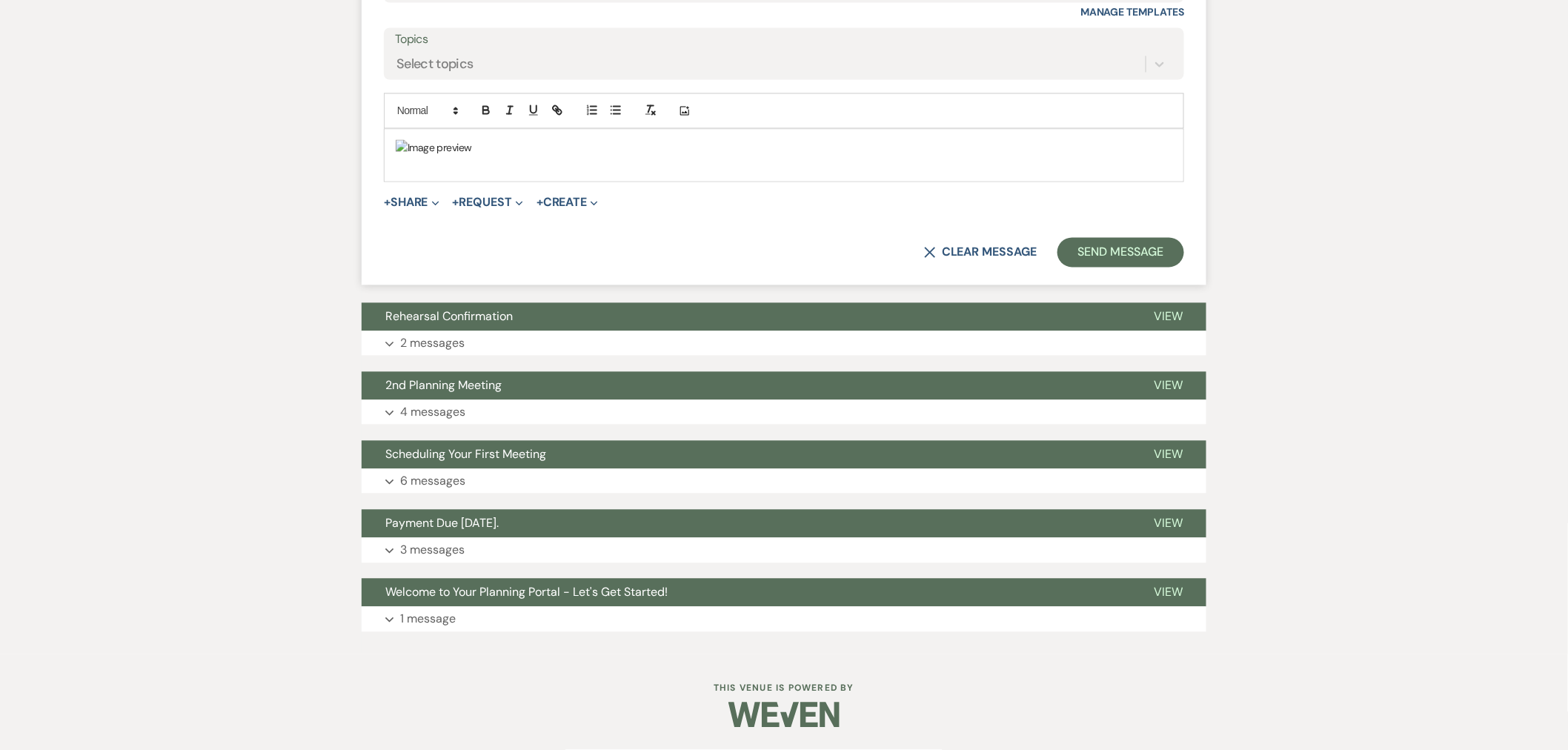
scroll to position [1997, 0]
click at [1166, 173] on p at bounding box center [784, 164] width 776 height 16
click at [1174, 181] on div "﻿ ﻿" at bounding box center [784, 155] width 798 height 52
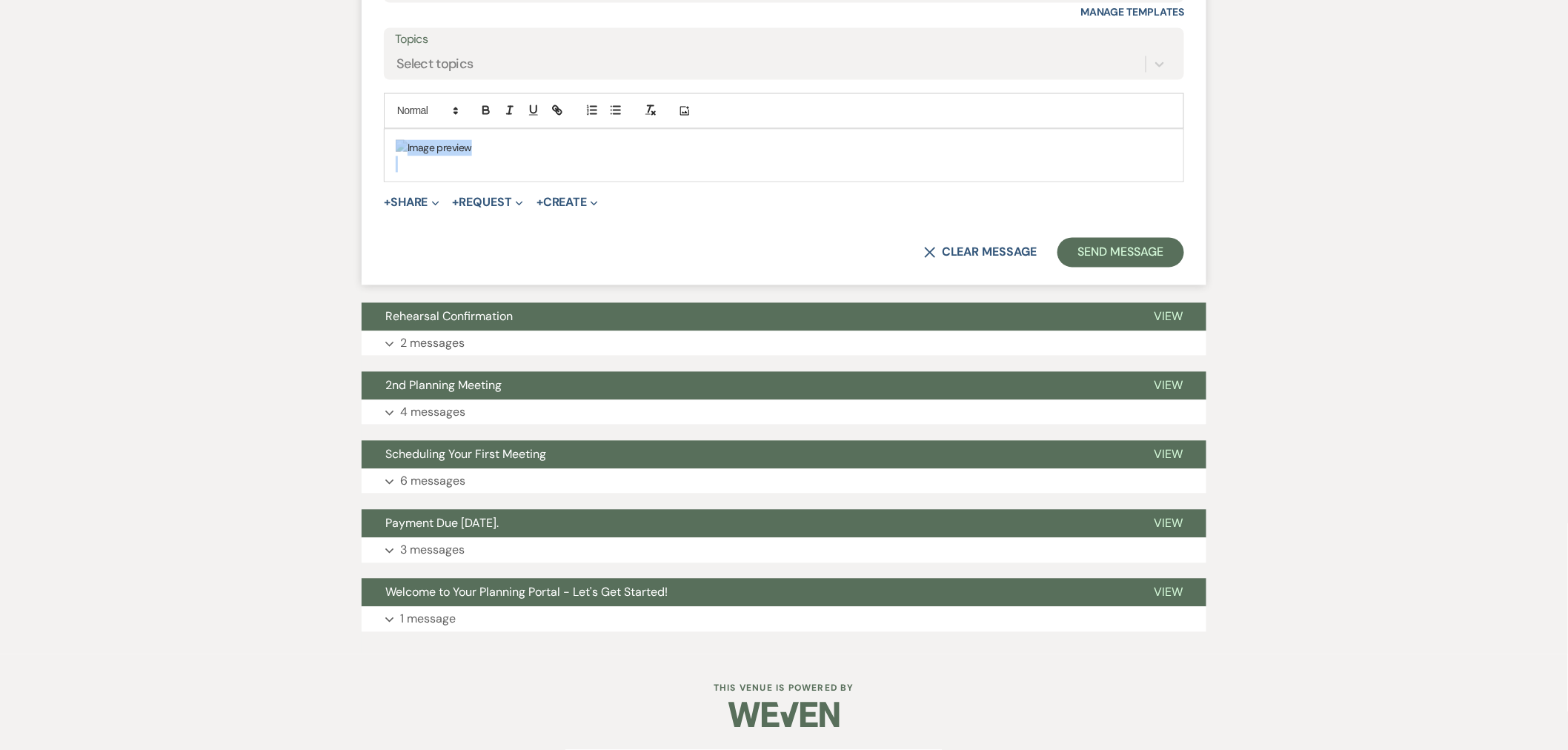
click at [1174, 181] on div "﻿ ﻿" at bounding box center [784, 155] width 798 height 52
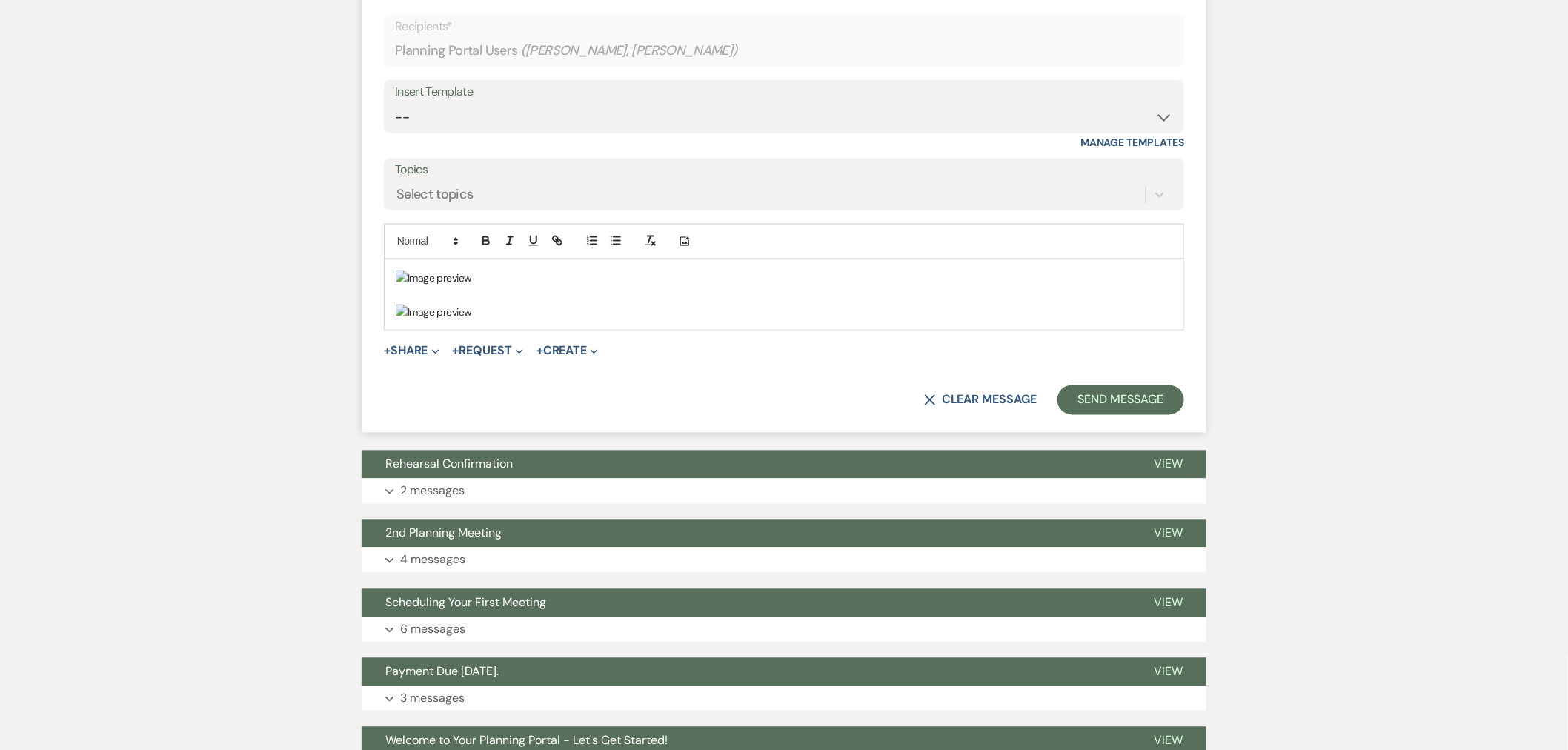
scroll to position [928, 0]
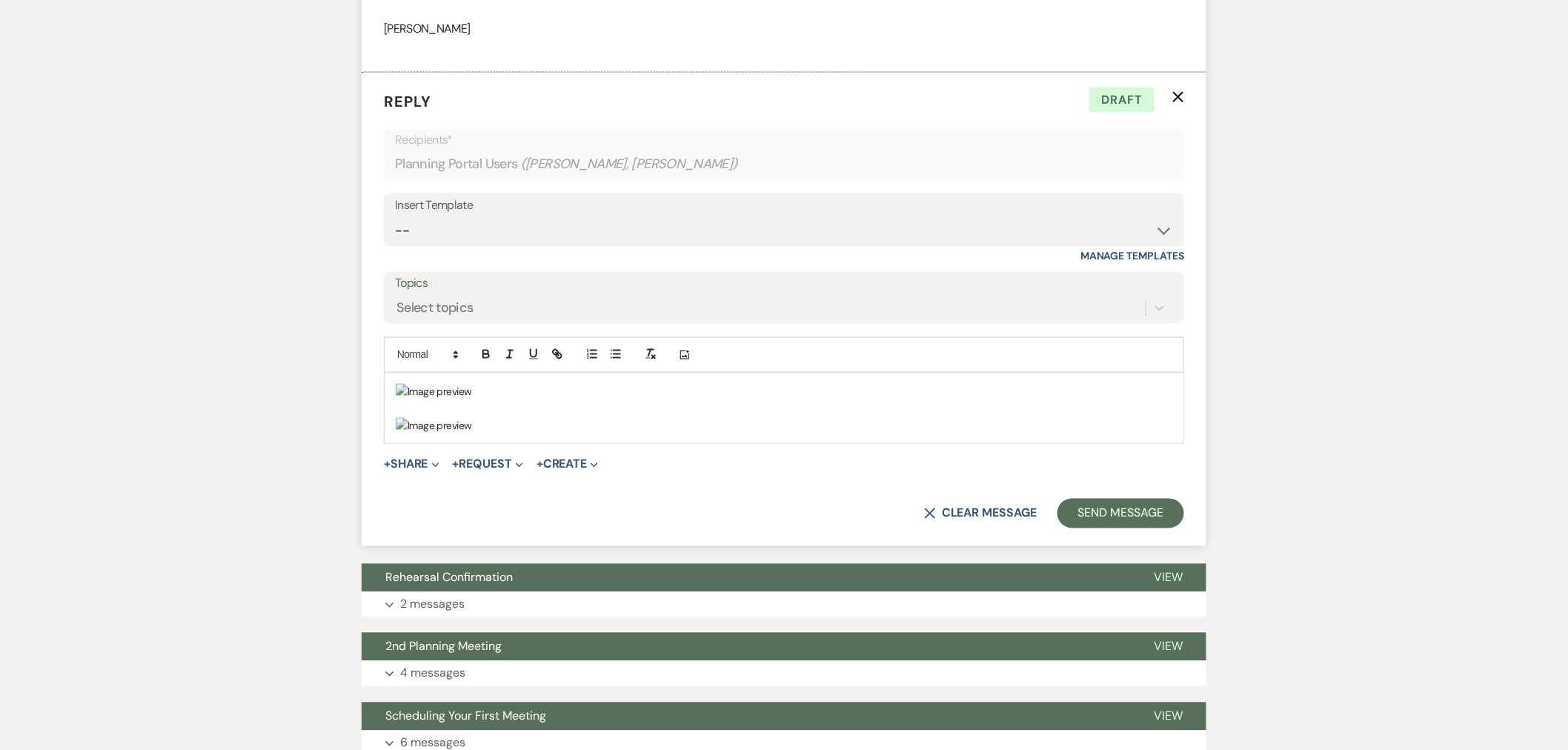
click at [391, 386] on div "﻿ ﻿ ﻿ ﻿" at bounding box center [784, 409] width 798 height 70
click at [398, 386] on img "﻿ ﻿" at bounding box center [434, 392] width 77 height 16
click at [387, 390] on div "﻿ ﻿ ﻿ ﻿" at bounding box center [784, 409] width 798 height 70
click at [390, 391] on div "﻿ ﻿ ﻿ ﻿" at bounding box center [784, 409] width 798 height 70
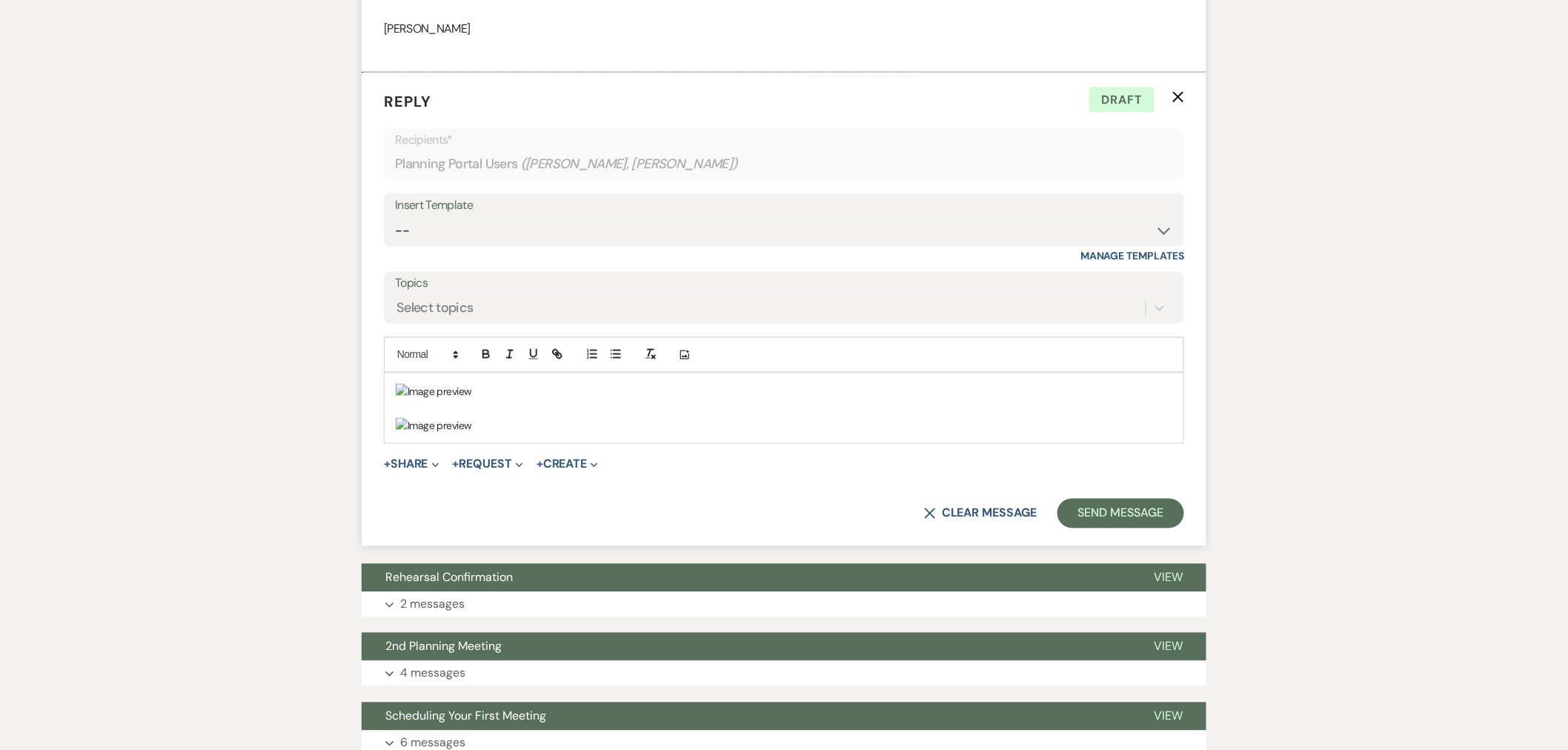
click at [398, 386] on img "﻿ ﻿" at bounding box center [434, 392] width 77 height 16
click at [398, 386] on img "﻿ ﻿" at bounding box center [434, 392] width 77 height 16
click at [390, 402] on div "﻿ ﻿ ﻿ ﻿" at bounding box center [784, 409] width 798 height 70
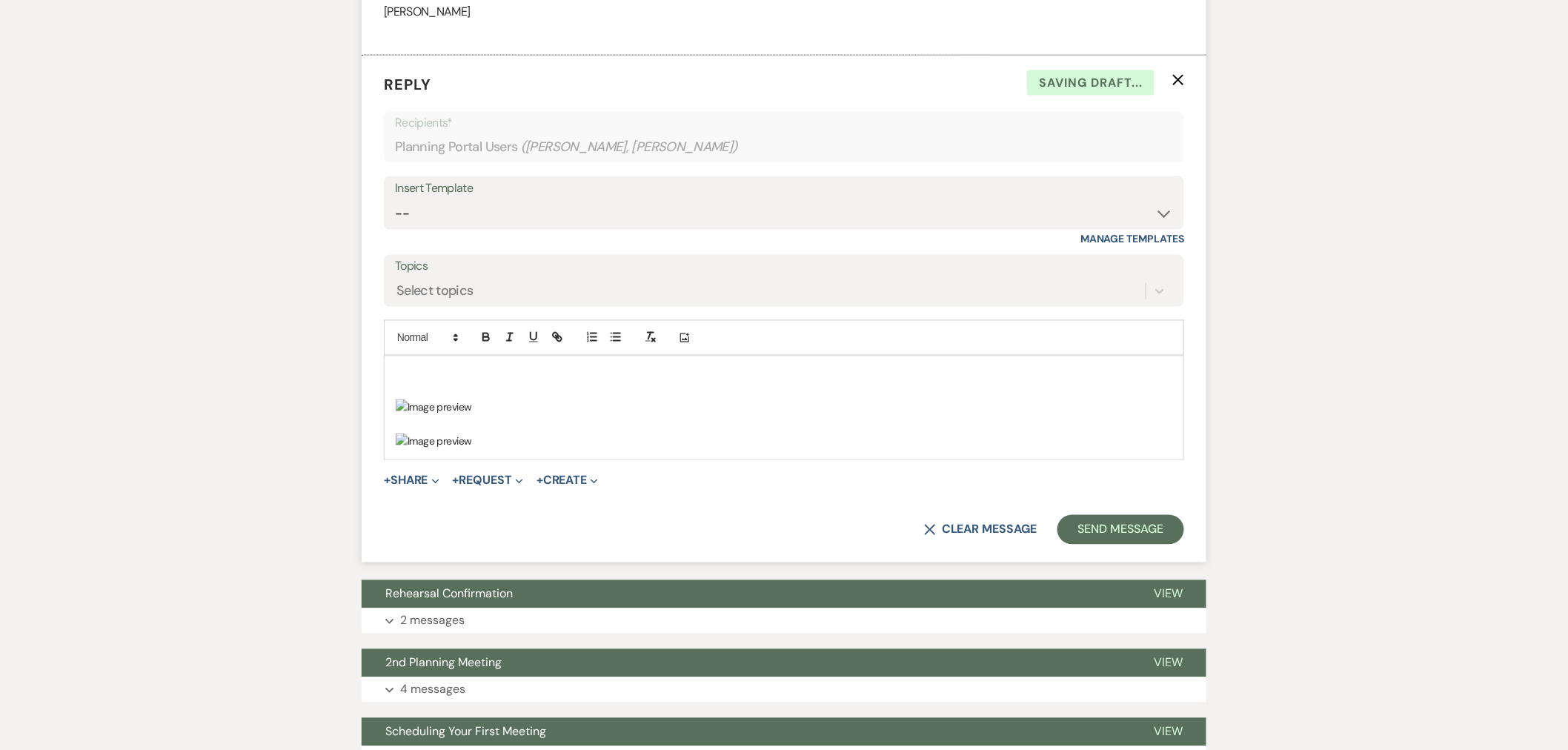
scroll to position [961, 0]
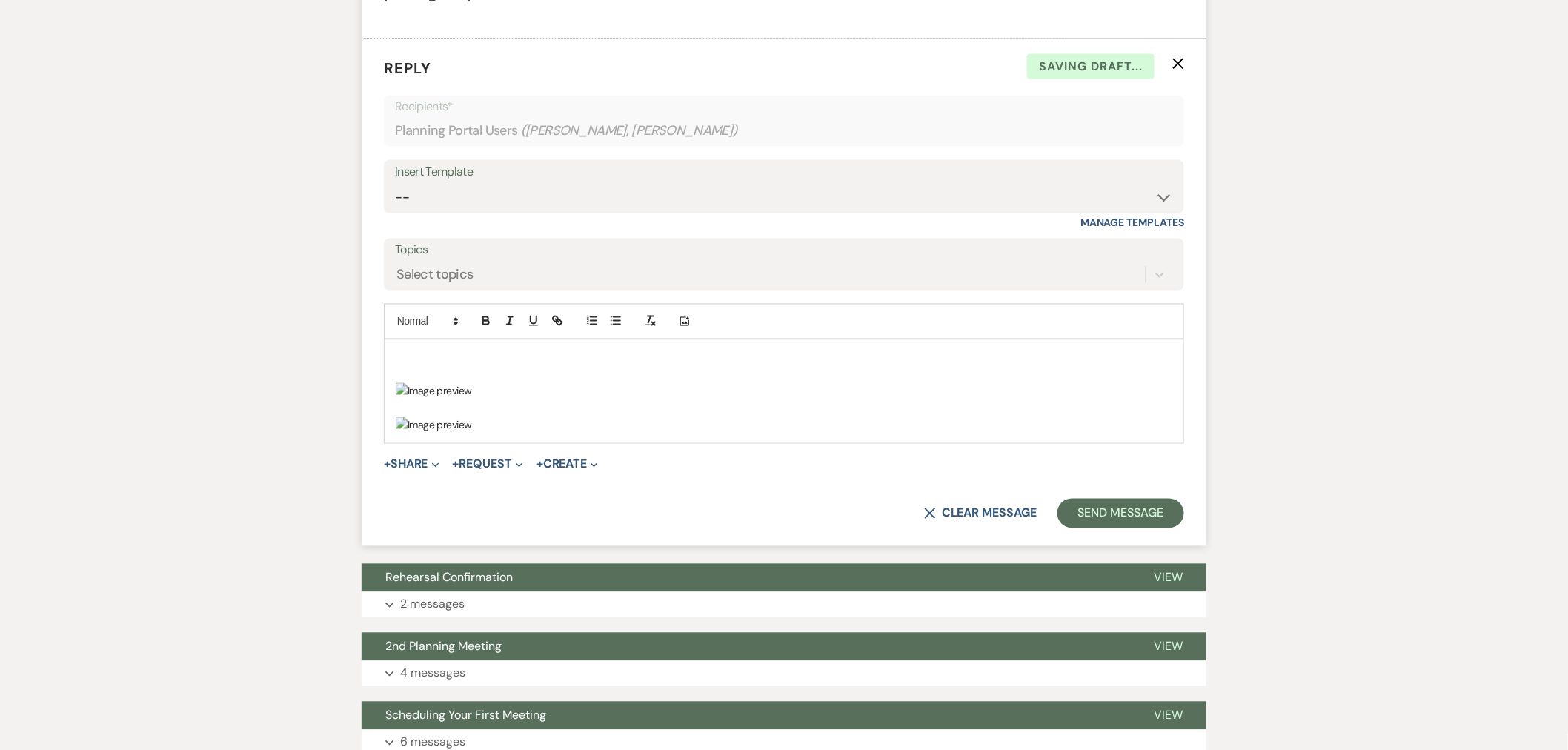
click at [415, 364] on p at bounding box center [784, 357] width 776 height 16
click at [455, 357] on p "Here are 2 picutres IO found of the cross. Thanks!" at bounding box center [784, 357] width 776 height 16
drag, startPoint x: 490, startPoint y: 358, endPoint x: 498, endPoint y: 363, distance: 9.4
click at [491, 358] on p "Here are 2 pictures IO found of the cross. Thanks!" at bounding box center [784, 357] width 776 height 16
click at [634, 357] on p "Here are 2 pictures I found of the cross. Thanks!" at bounding box center [784, 357] width 776 height 16
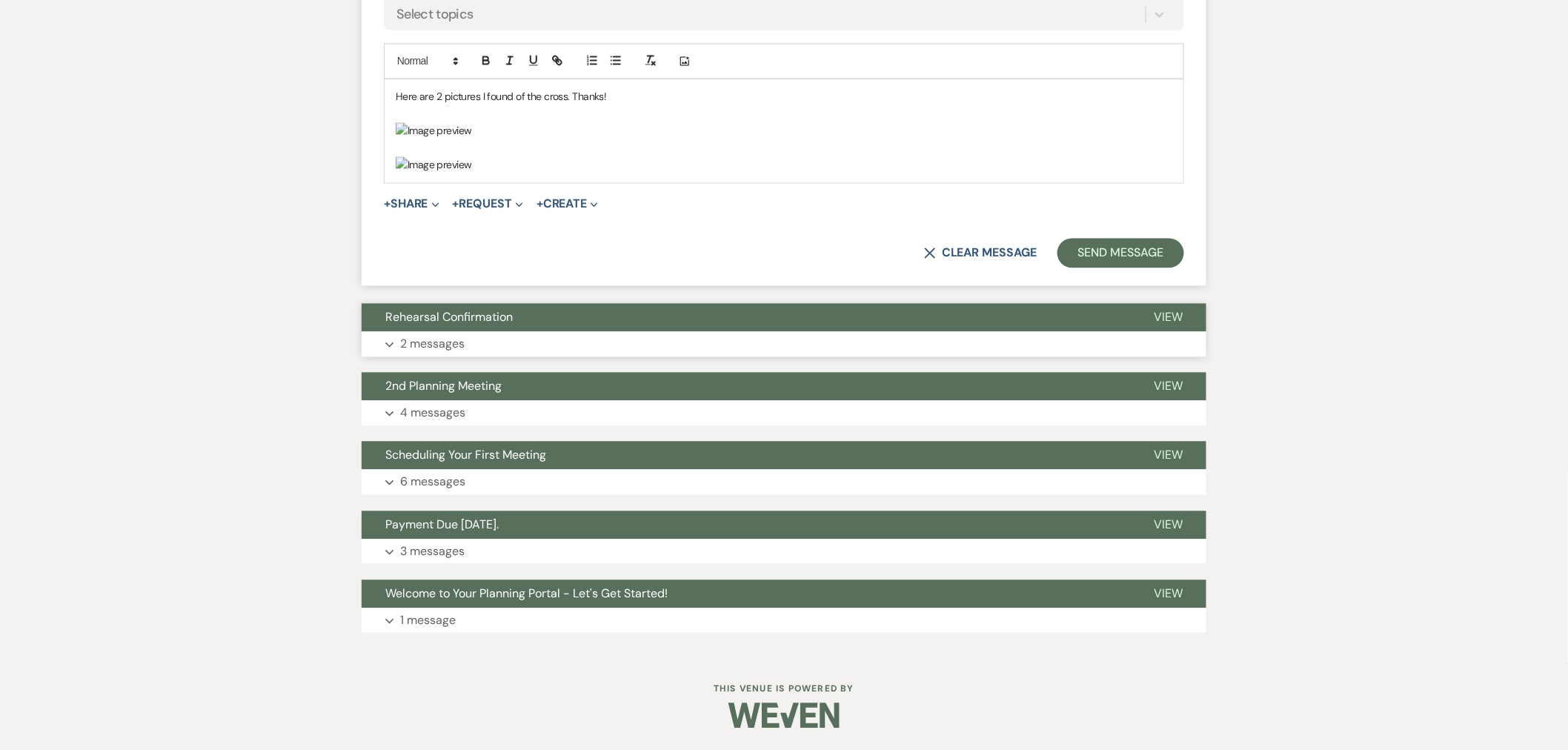
scroll to position [2690, 0]
click at [1144, 267] on button "Send Message" at bounding box center [1120, 252] width 127 height 30
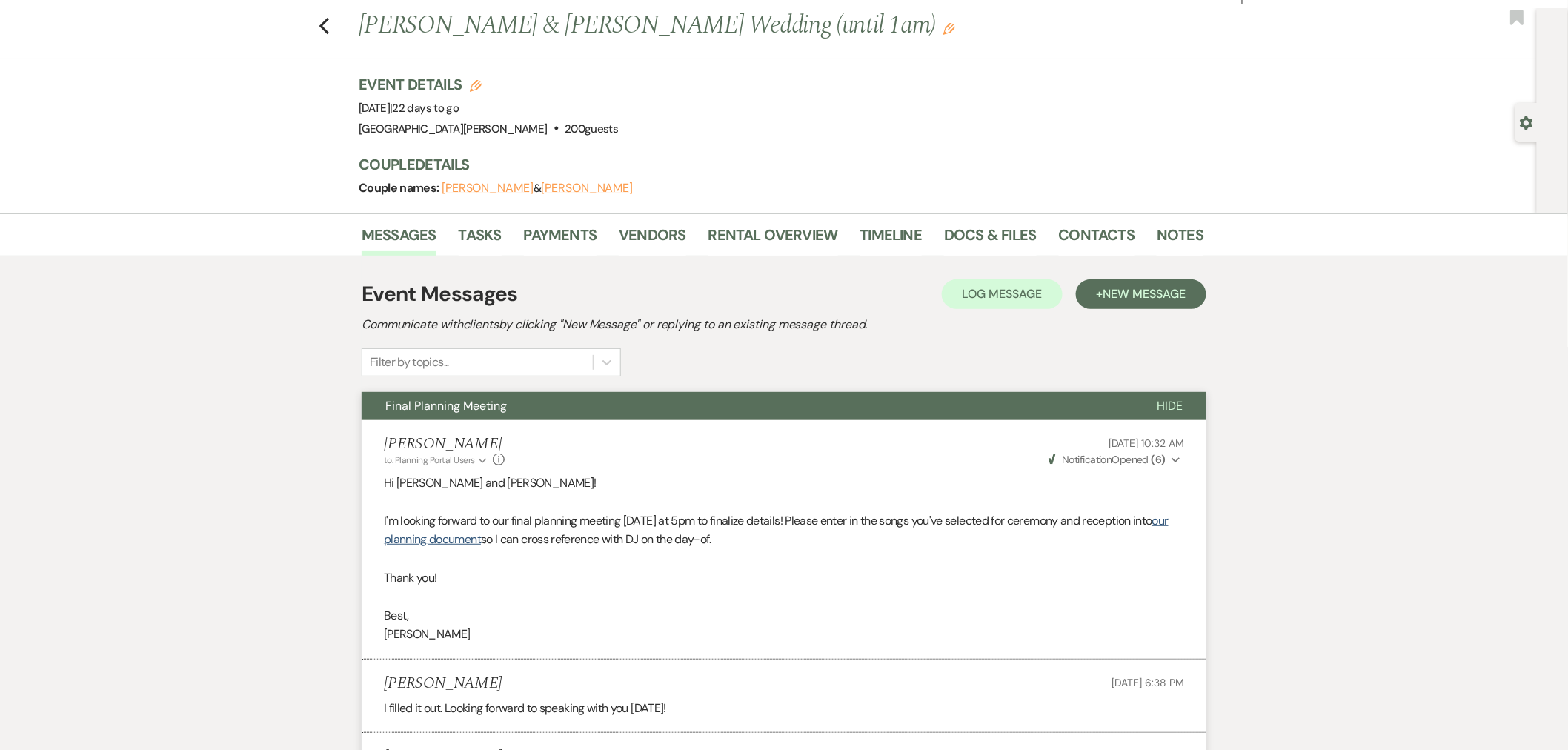
scroll to position [0, 0]
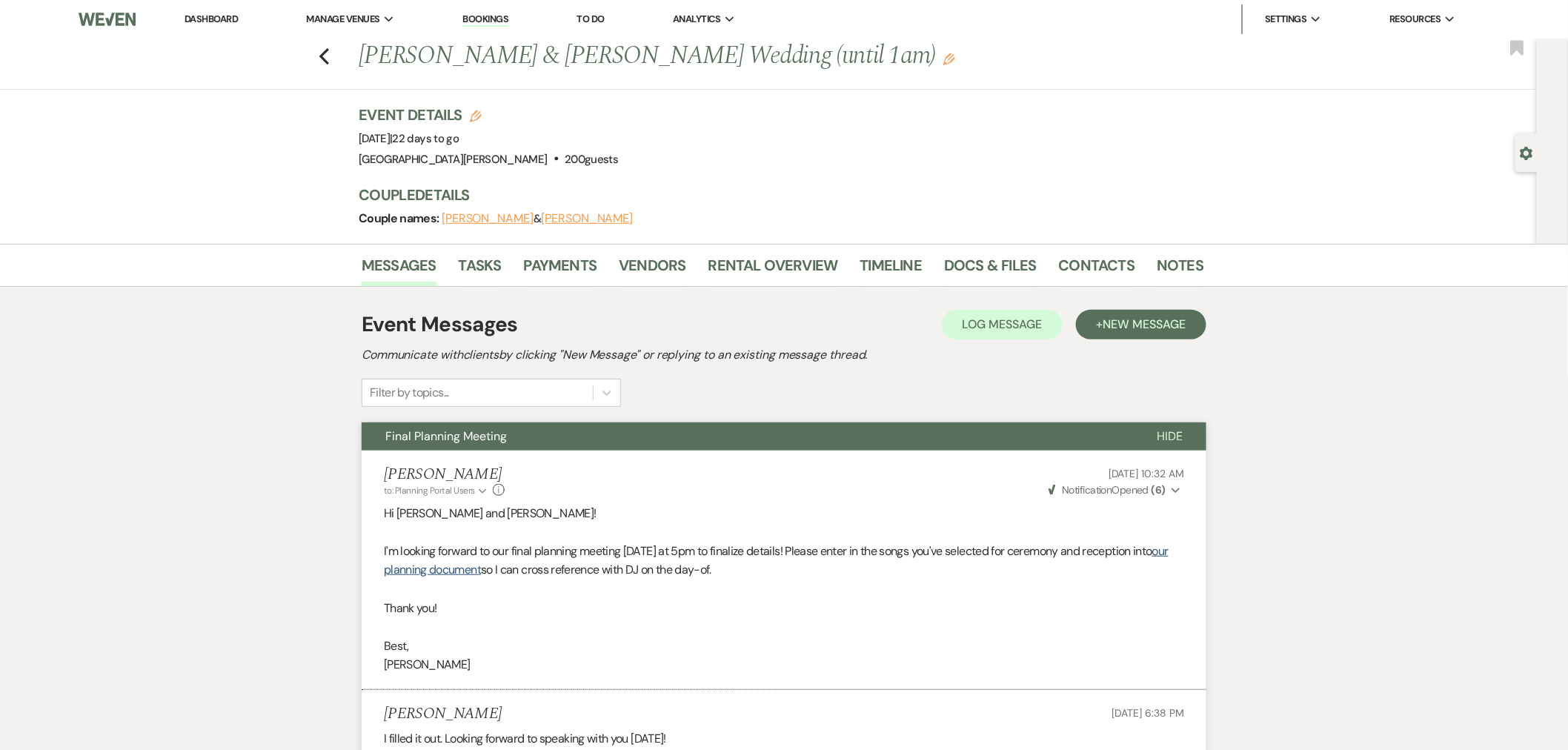
drag, startPoint x: 233, startPoint y: 20, endPoint x: 243, endPoint y: 31, distance: 14.9
click at [233, 20] on link "Dashboard" at bounding box center [211, 19] width 54 height 13
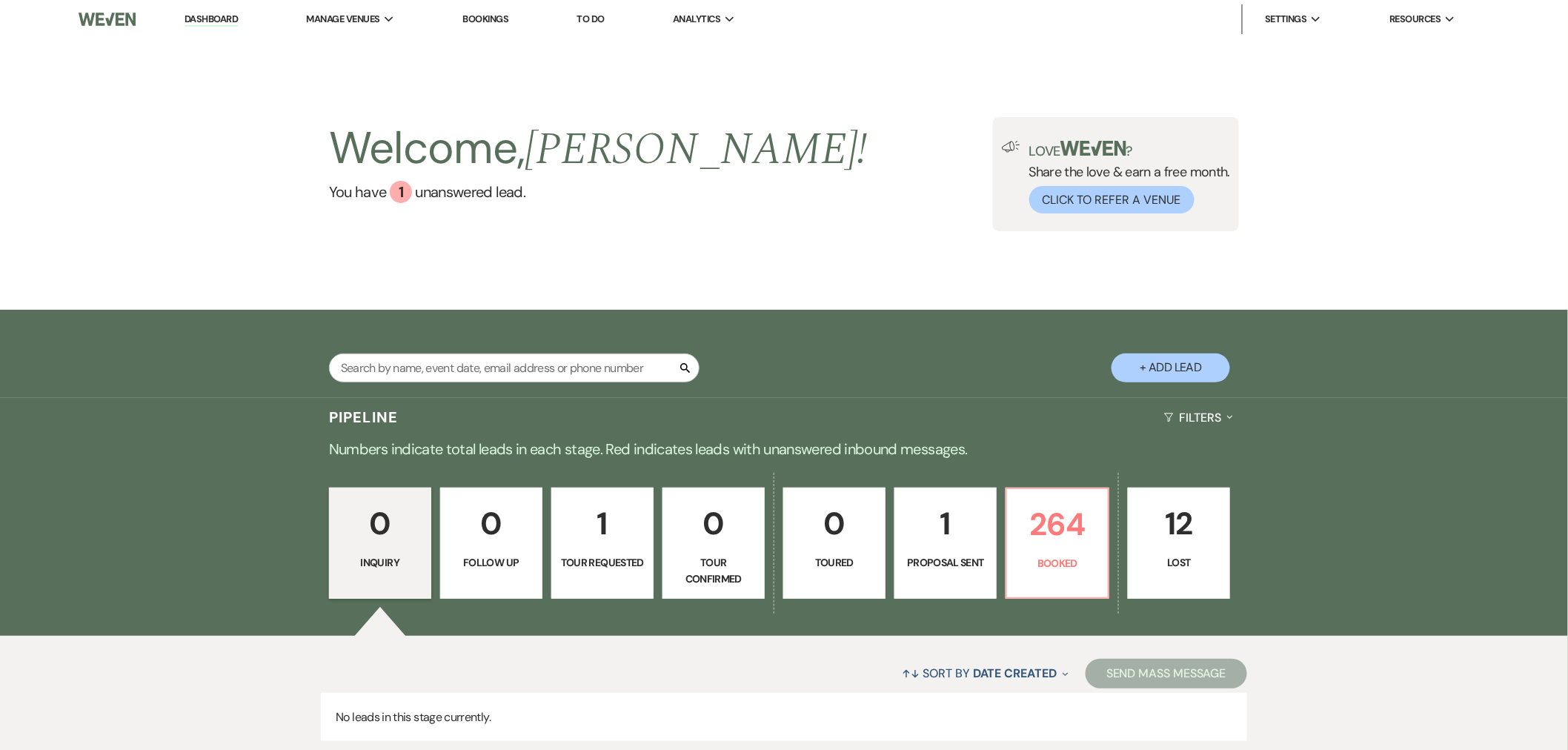
click at [541, 382] on div "Search" at bounding box center [513, 374] width 370 height 41
click at [542, 375] on input "text" at bounding box center [513, 368] width 370 height 29
type input "rose"
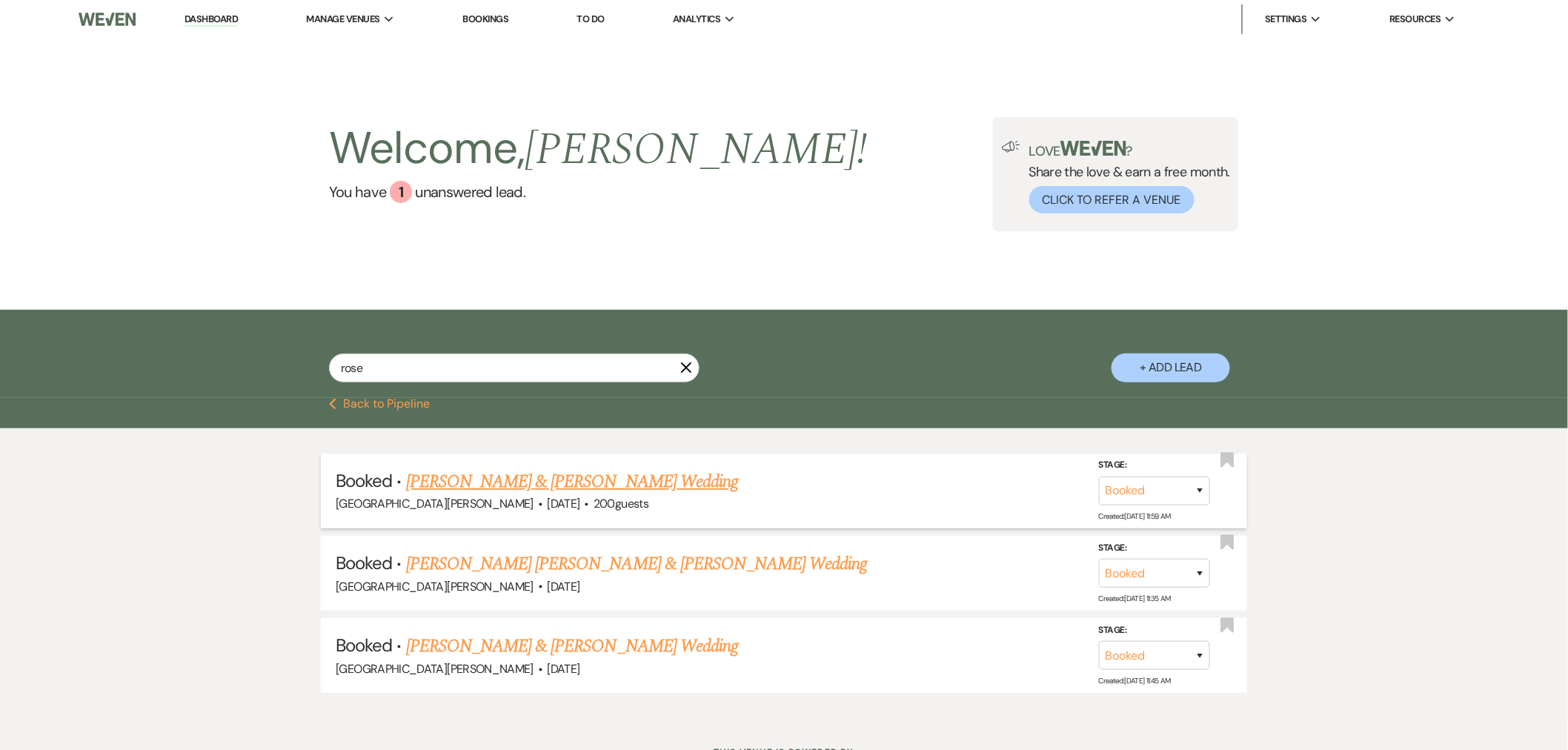
click at [575, 485] on link "[PERSON_NAME] & [PERSON_NAME] Wedding" at bounding box center [572, 481] width 332 height 26
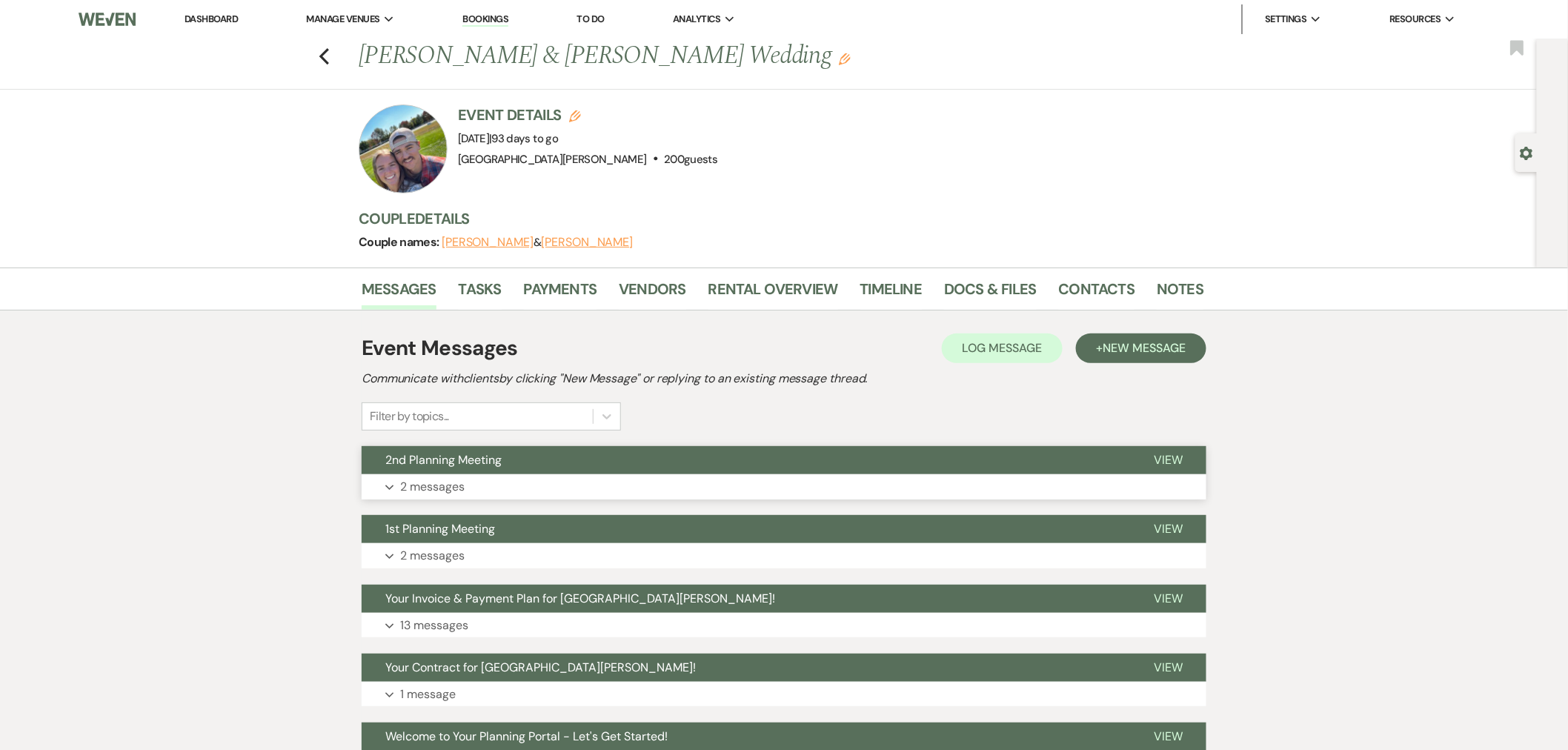
click at [627, 463] on button "2nd Planning Meeting" at bounding box center [746, 460] width 769 height 28
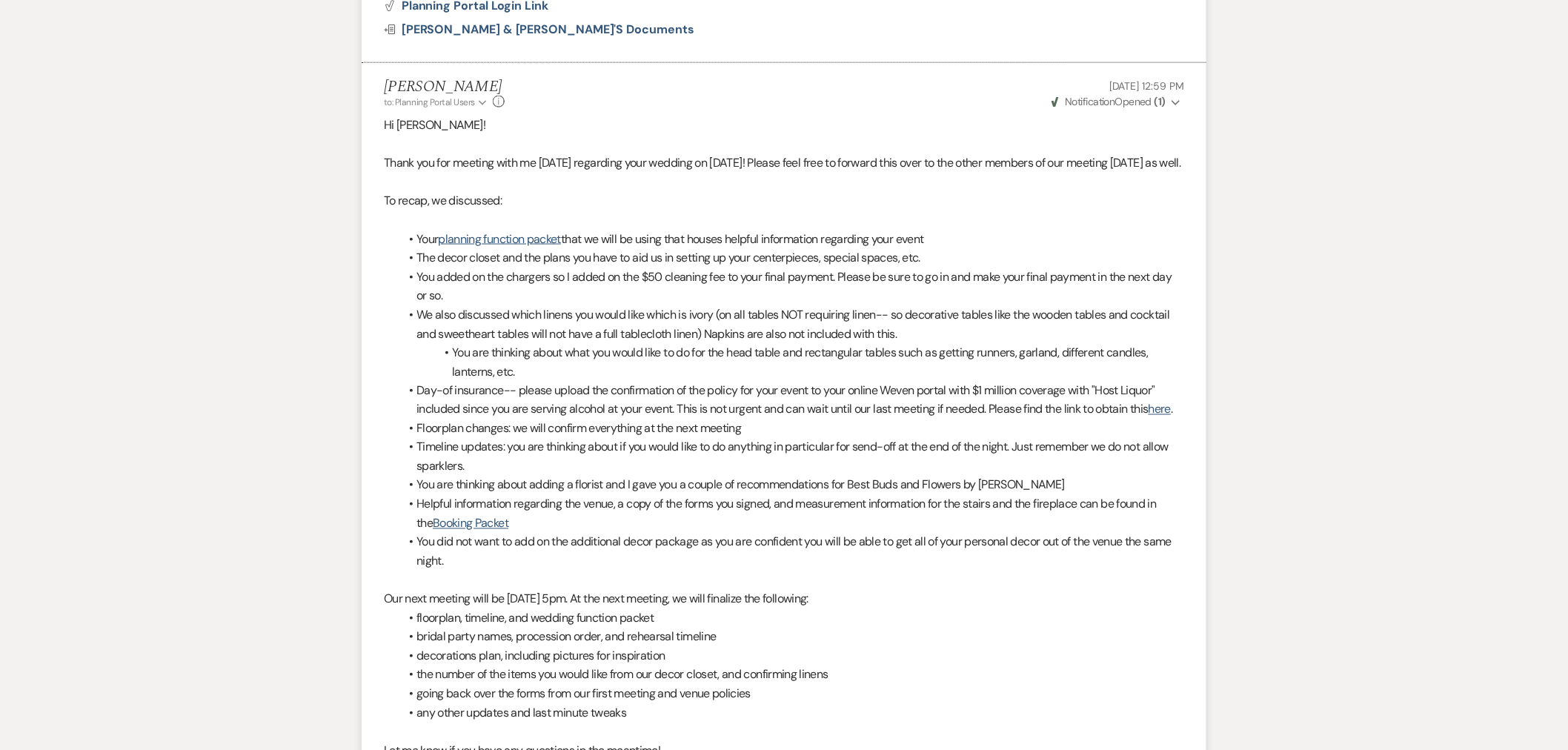
scroll to position [741, 0]
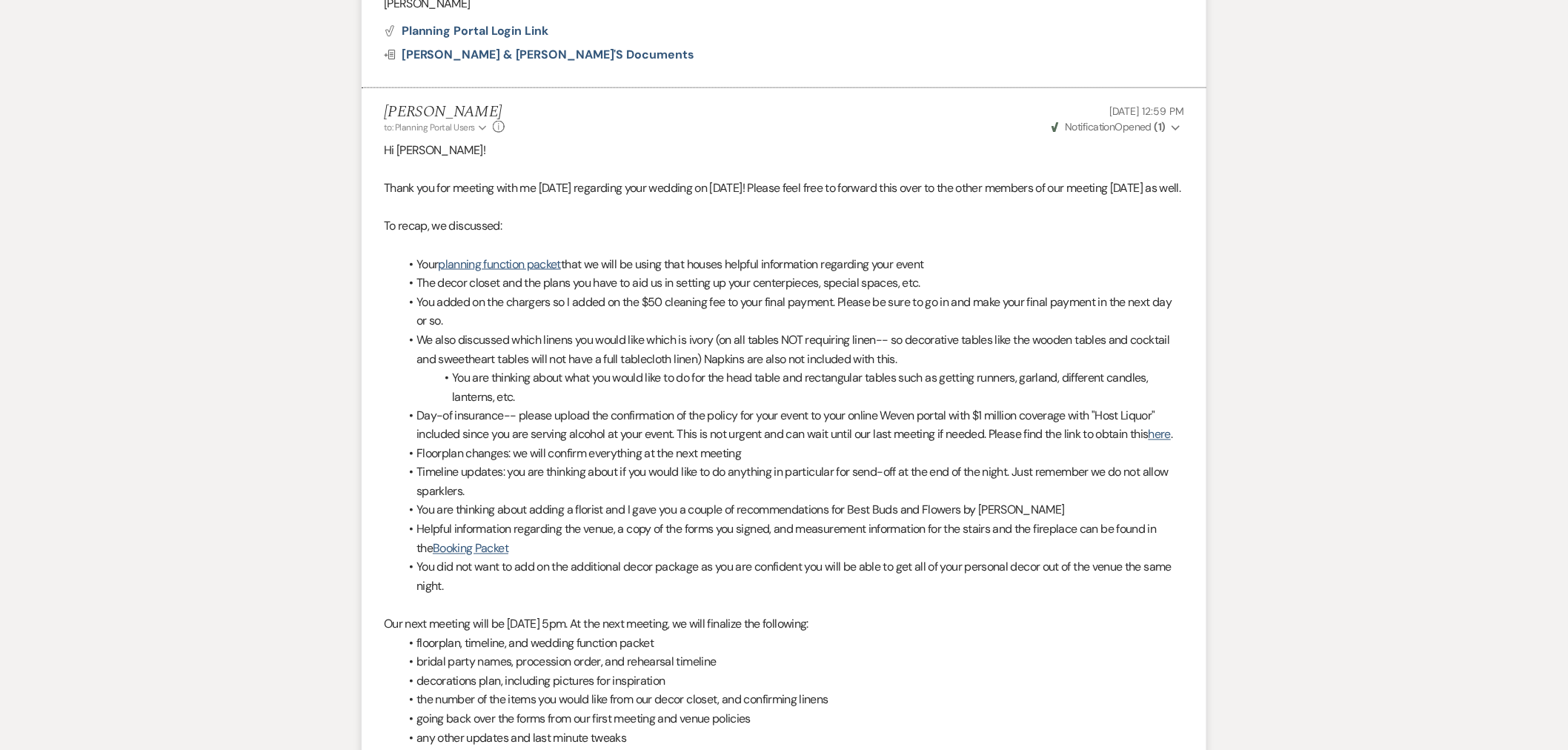
click at [1147, 119] on button "Weven Check Notification Opened ( 1 ) Expand" at bounding box center [1116, 127] width 134 height 15
click at [1147, 123] on span "Weven Check Notification Opened ( 1 )" at bounding box center [1108, 127] width 114 height 14
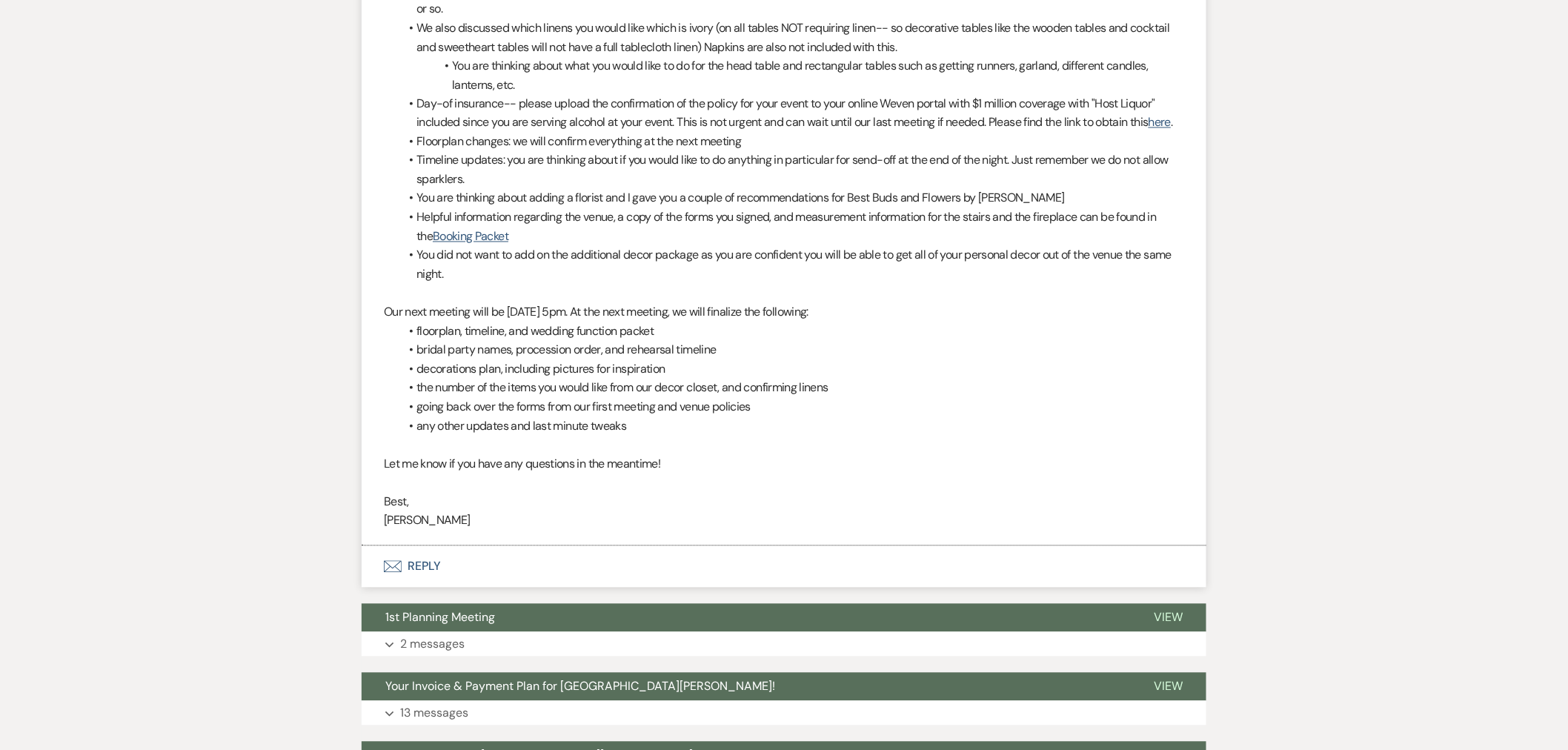
scroll to position [1153, 0]
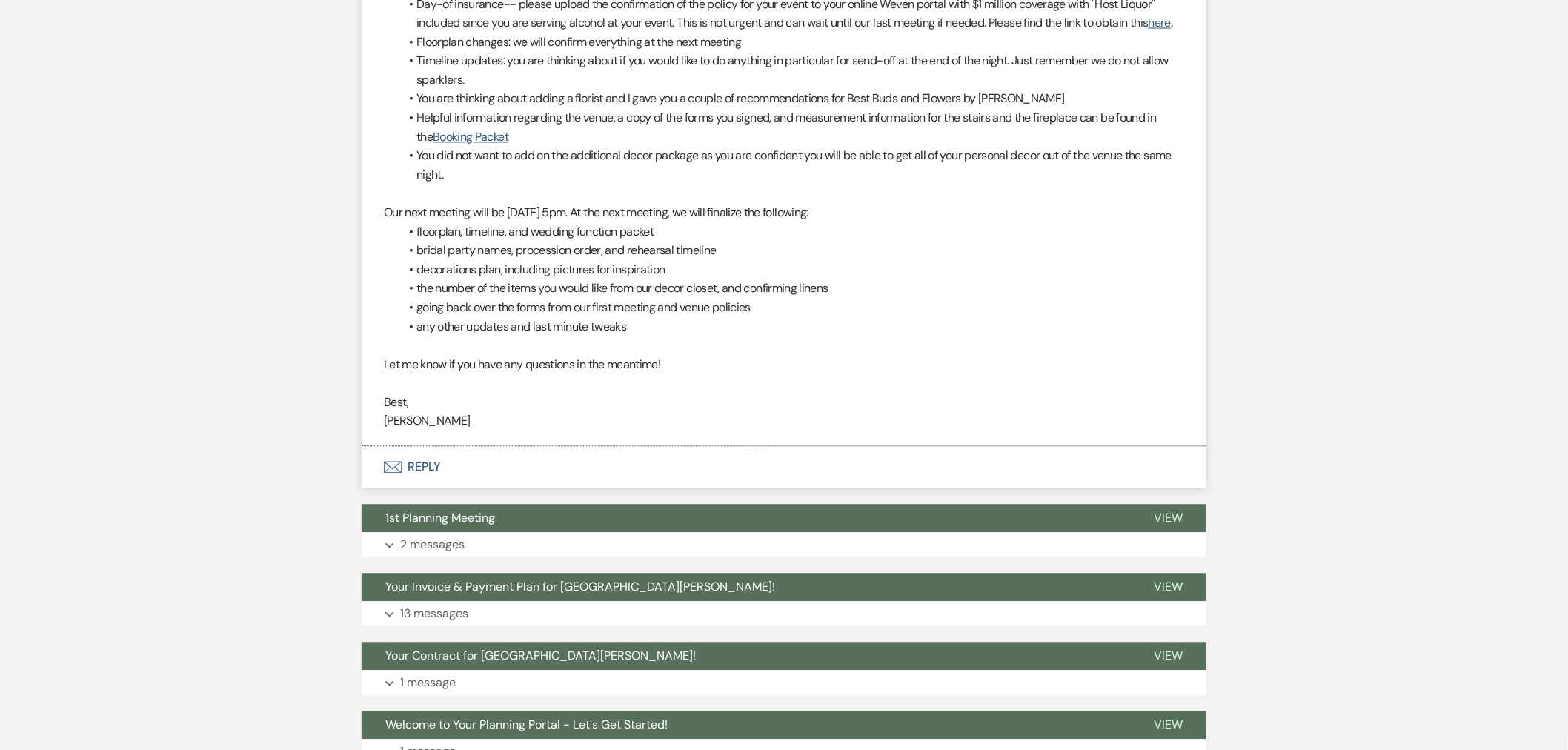
click at [546, 489] on button "Envelope Reply" at bounding box center [784, 467] width 844 height 42
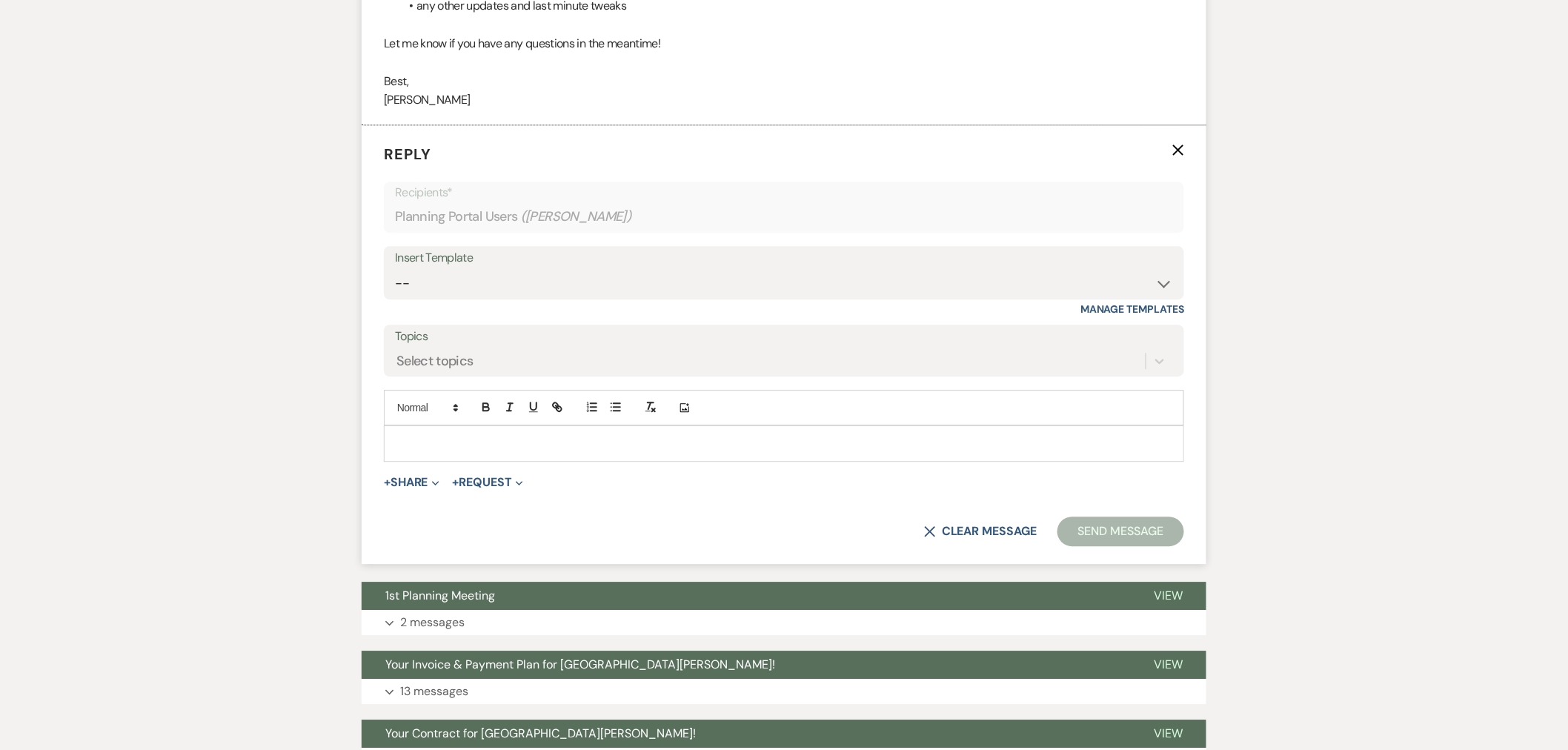
scroll to position [1482, 0]
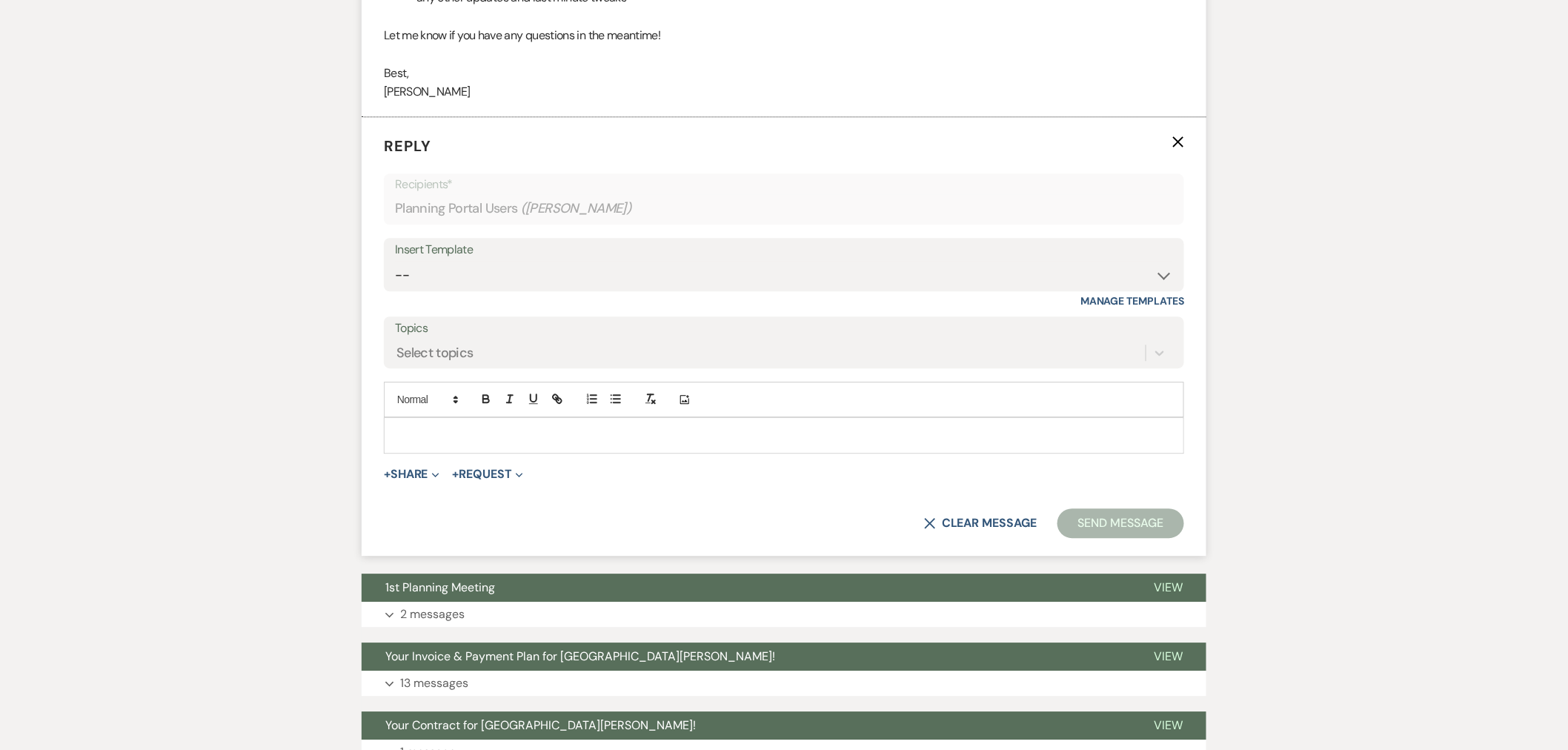
click at [600, 443] on p at bounding box center [784, 434] width 776 height 16
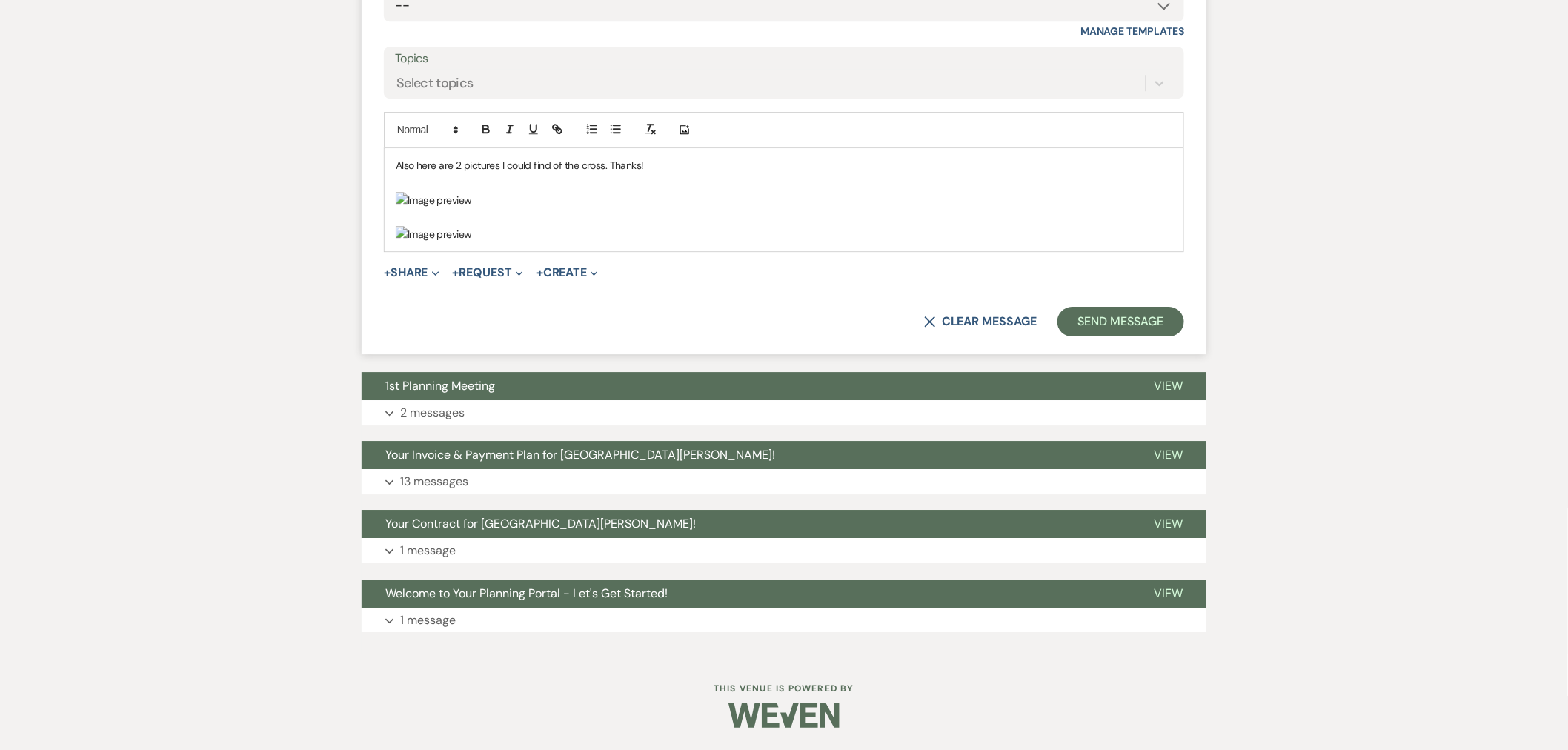
scroll to position [3294, 0]
click at [1134, 336] on button "Send Message" at bounding box center [1120, 321] width 127 height 30
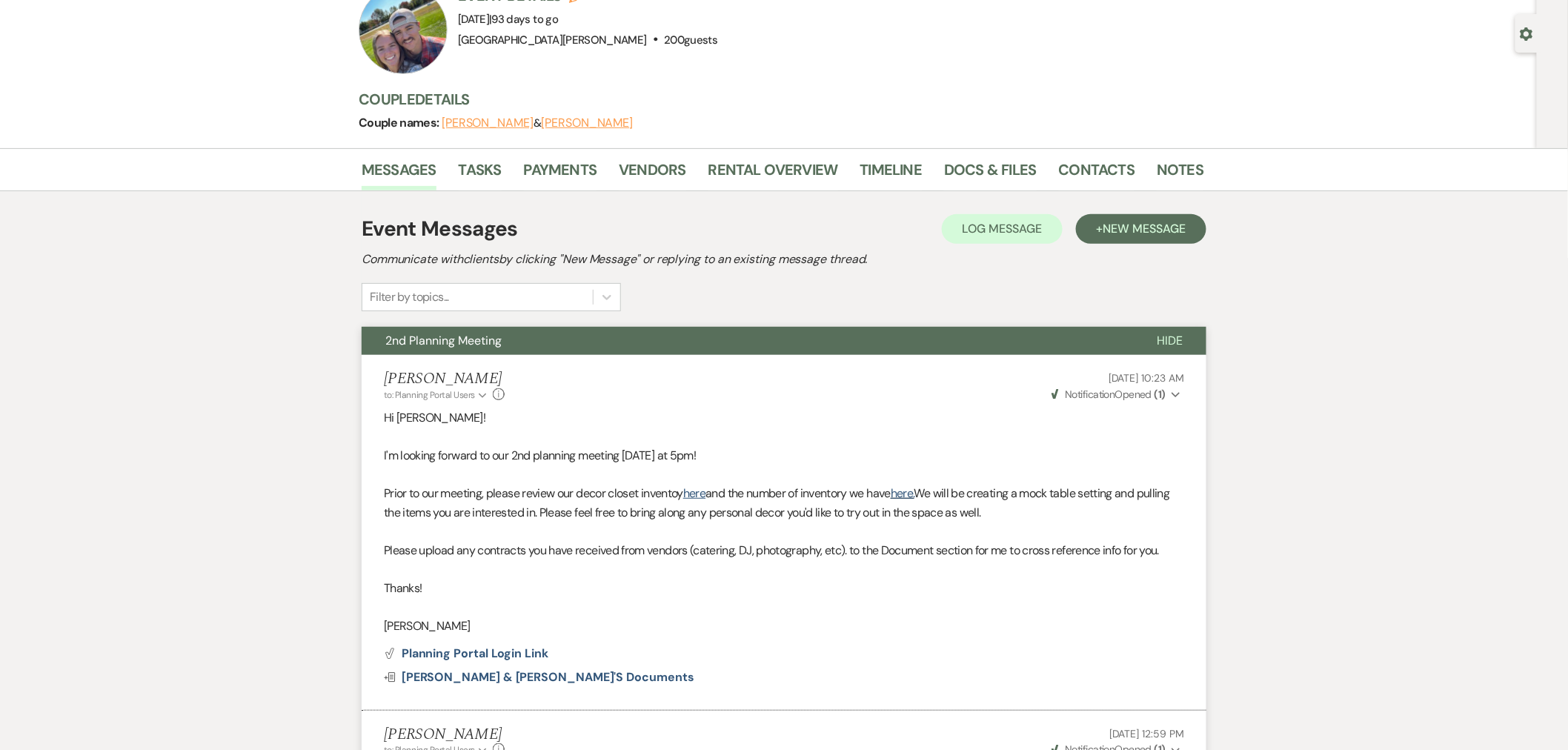
scroll to position [0, 0]
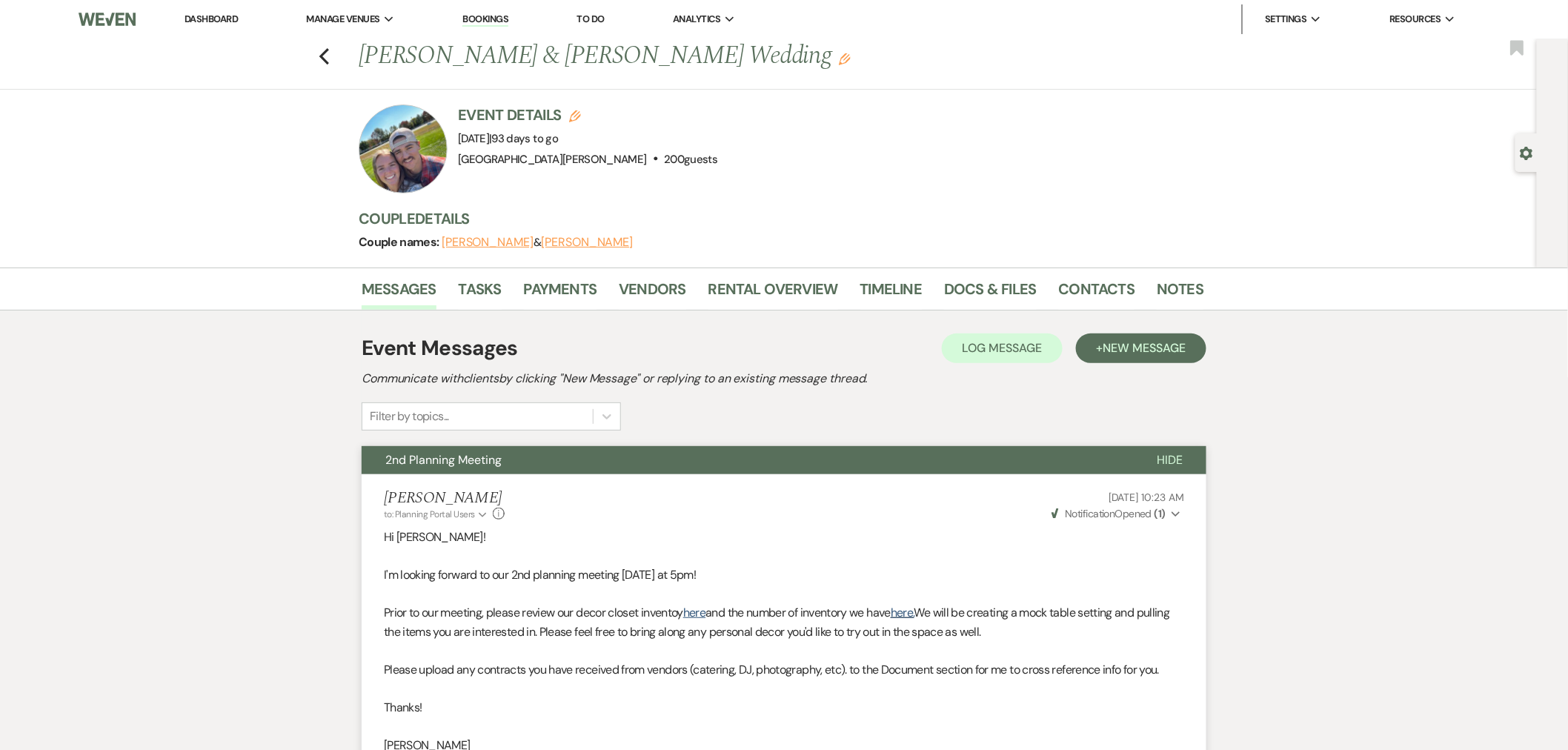
click at [218, 25] on li "Dashboard" at bounding box center [211, 19] width 68 height 30
click at [209, 19] on link "Dashboard" at bounding box center [211, 19] width 54 height 13
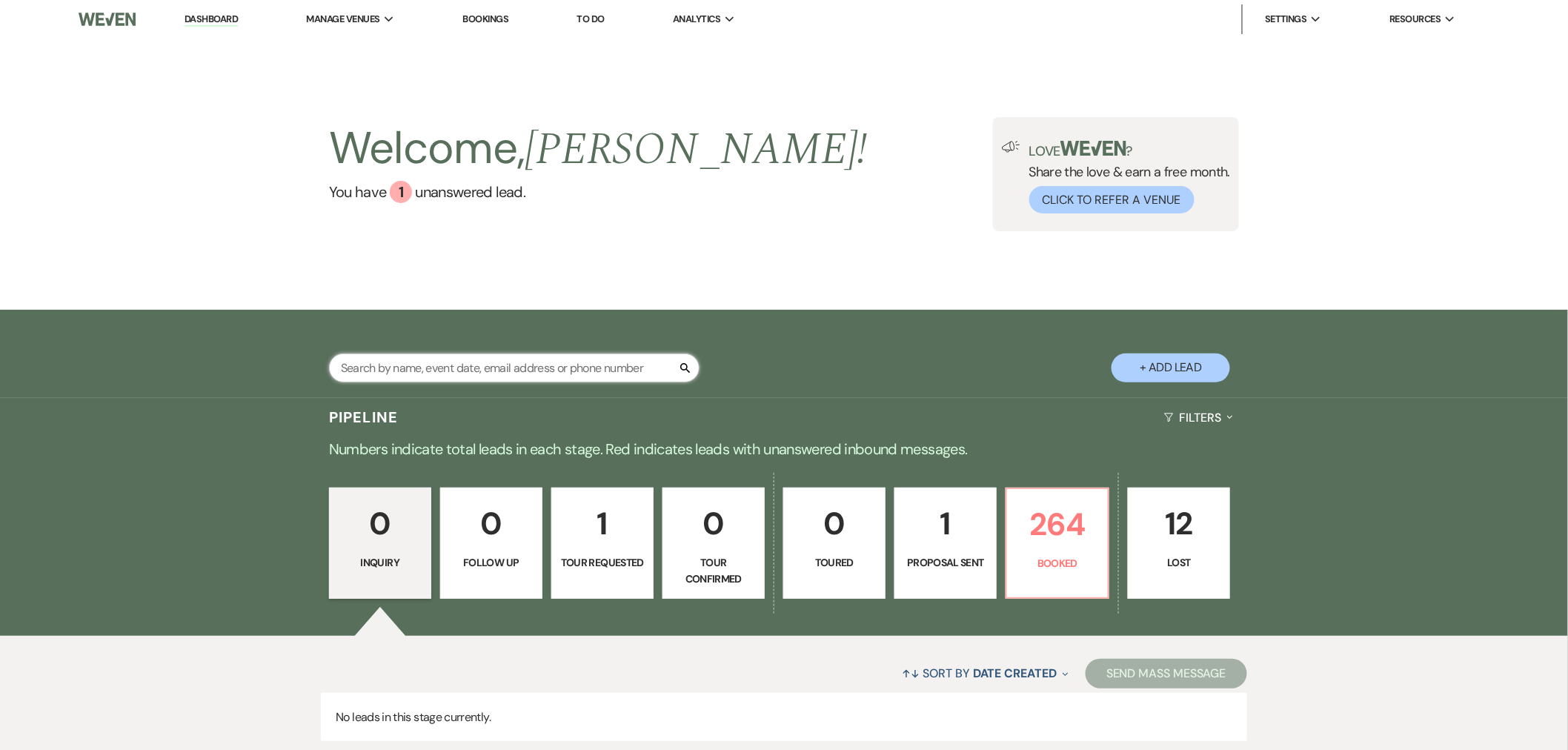
click at [512, 365] on input "text" at bounding box center [513, 368] width 370 height 29
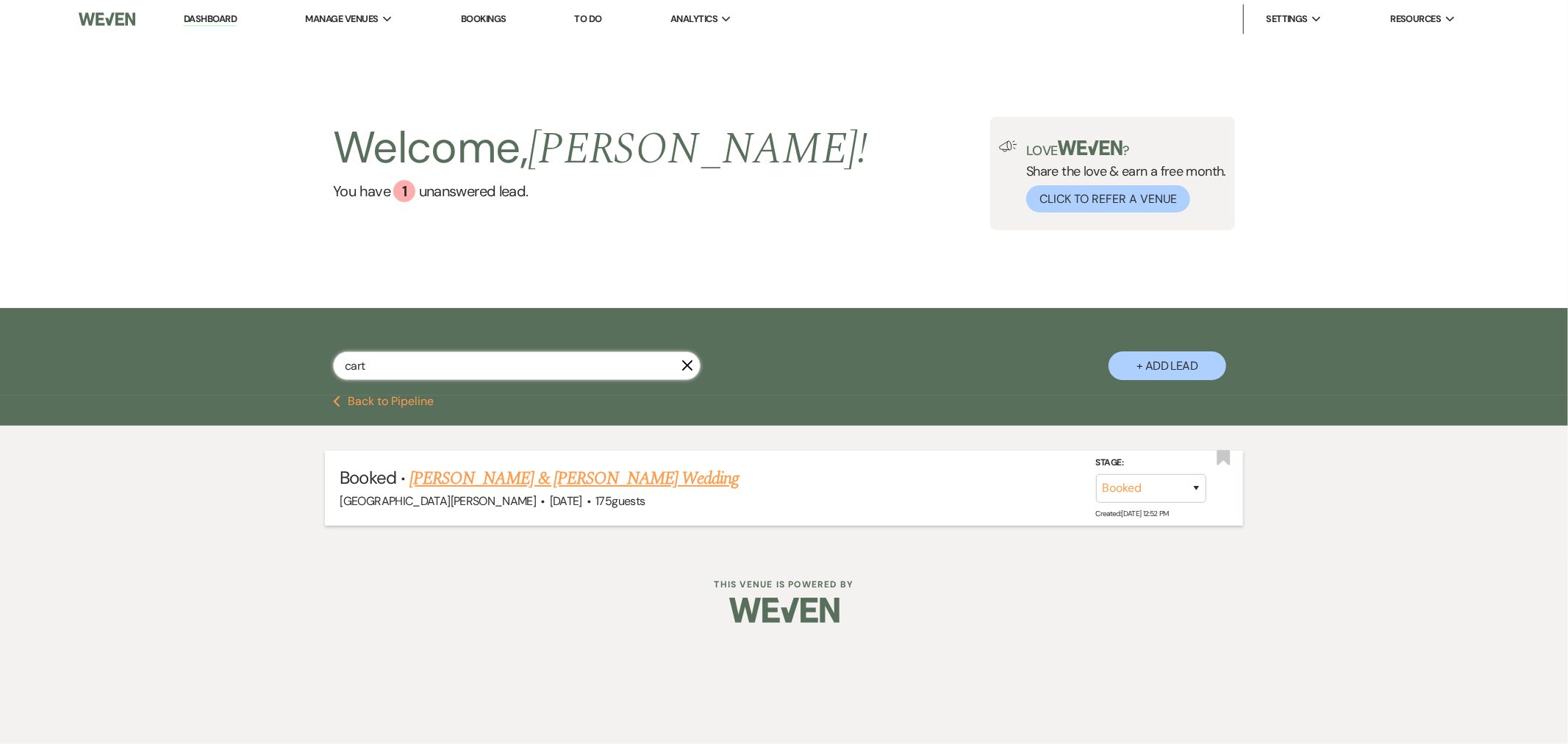
type input "cart"
click at [574, 481] on link "[PERSON_NAME] & [PERSON_NAME] Wedding" at bounding box center [574, 478] width 329 height 26
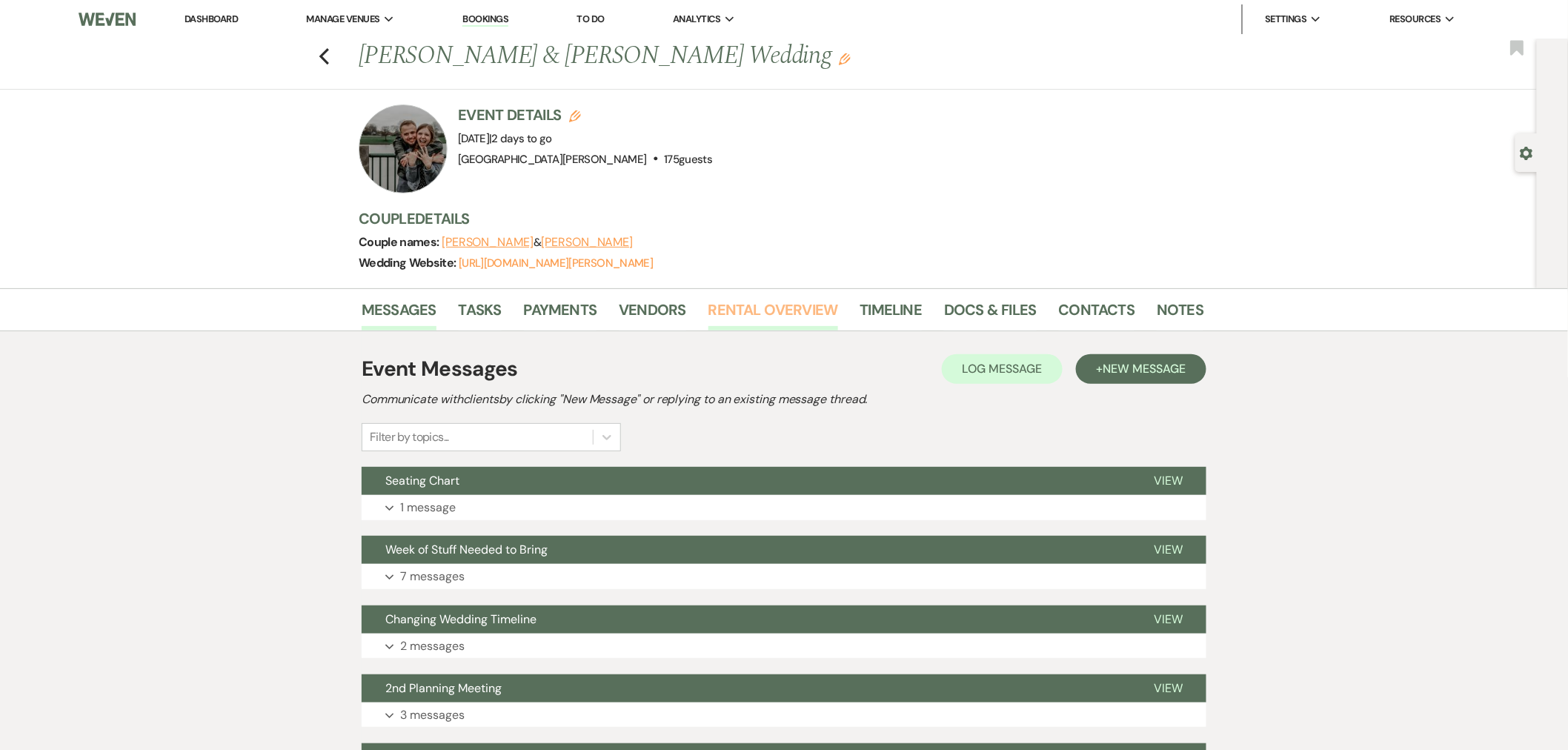
click at [759, 323] on link "Rental Overview" at bounding box center [773, 314] width 129 height 32
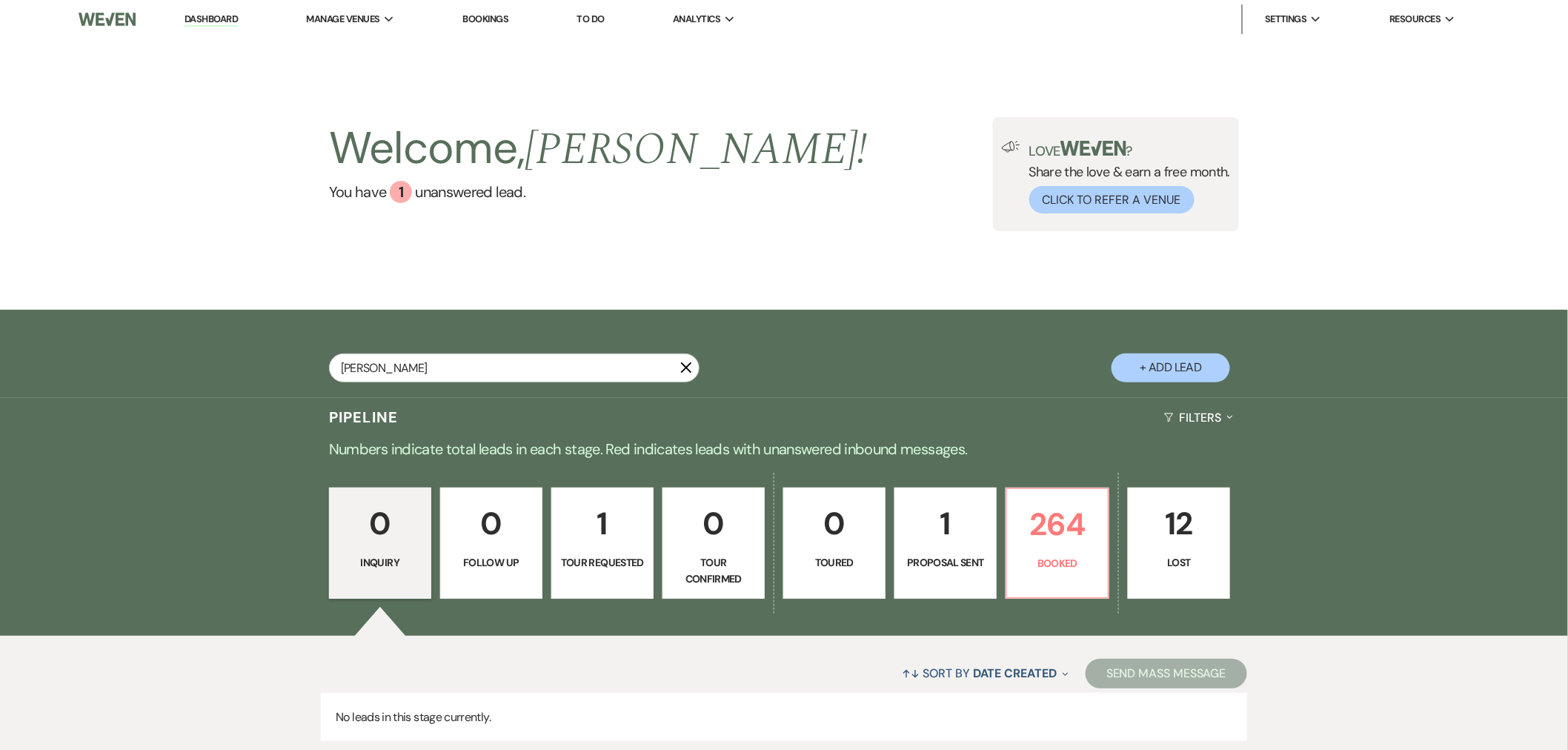
type input "[PERSON_NAME]"
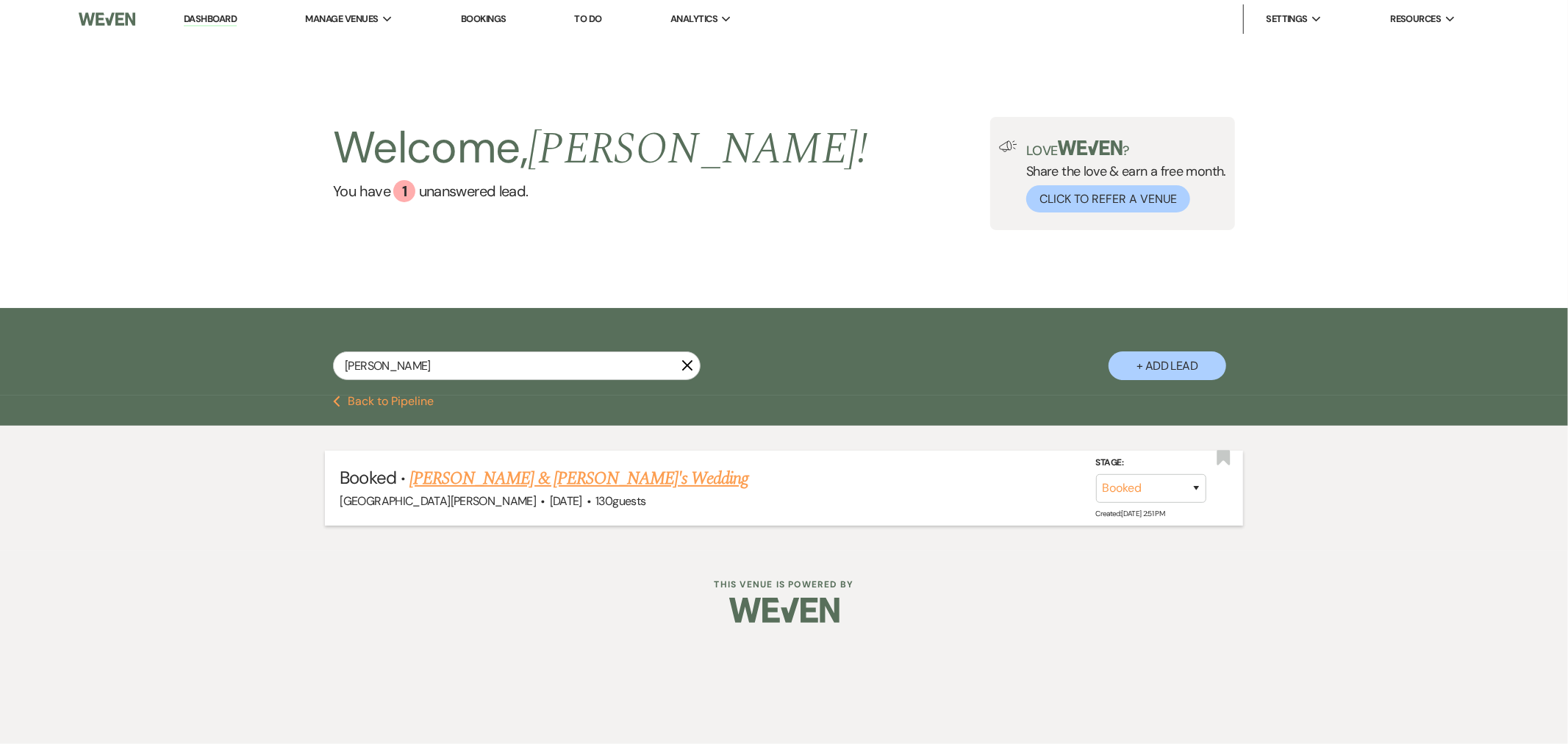
click at [587, 478] on link "[PERSON_NAME] & [PERSON_NAME]'s Wedding" at bounding box center [580, 478] width 340 height 26
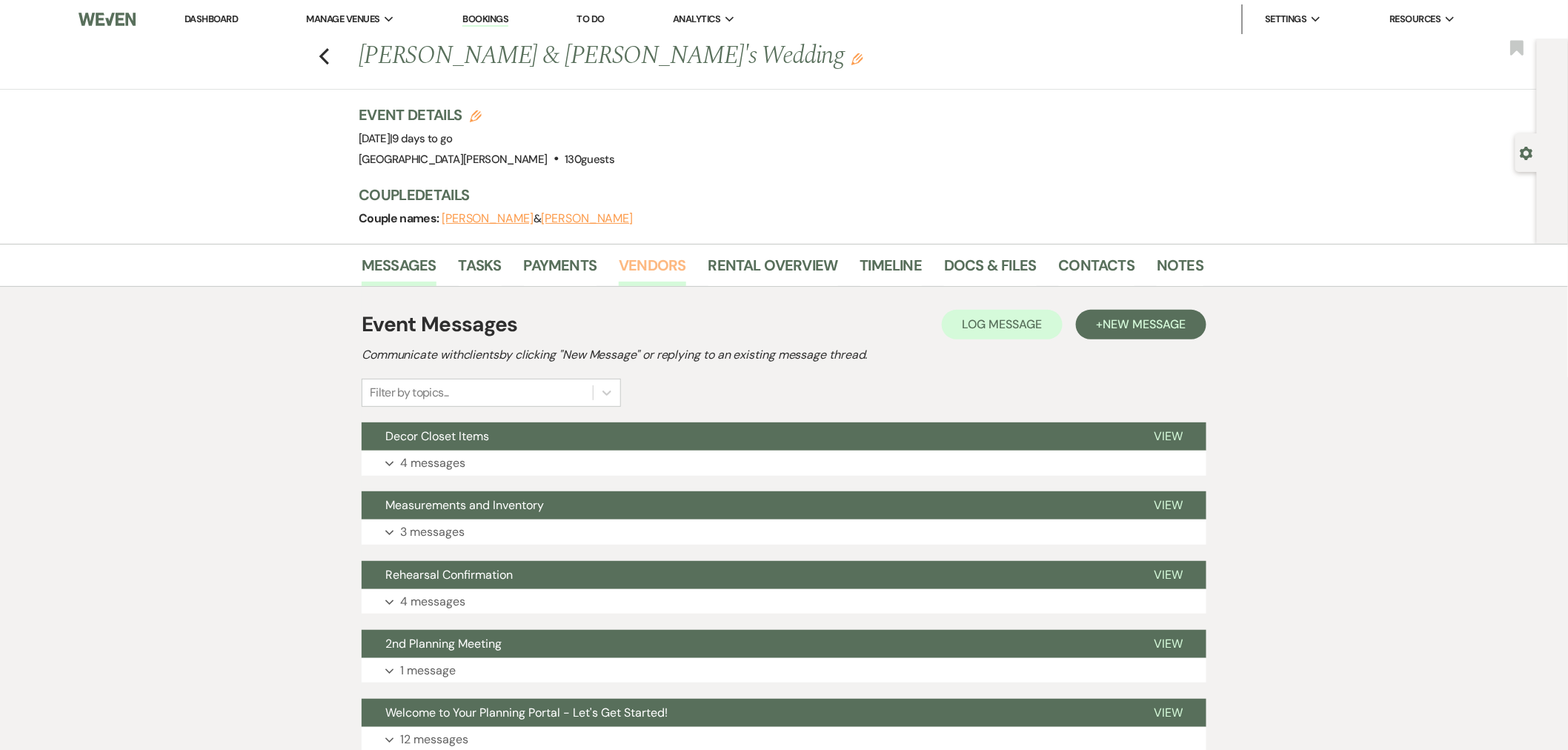
click at [628, 268] on link "Vendors" at bounding box center [652, 270] width 66 height 32
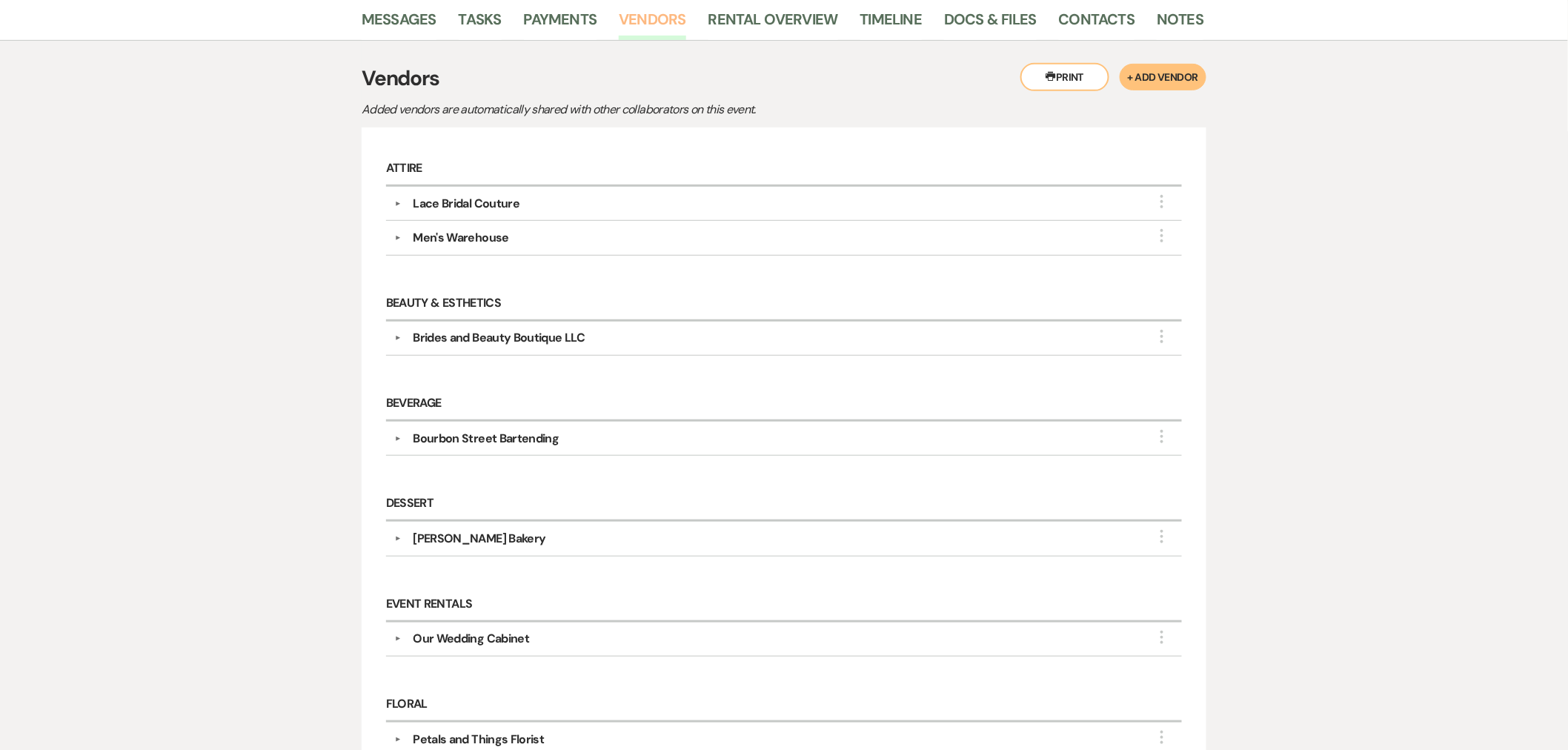
scroll to position [247, 0]
click at [438, 443] on div "Bourbon Street Bartending" at bounding box center [485, 438] width 146 height 18
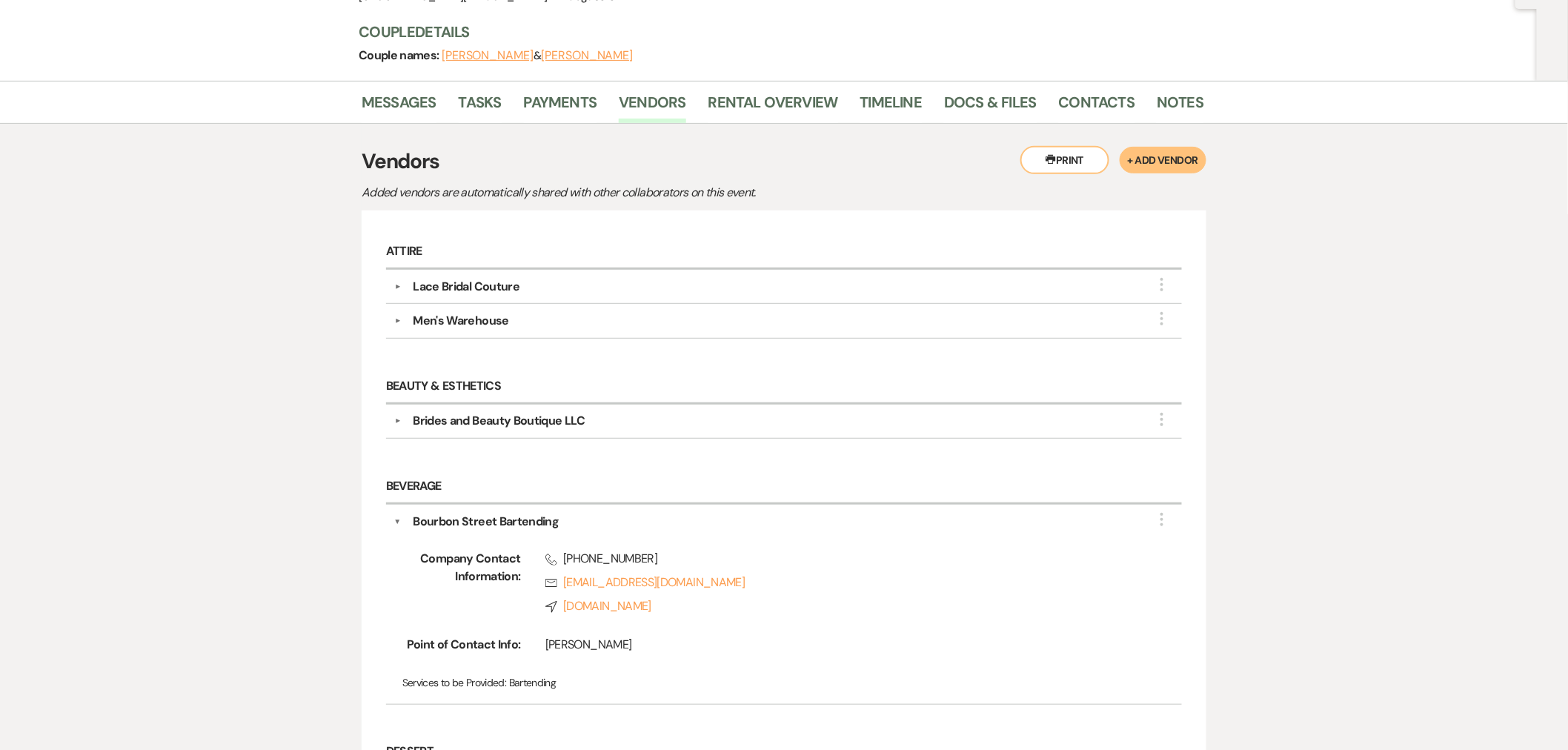
scroll to position [0, 0]
